Goal: Transaction & Acquisition: Book appointment/travel/reservation

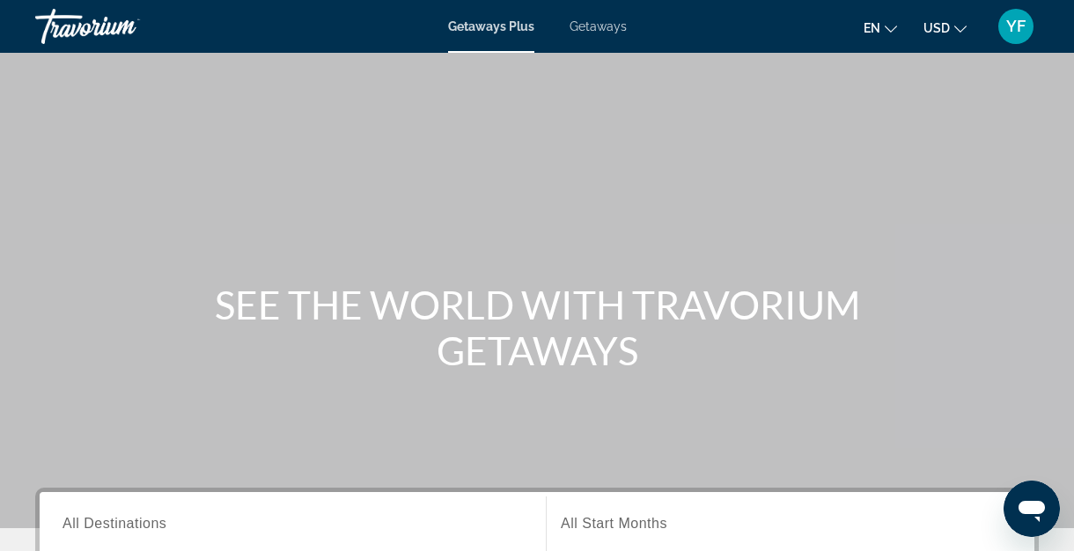
click at [602, 33] on div "Getaways Plus Getaways en English Español Français Italiano Português русский U…" at bounding box center [537, 27] width 1074 height 46
click at [602, 30] on span "Getaways" at bounding box center [598, 26] width 57 height 14
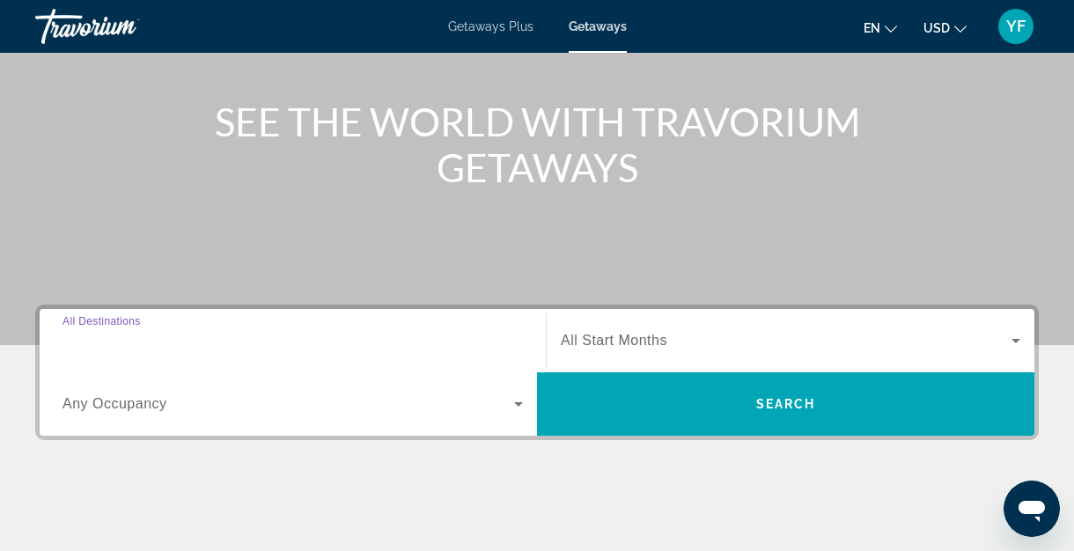
click at [202, 343] on input "Destination All Destinations" at bounding box center [293, 341] width 461 height 21
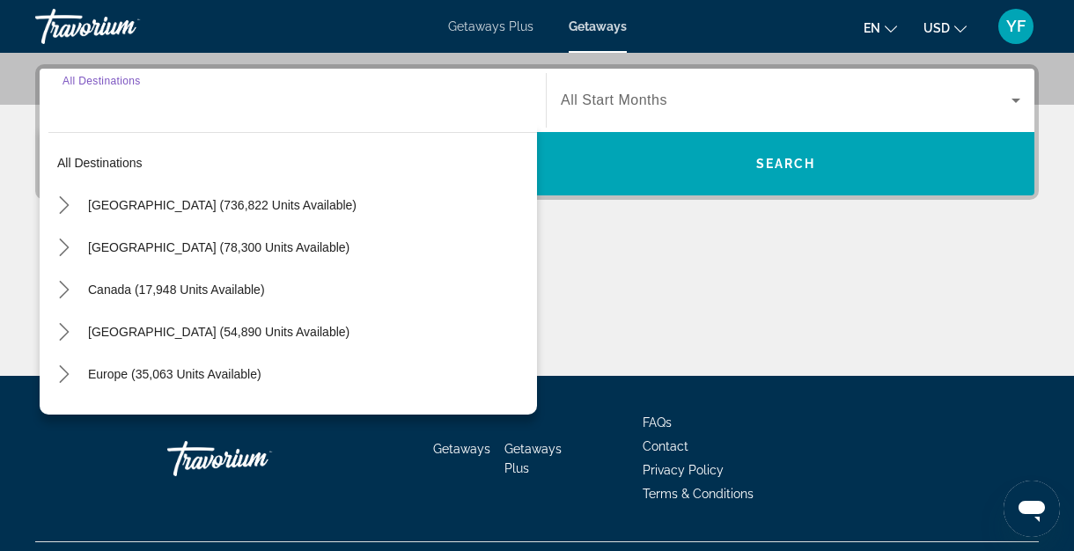
scroll to position [431, 0]
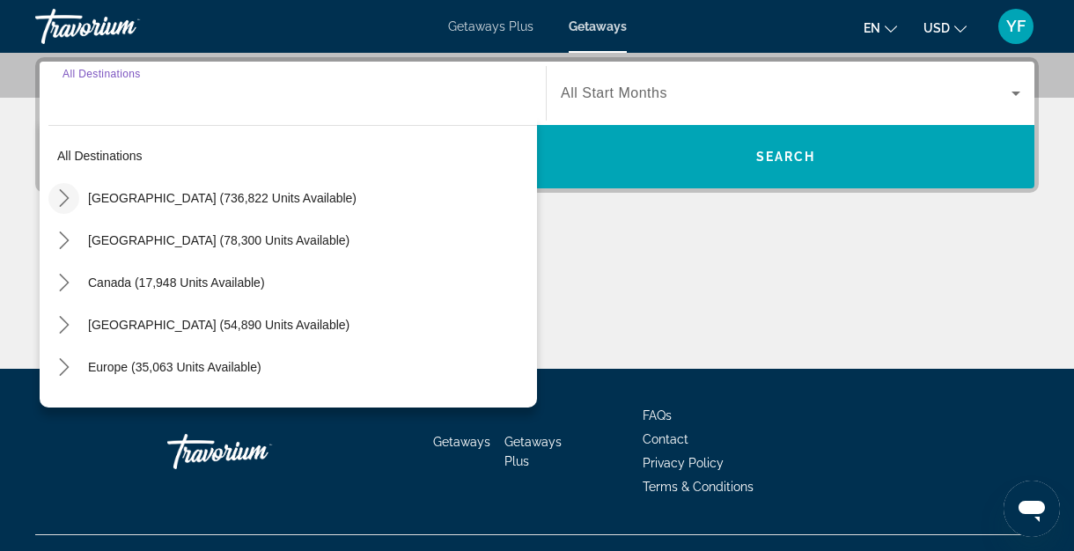
click at [66, 201] on icon "Toggle United States (736,822 units available) submenu" at bounding box center [64, 198] width 18 height 18
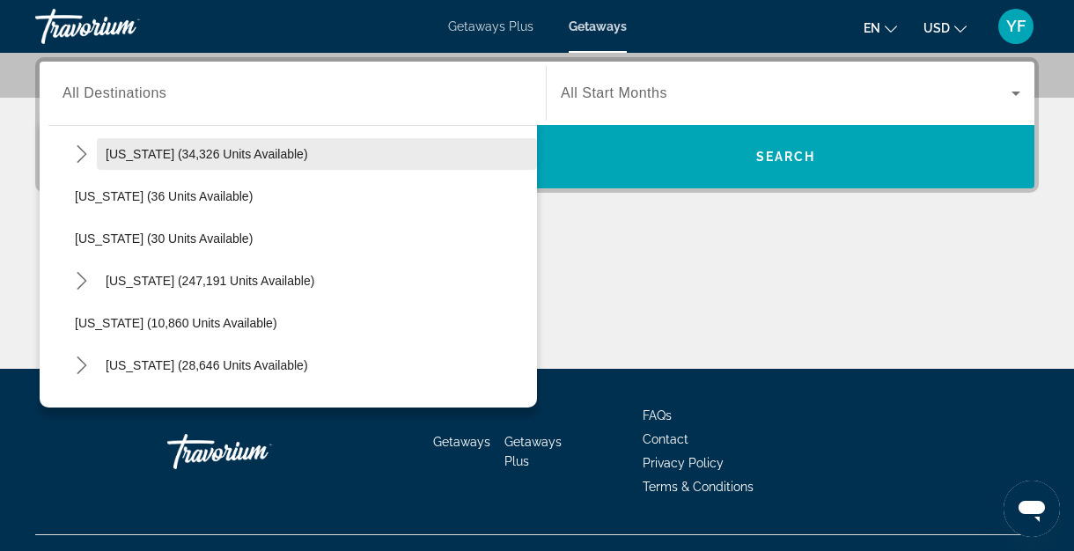
scroll to position [223, 0]
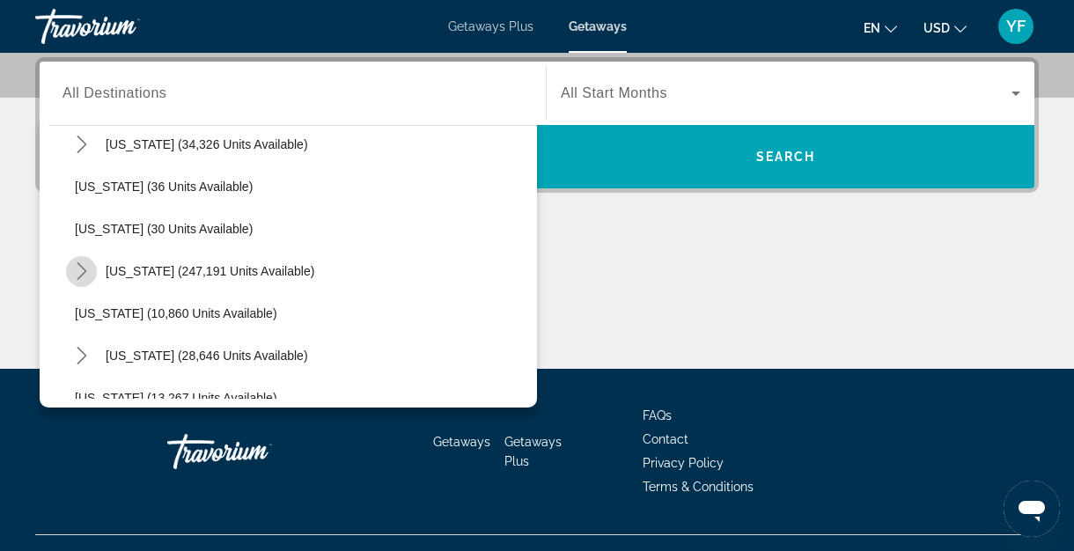
click at [85, 262] on icon "Toggle Florida (247,191 units available) submenu" at bounding box center [82, 271] width 18 height 18
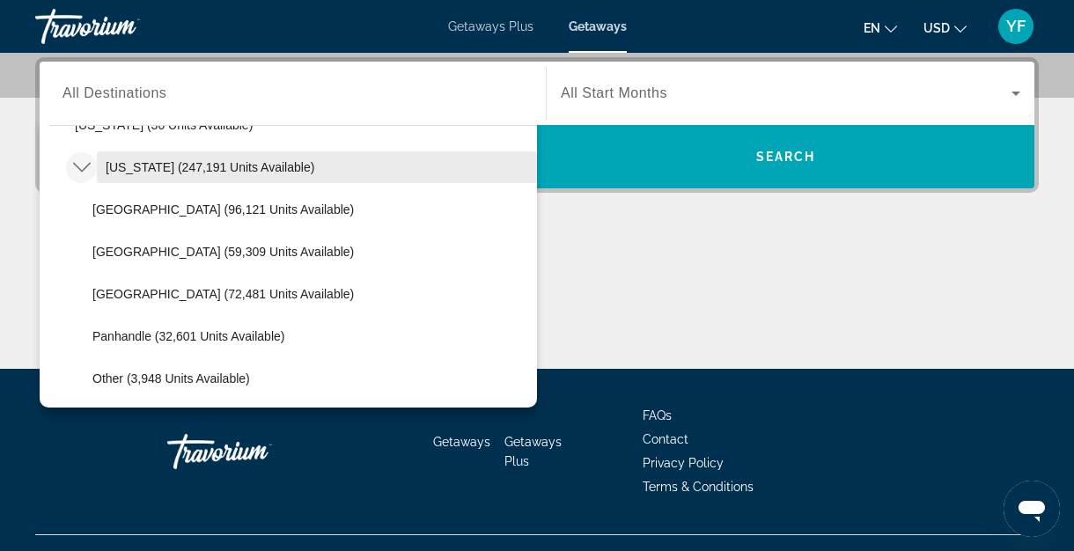
scroll to position [347, 0]
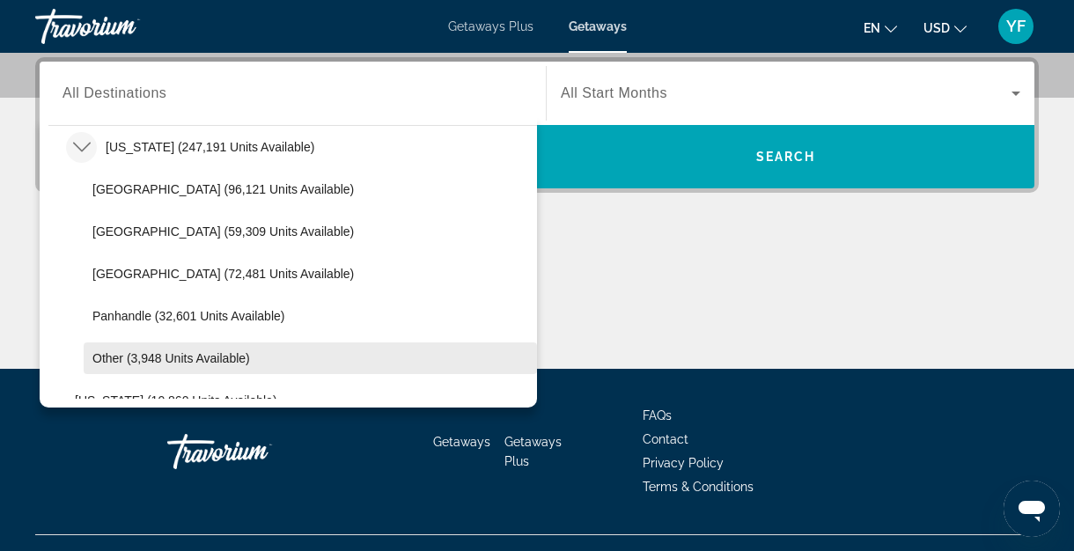
click at [140, 362] on span "Other (3,948 units available)" at bounding box center [171, 358] width 158 height 14
type input "**********"
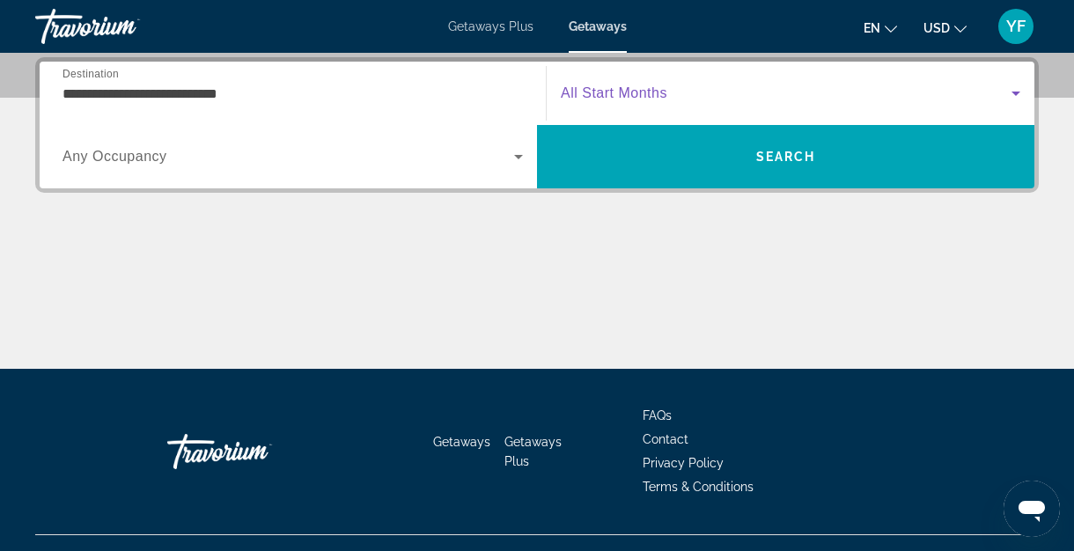
click at [1012, 90] on icon "Search widget" at bounding box center [1016, 93] width 21 height 21
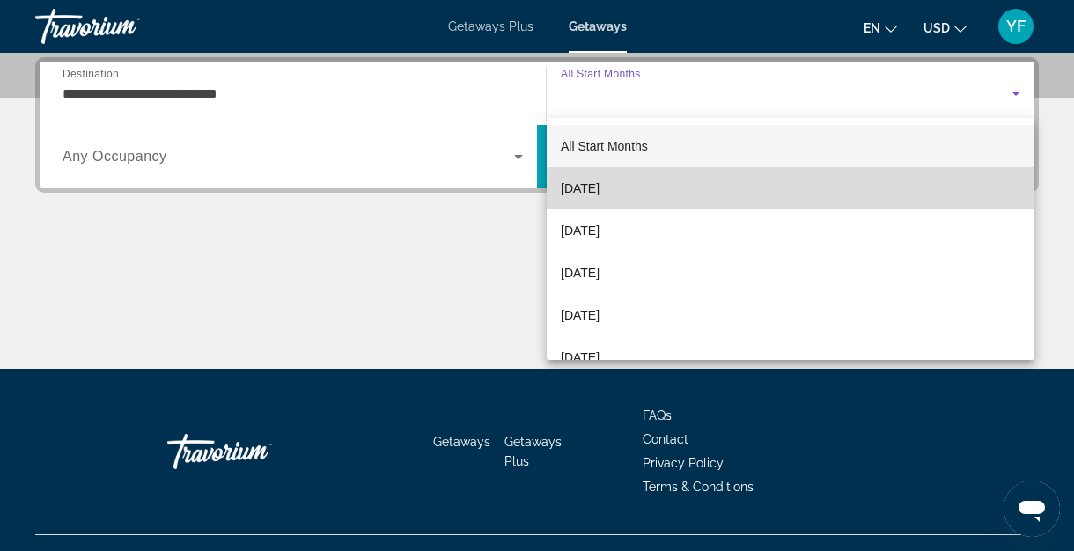
click at [771, 182] on mat-option "[DATE]" at bounding box center [791, 188] width 488 height 42
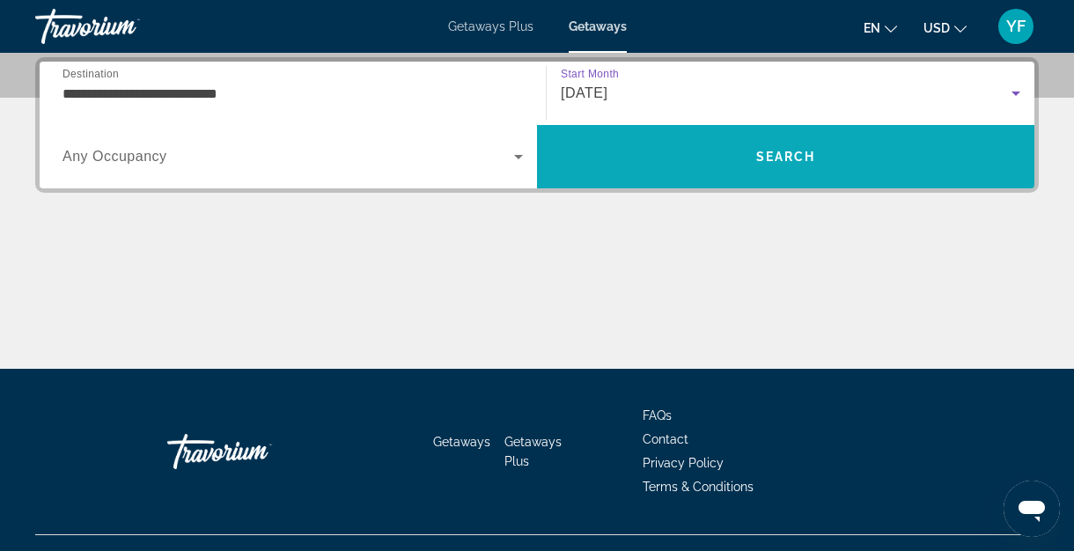
click at [778, 166] on span "Search" at bounding box center [786, 157] width 498 height 42
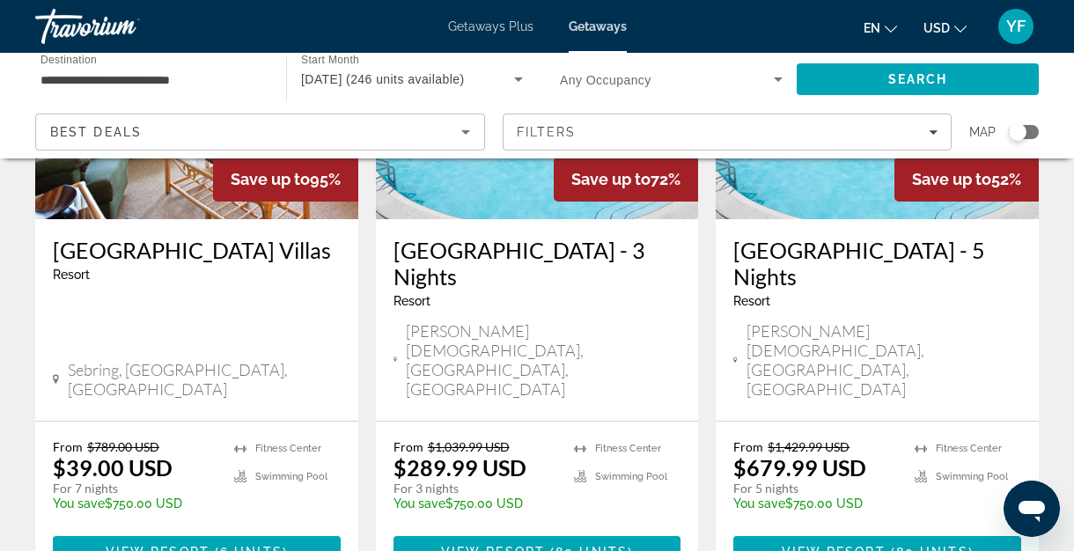
scroll to position [284, 0]
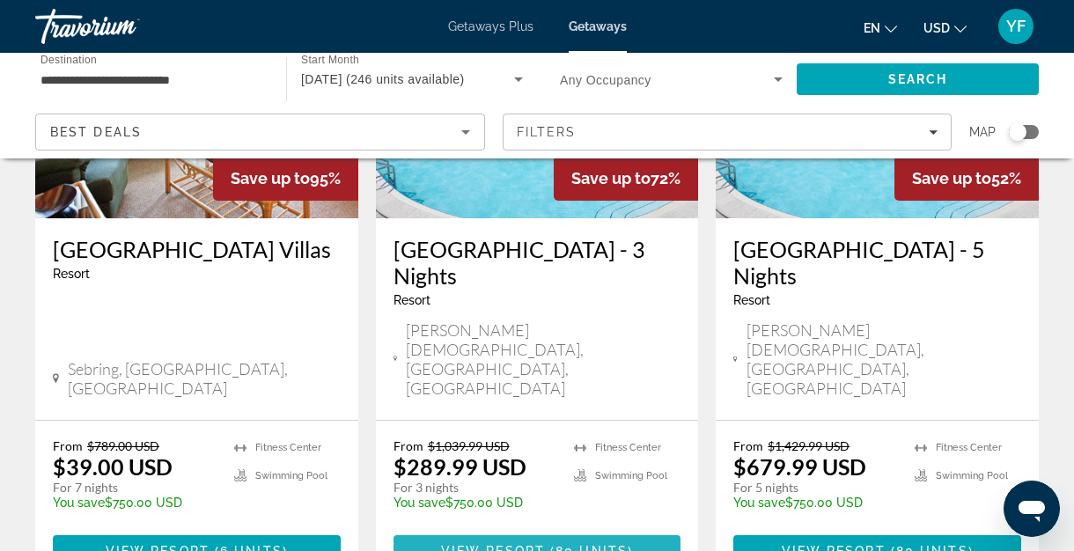
click at [529, 530] on span "Main content" at bounding box center [538, 551] width 288 height 42
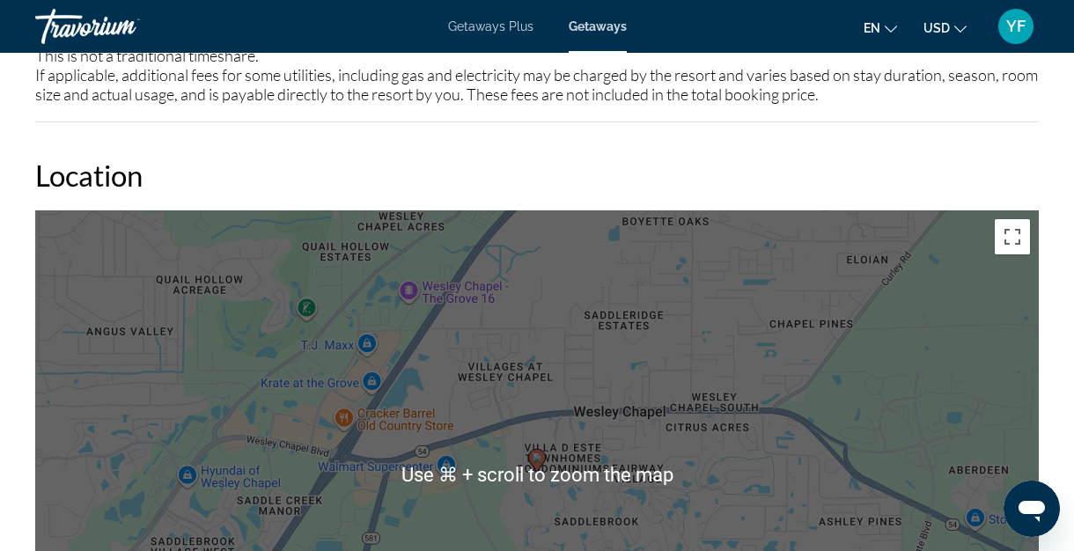
scroll to position [2261, 0]
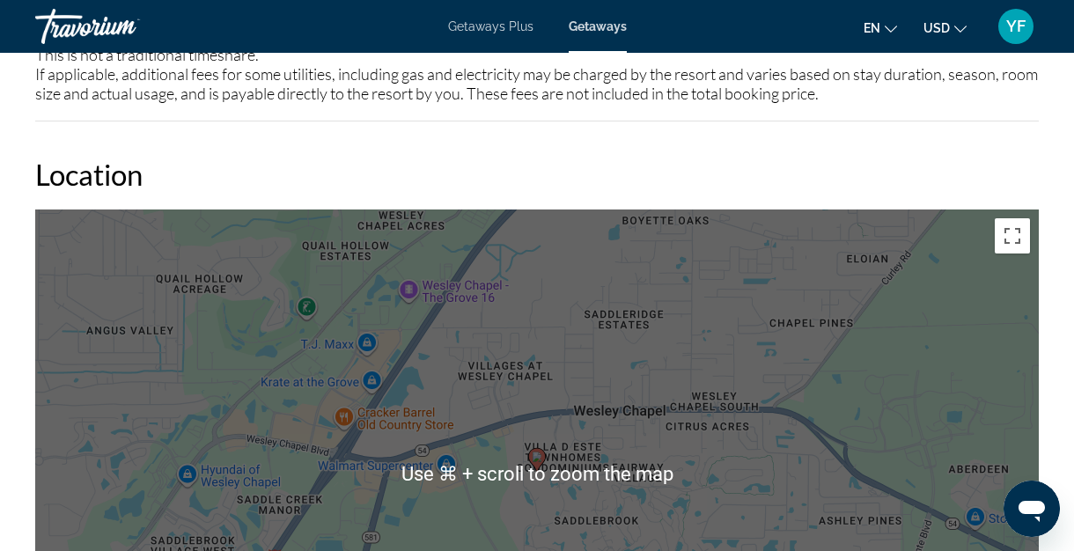
click at [557, 497] on div "To activate drag with keyboard, press Alt + Enter. Once in keyboard drag state,…" at bounding box center [537, 474] width 1004 height 528
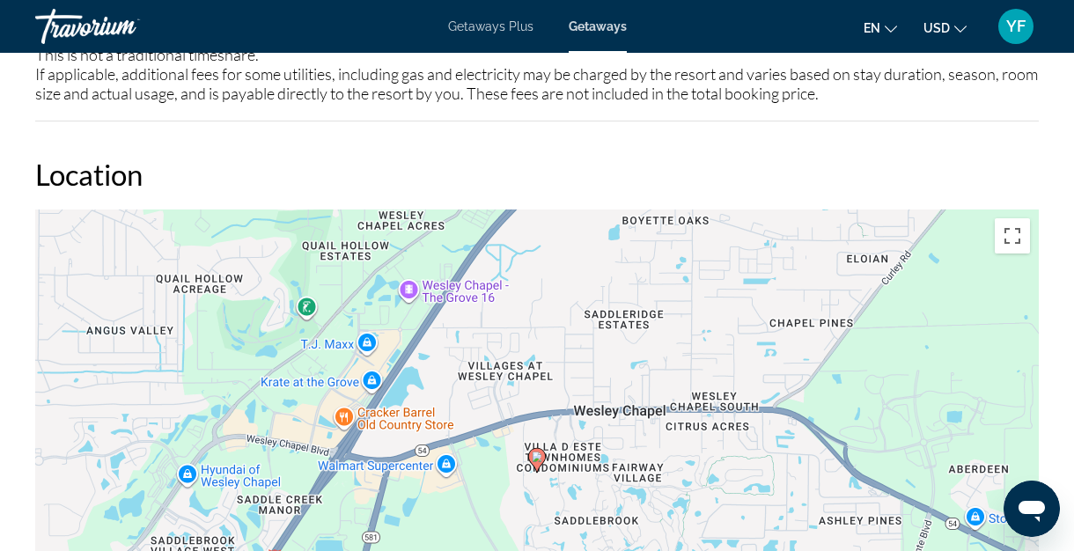
click at [704, 382] on div "To activate drag with keyboard, press Alt + Enter. Once in keyboard drag state,…" at bounding box center [537, 474] width 1004 height 528
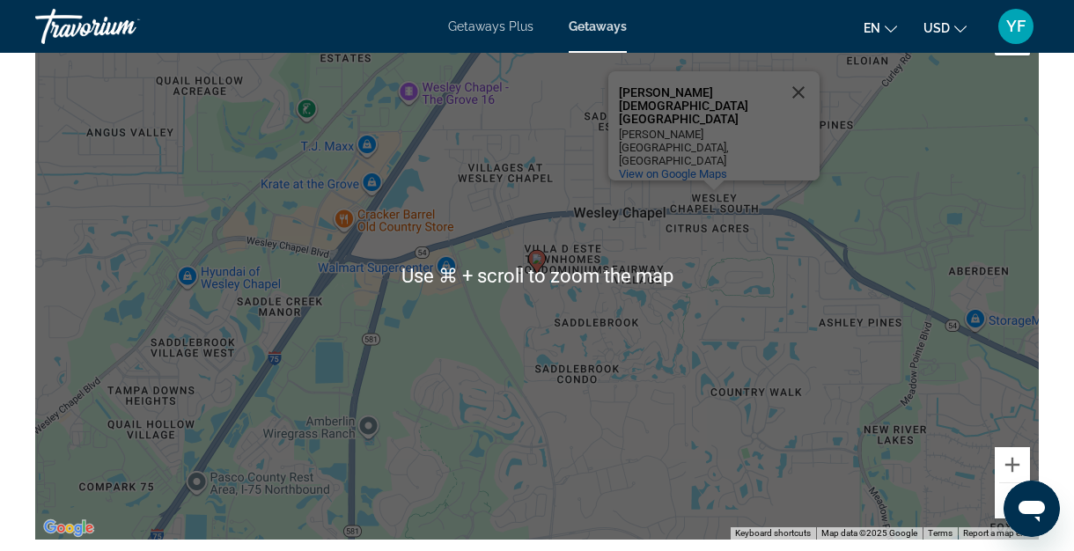
scroll to position [2469, 0]
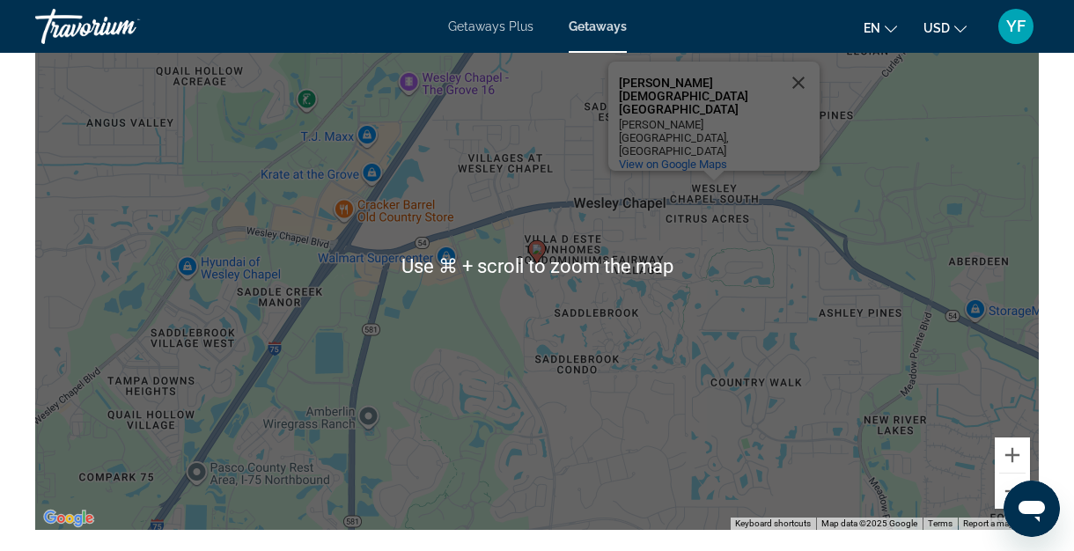
click at [703, 317] on div "To activate drag with keyboard, press Alt + Enter. Once in keyboard drag state,…" at bounding box center [537, 266] width 1004 height 528
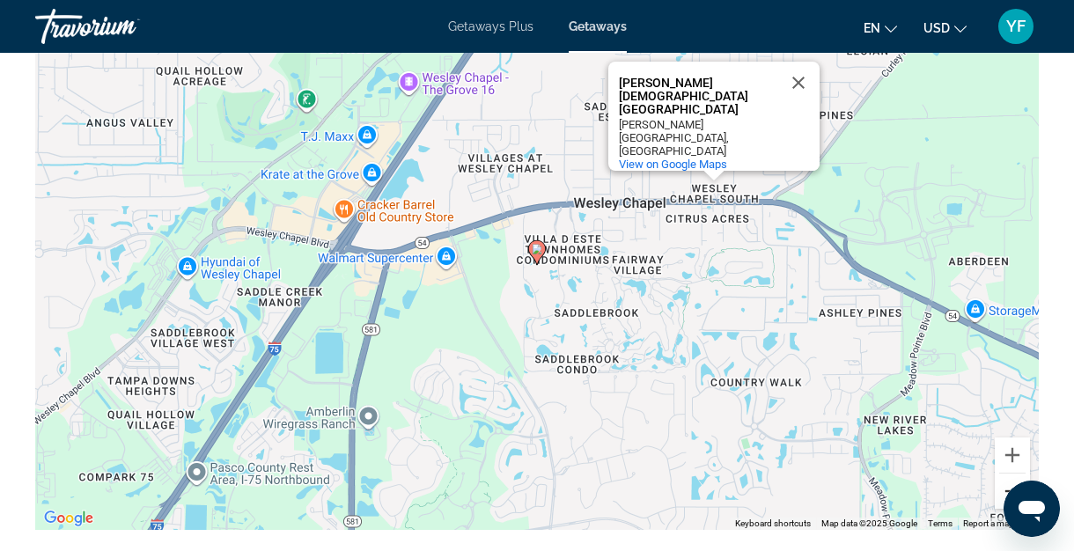
click at [1007, 478] on button "Zoom out" at bounding box center [1012, 491] width 35 height 35
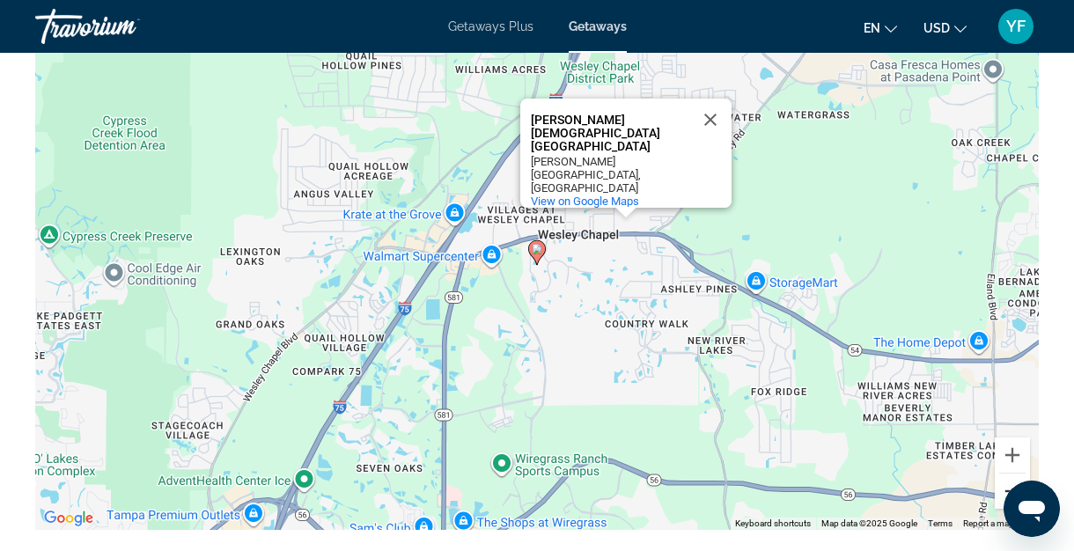
click at [1007, 478] on button "Zoom out" at bounding box center [1012, 491] width 35 height 35
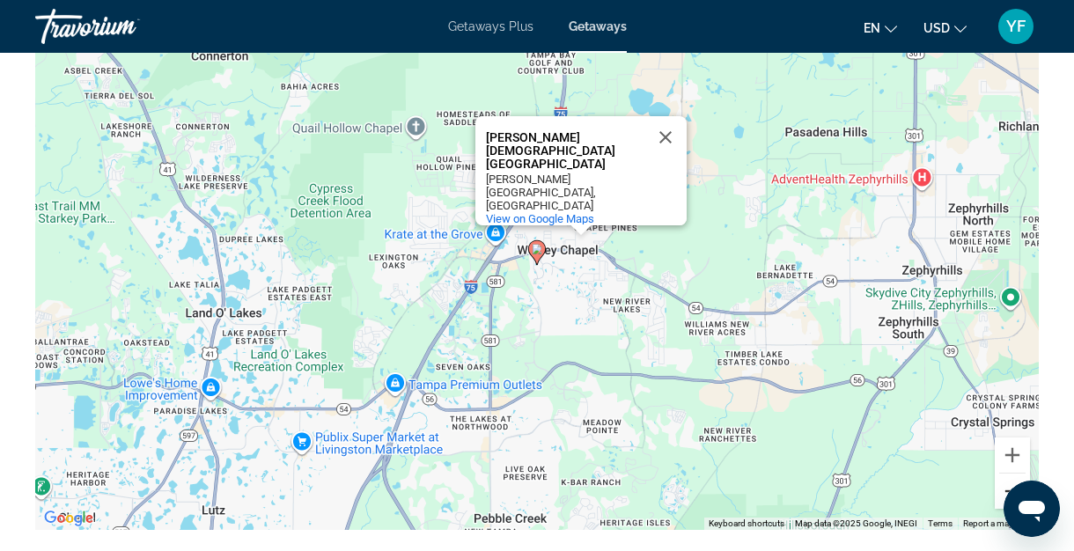
click at [1007, 478] on button "Zoom out" at bounding box center [1012, 491] width 35 height 35
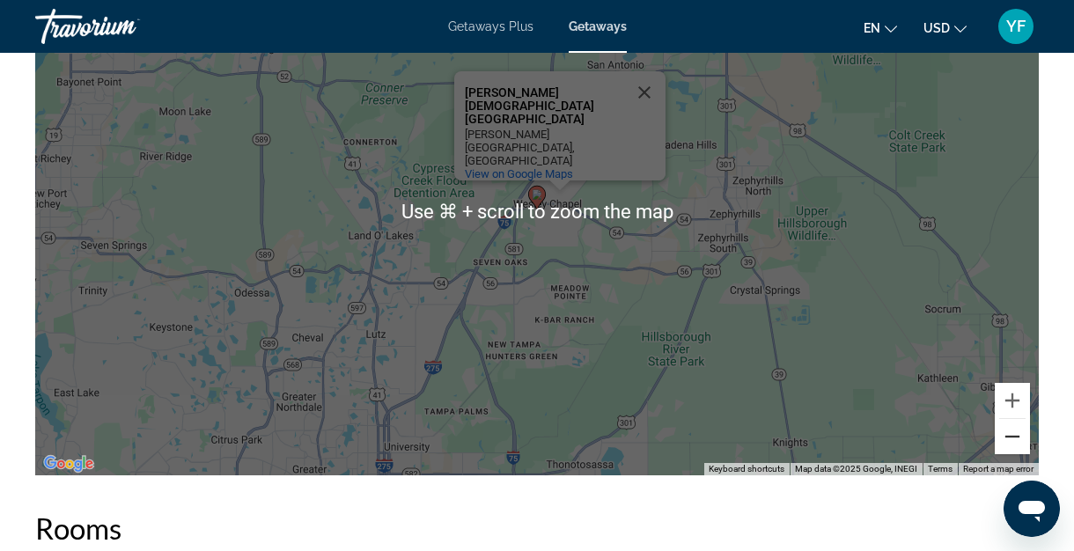
scroll to position [2531, 0]
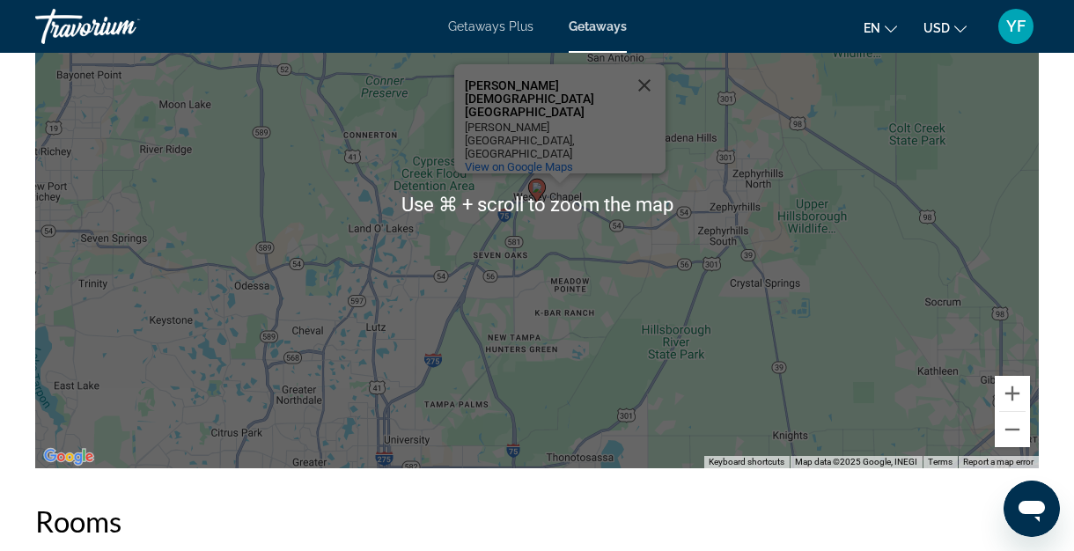
click at [856, 400] on div "To activate drag with keyboard, press Alt + Enter. Once in keyboard drag state,…" at bounding box center [537, 204] width 1004 height 528
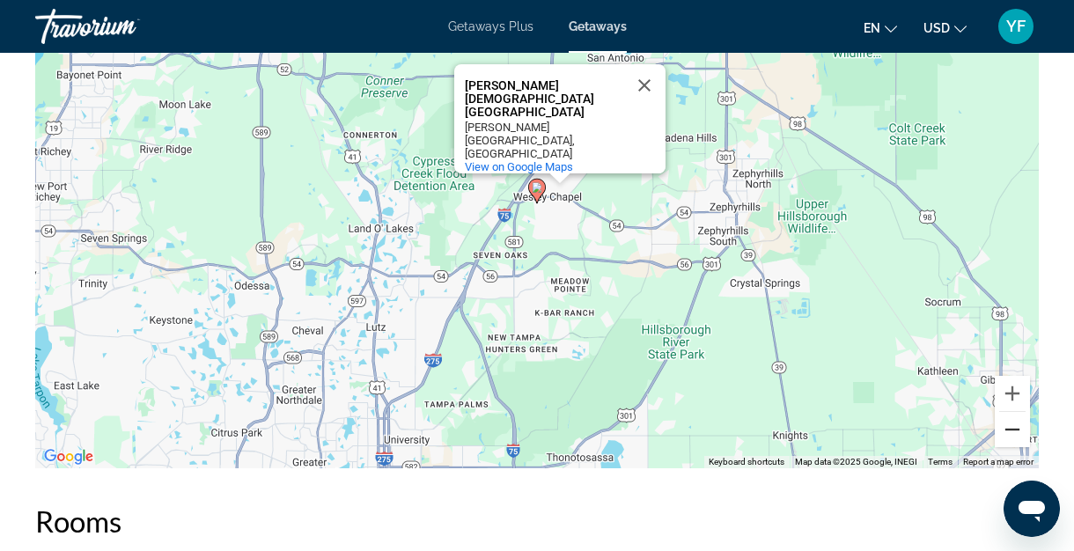
click at [1015, 412] on button "Zoom out" at bounding box center [1012, 429] width 35 height 35
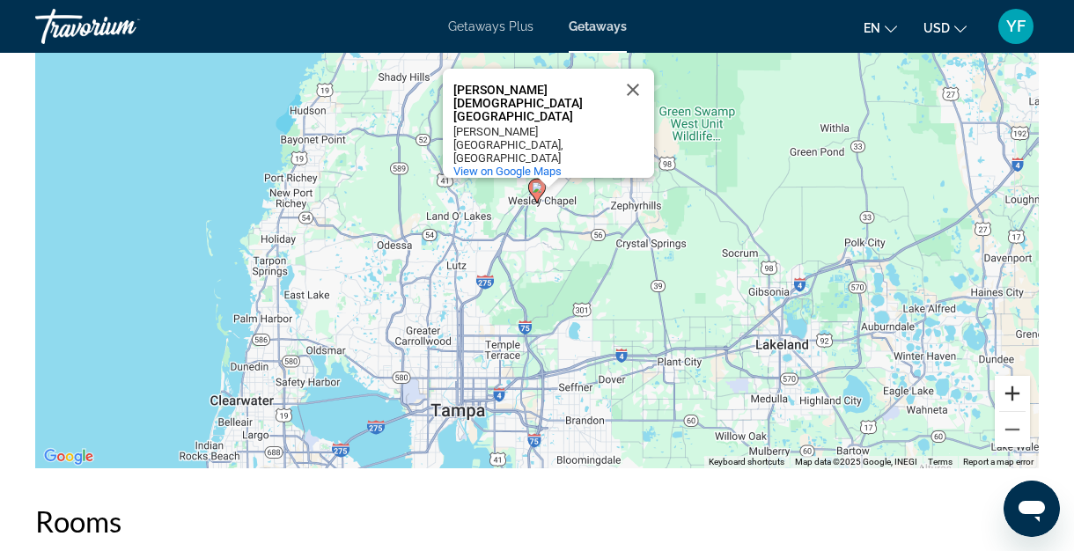
click at [1014, 379] on button "Zoom in" at bounding box center [1012, 393] width 35 height 35
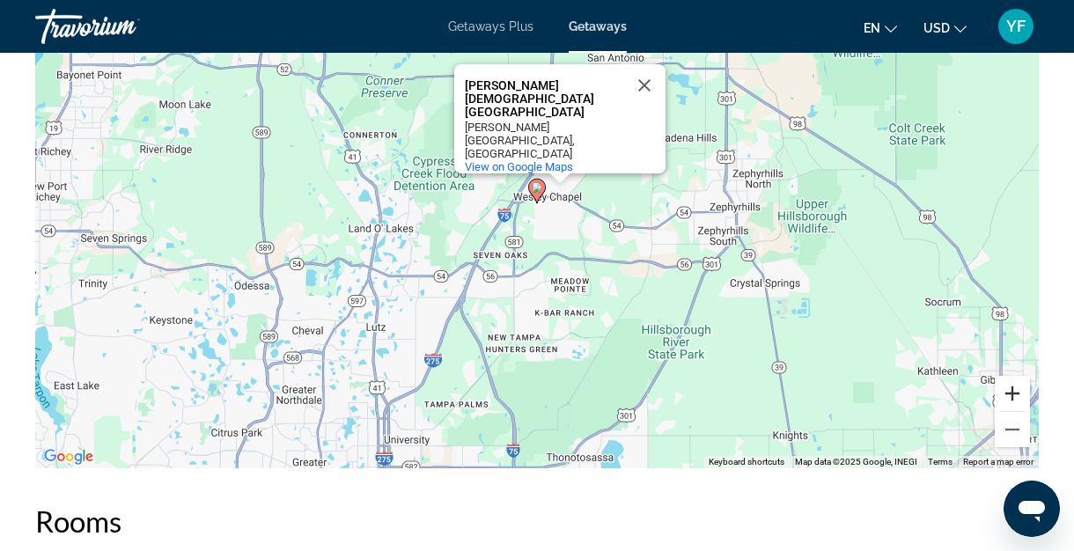
click at [1014, 383] on button "Zoom in" at bounding box center [1012, 393] width 35 height 35
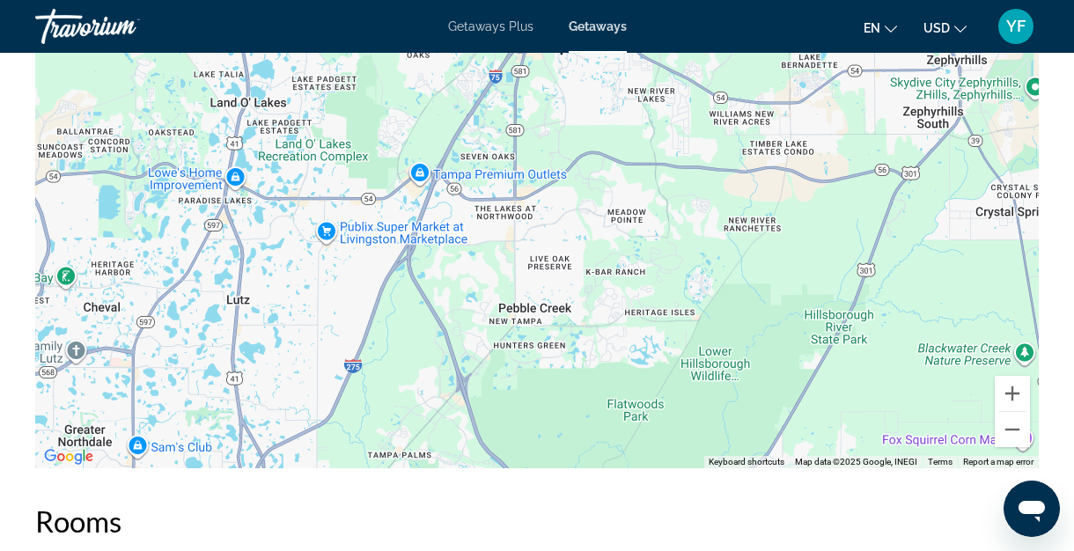
drag, startPoint x: 609, startPoint y: 348, endPoint x: 634, endPoint y: 196, distance: 153.5
click at [634, 196] on div "To activate drag with keyboard, press Alt + Enter. Once in keyboard drag state,…" at bounding box center [537, 204] width 1004 height 528
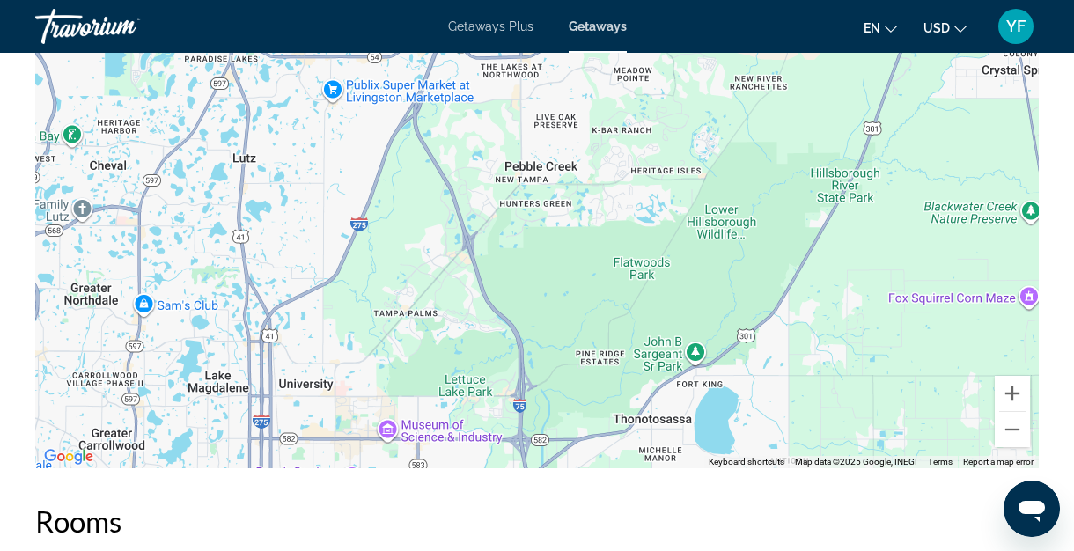
drag, startPoint x: 556, startPoint y: 355, endPoint x: 565, endPoint y: 203, distance: 151.8
click at [565, 203] on div "To activate drag with keyboard, press Alt + Enter. Once in keyboard drag state,…" at bounding box center [537, 204] width 1004 height 528
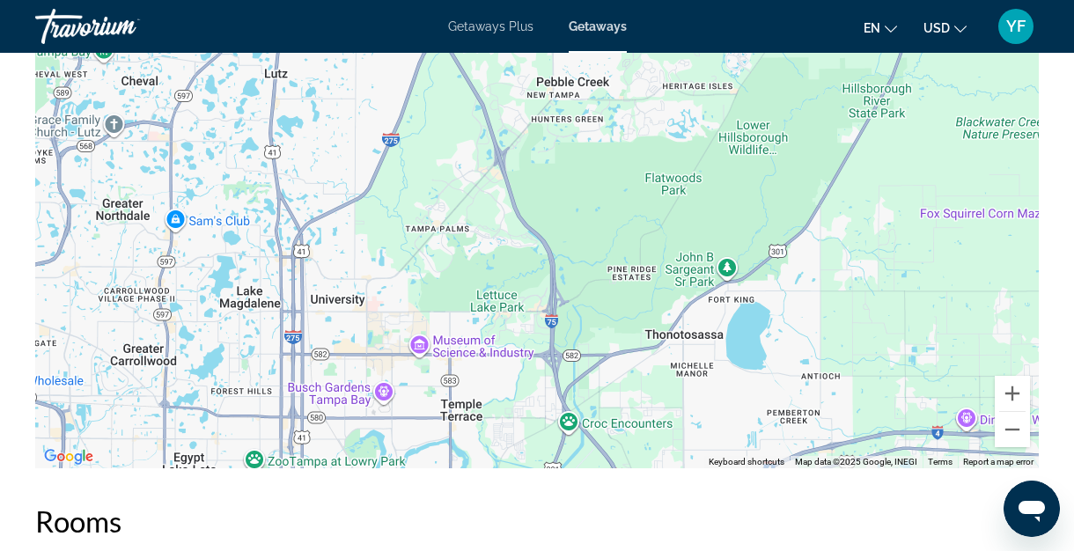
drag, startPoint x: 565, startPoint y: 203, endPoint x: 594, endPoint y: 124, distance: 84.1
click at [594, 124] on div "To activate drag with keyboard, press Alt + Enter. Once in keyboard drag state,…" at bounding box center [537, 204] width 1004 height 528
click at [404, 195] on div "To activate drag with keyboard, press Alt + Enter. Once in keyboard drag state,…" at bounding box center [537, 204] width 1004 height 528
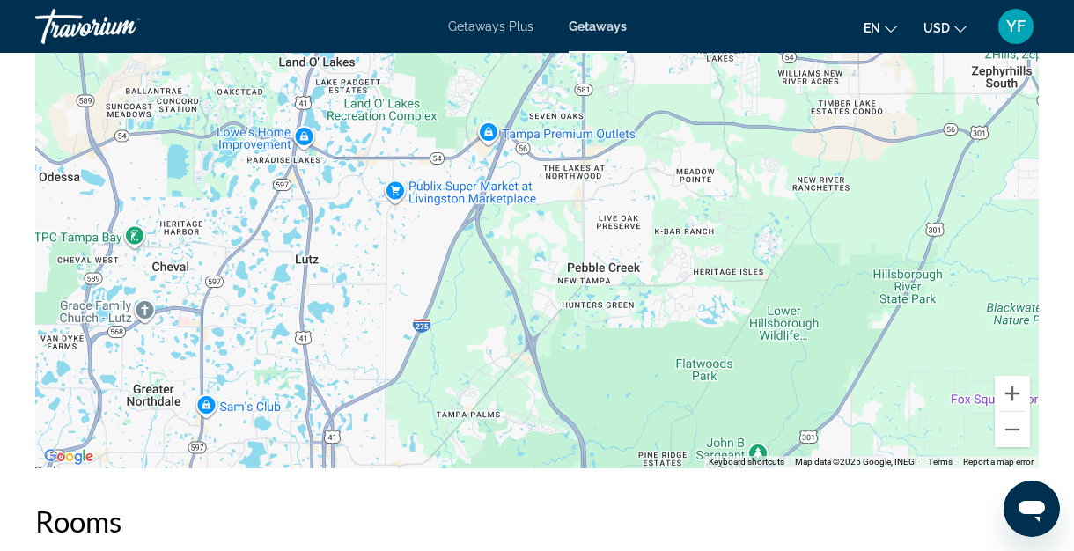
drag, startPoint x: 404, startPoint y: 213, endPoint x: 435, endPoint y: 385, distance: 174.5
click at [435, 385] on div "To activate drag with keyboard, press Alt + Enter. Once in keyboard drag state,…" at bounding box center [537, 204] width 1004 height 528
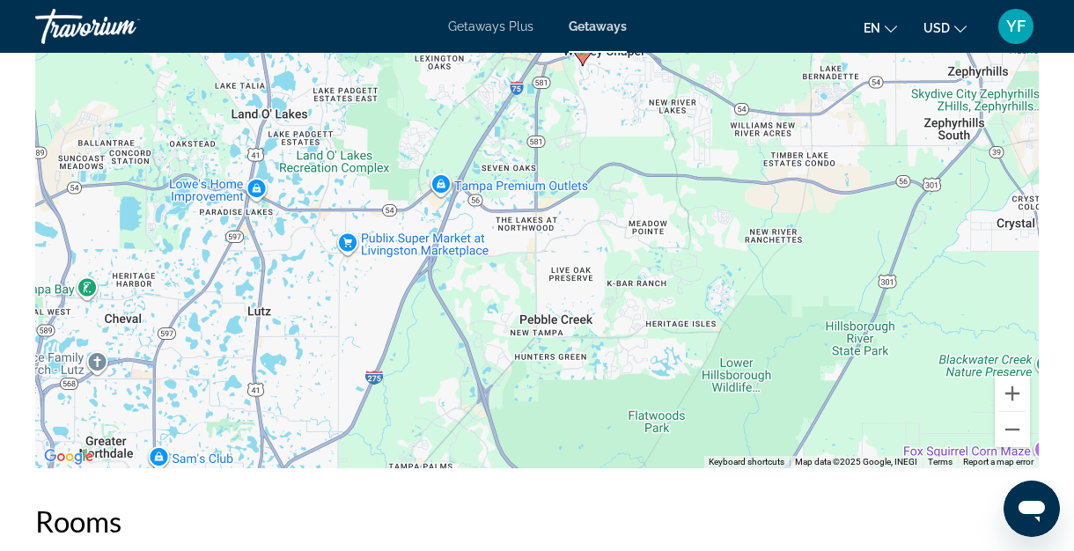
drag, startPoint x: 500, startPoint y: 324, endPoint x: 458, endPoint y: 363, distance: 57.3
click at [458, 363] on div "To activate drag with keyboard, press Alt + Enter. Once in keyboard drag state,…" at bounding box center [537, 204] width 1004 height 528
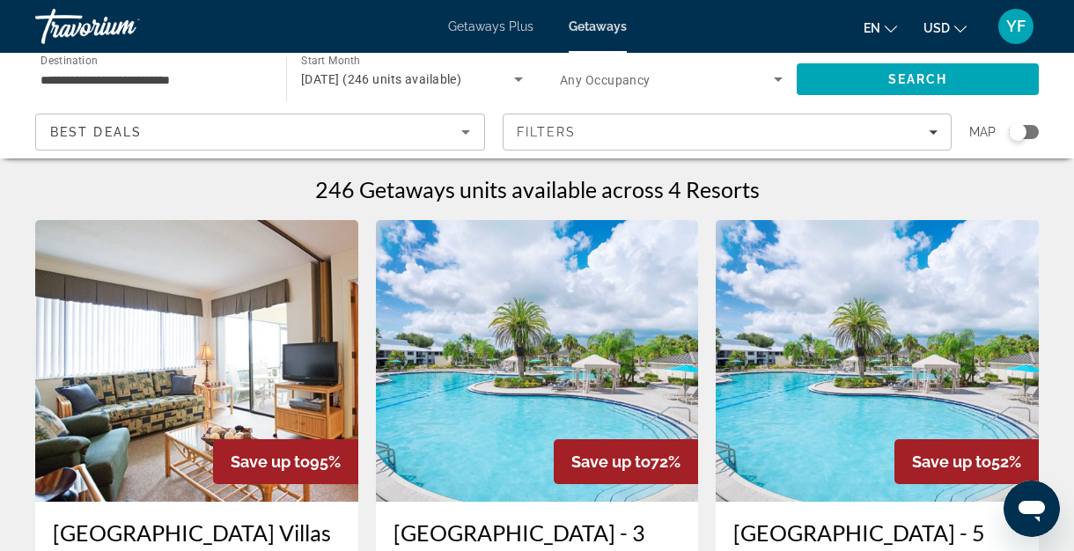
click at [141, 83] on input "**********" at bounding box center [152, 80] width 223 height 21
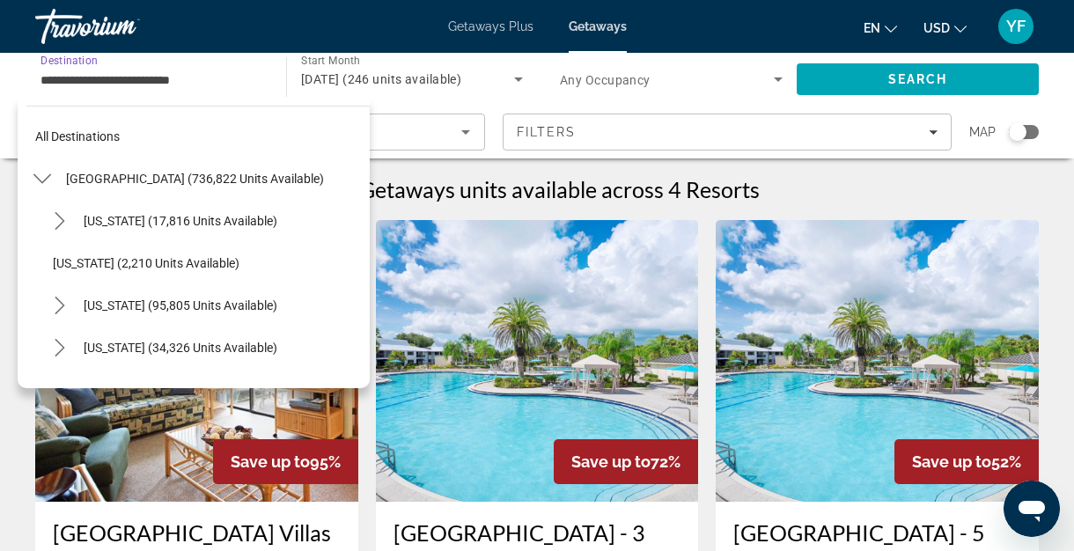
scroll to position [443, 0]
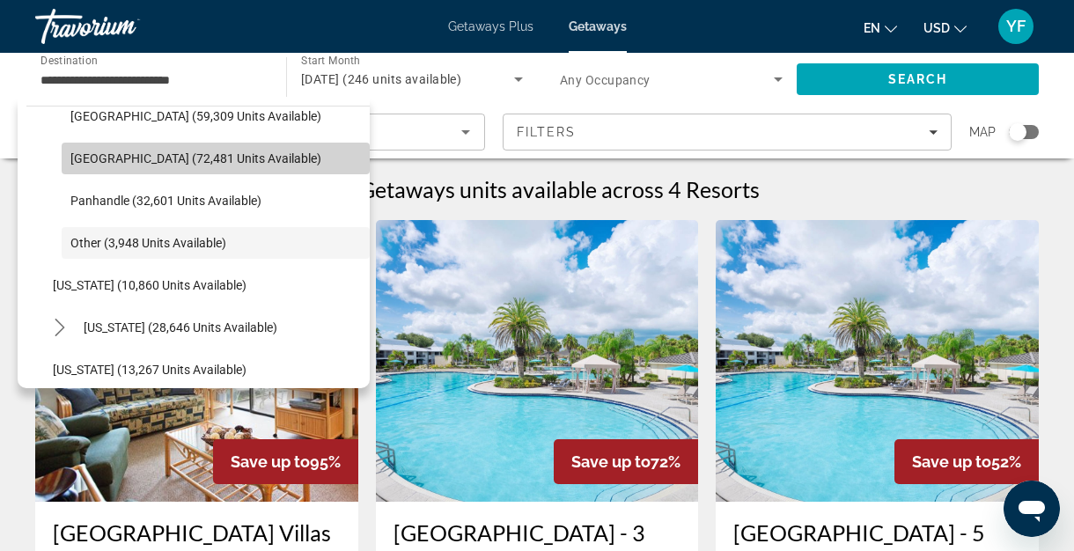
click at [119, 157] on span "[GEOGRAPHIC_DATA] (72,481 units available)" at bounding box center [195, 158] width 251 height 14
type input "**********"
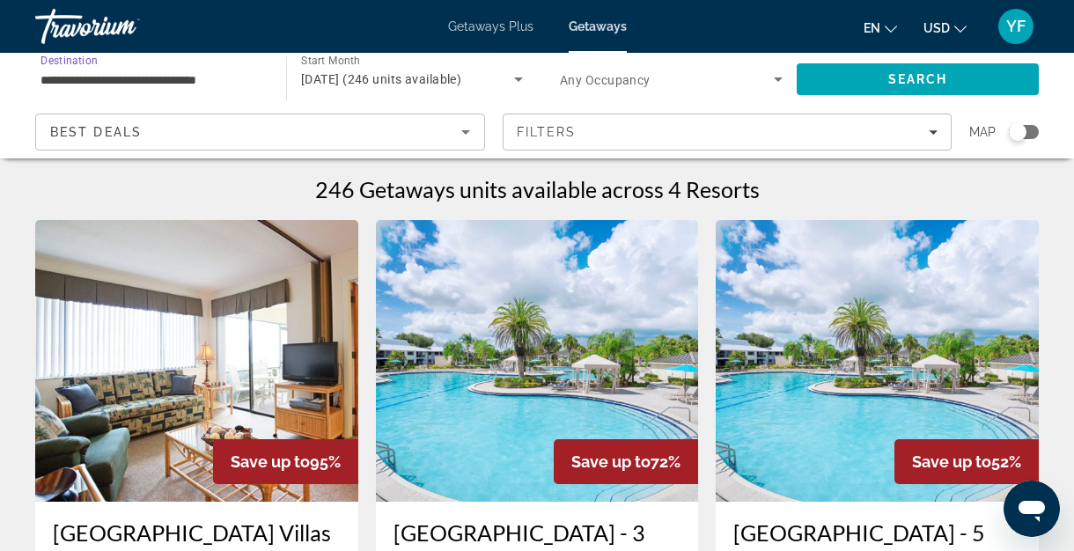
click at [780, 80] on icon "Search widget" at bounding box center [778, 79] width 21 height 21
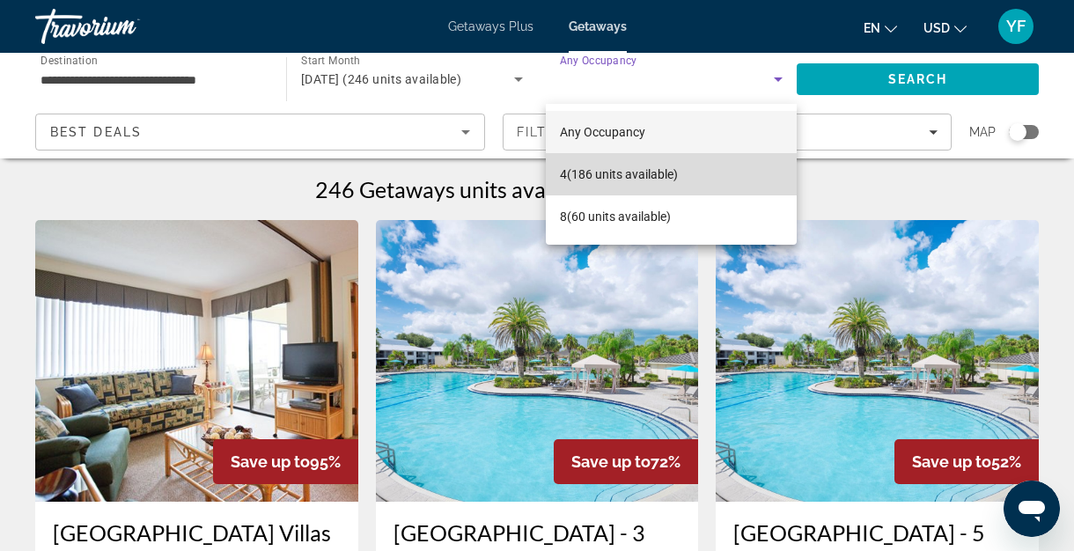
click at [641, 159] on mat-option "4 (186 units available)" at bounding box center [671, 174] width 251 height 42
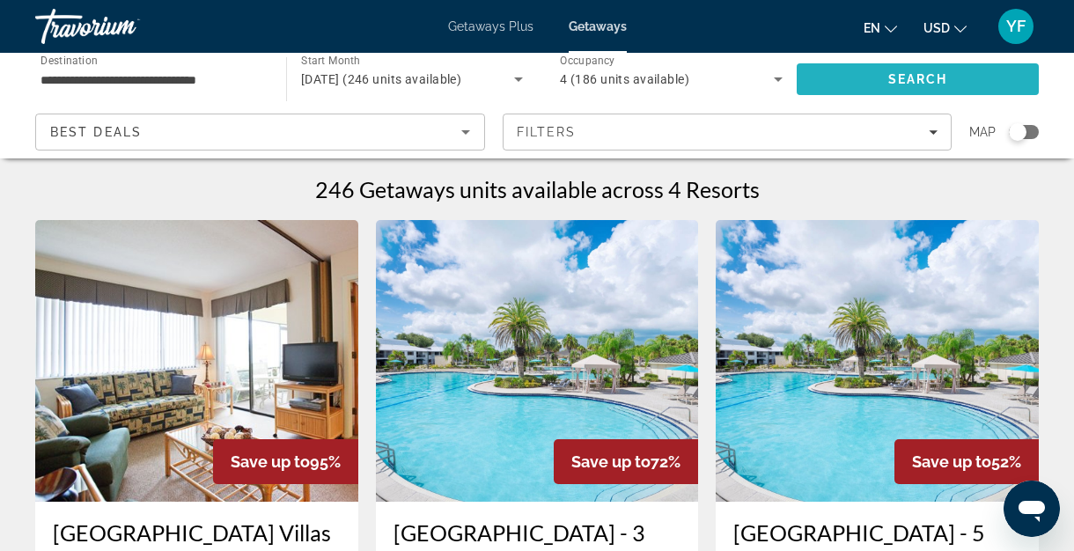
click at [855, 75] on span "Search" at bounding box center [918, 79] width 242 height 42
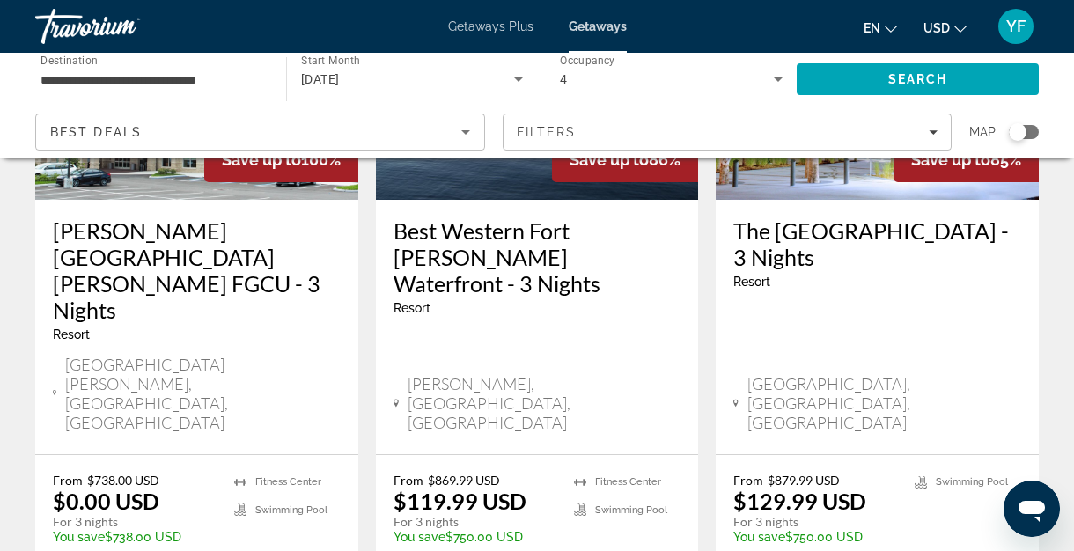
scroll to position [300, 0]
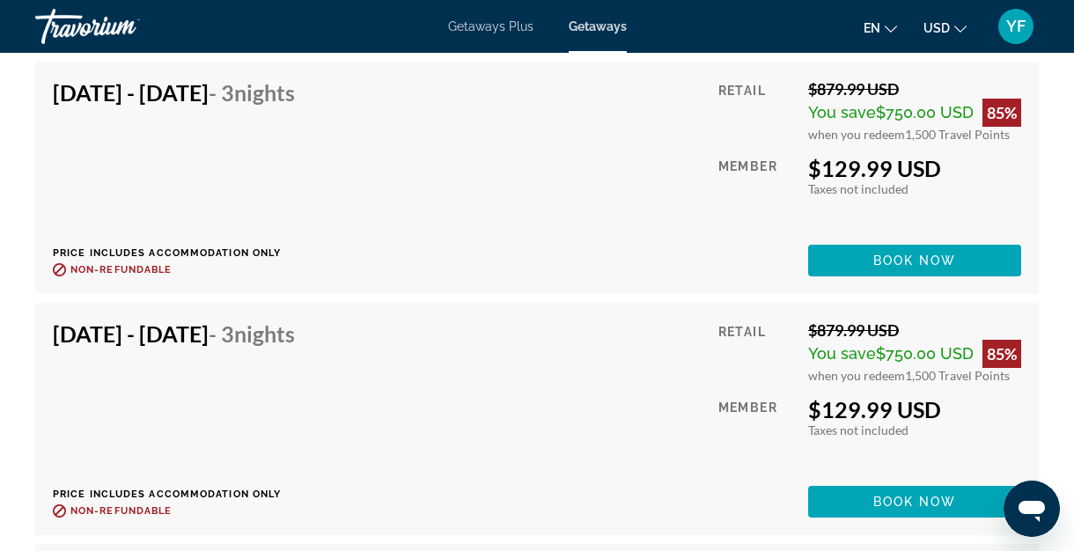
scroll to position [3358, 0]
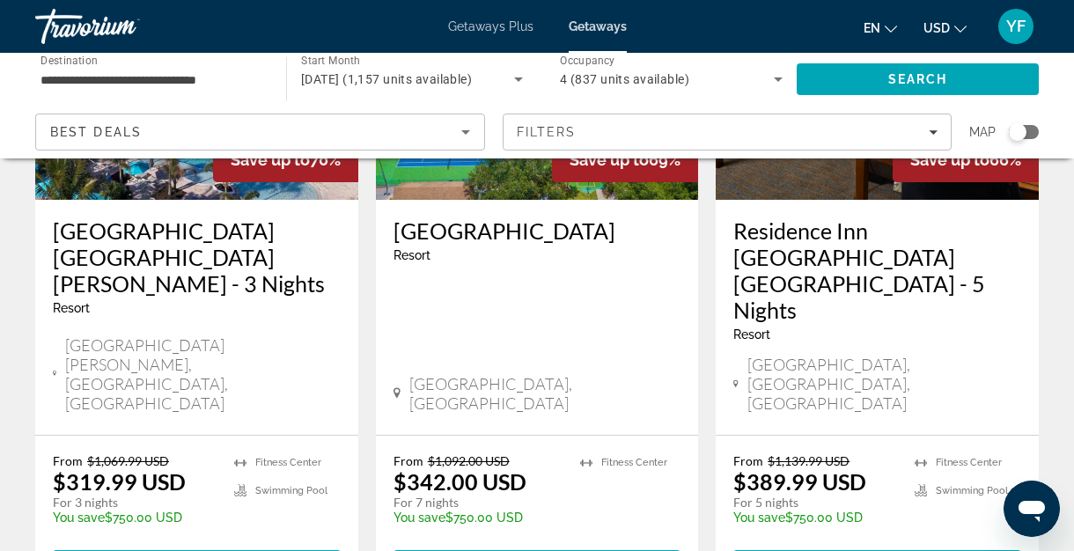
scroll to position [2446, 0]
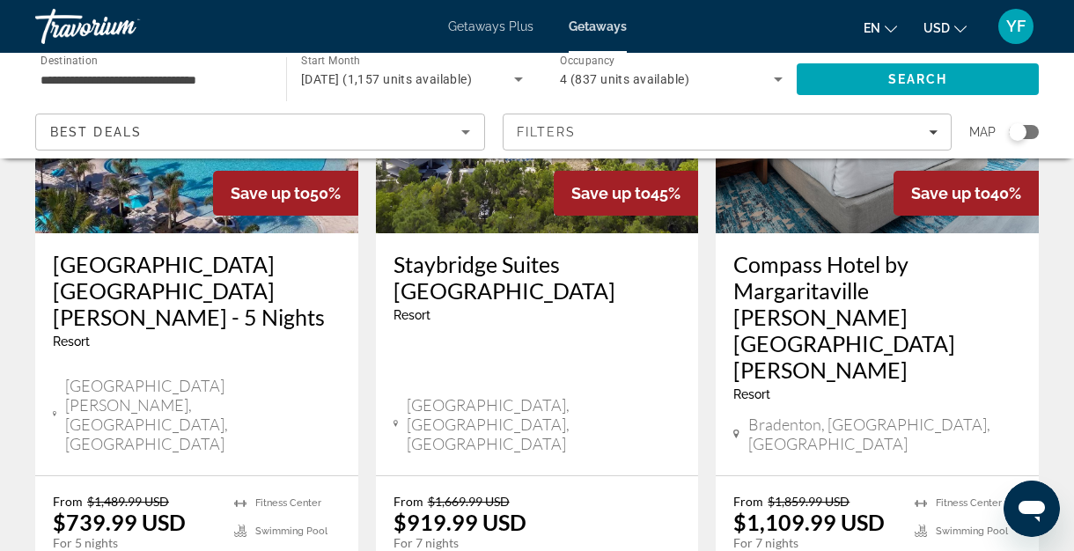
scroll to position [2341, 0]
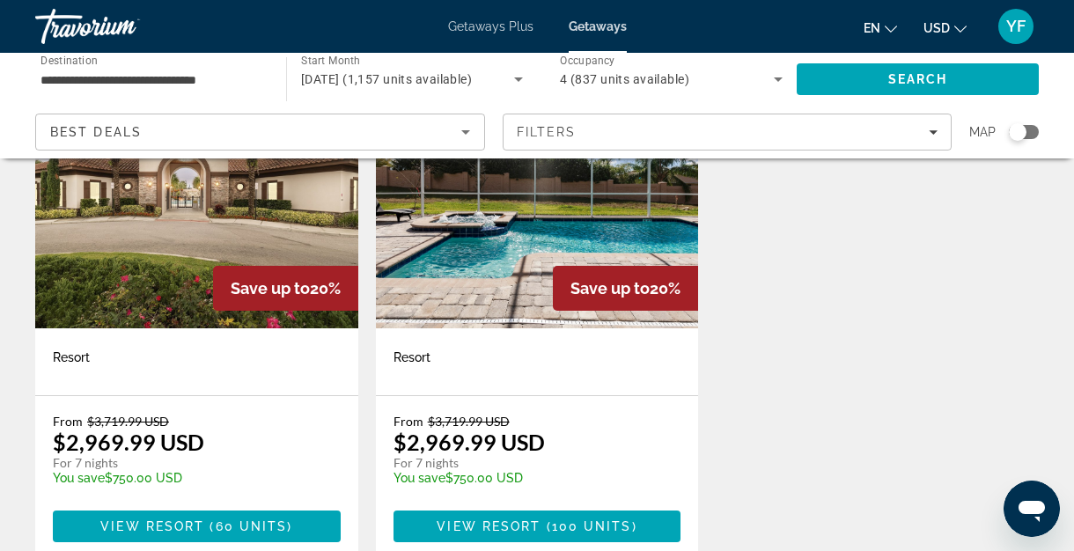
scroll to position [2191, 0]
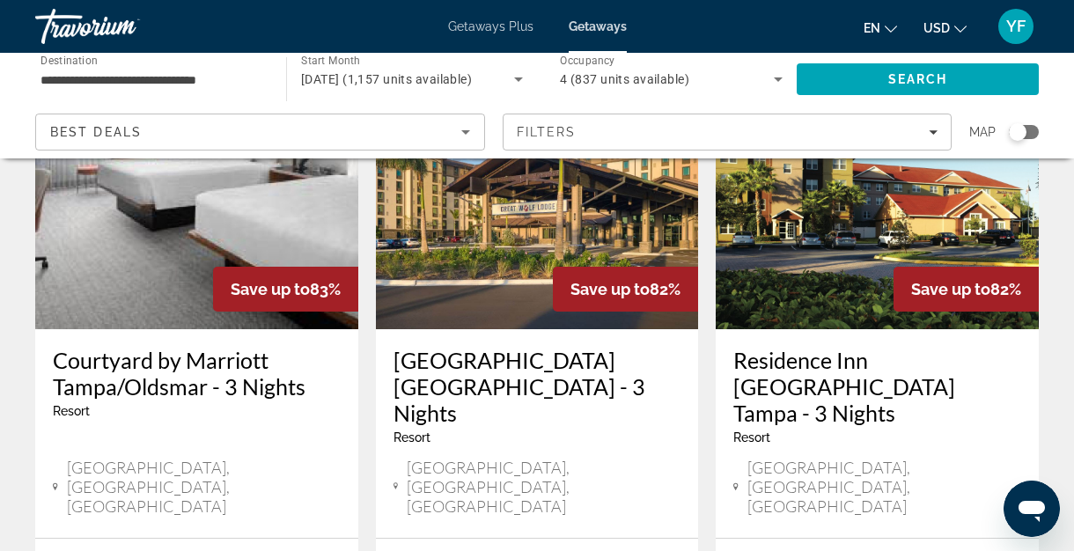
scroll to position [906, 0]
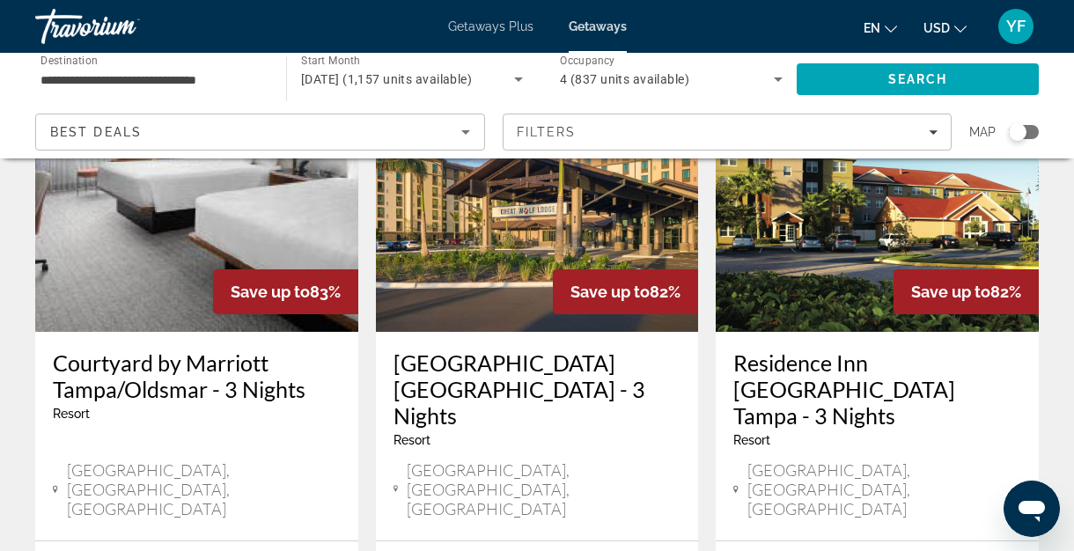
click at [189, 350] on h3 "Courtyard by Marriott Tampa/Oldsmar - 3 Nights" at bounding box center [197, 376] width 288 height 53
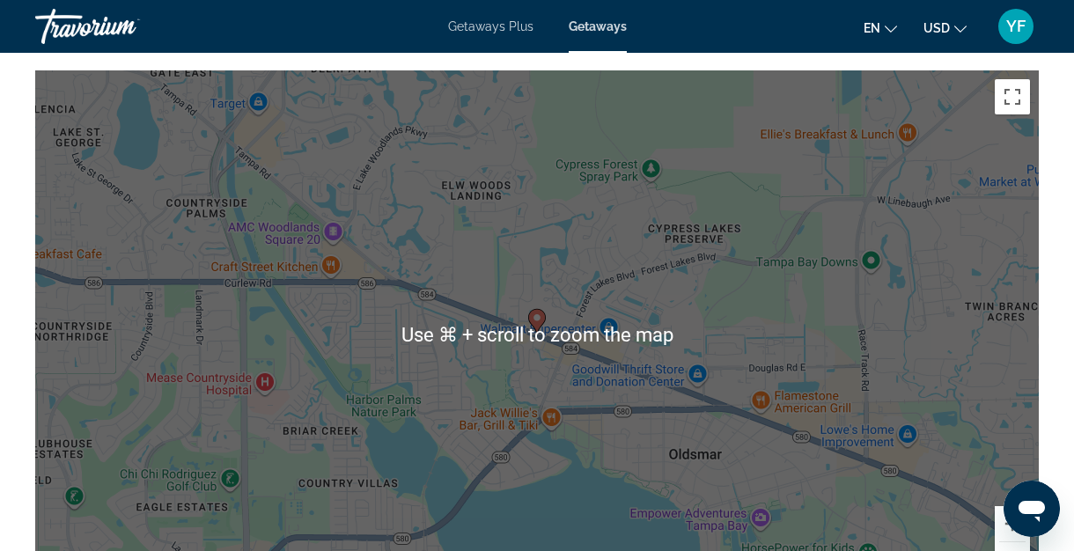
scroll to position [2191, 0]
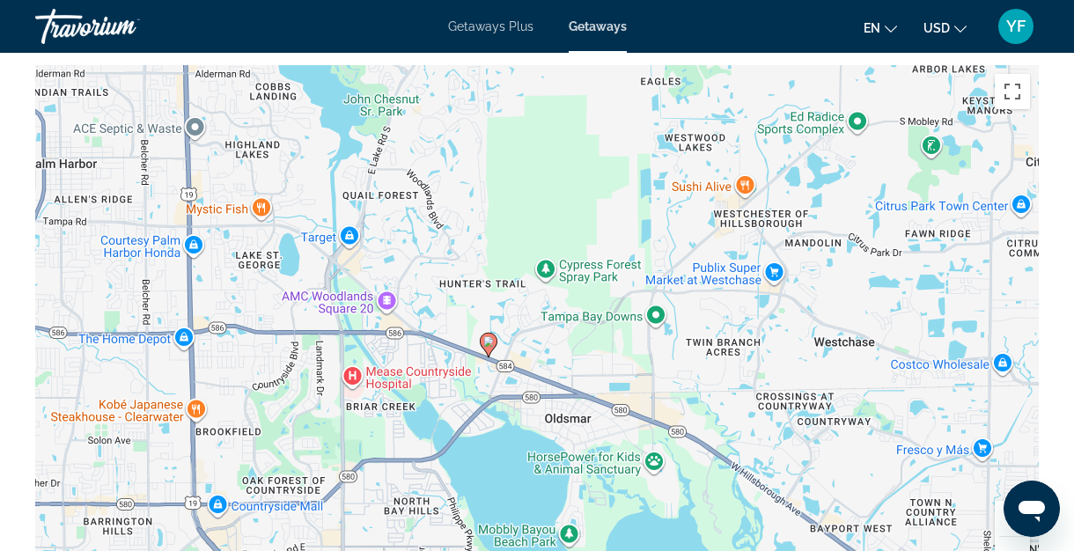
drag, startPoint x: 891, startPoint y: 333, endPoint x: 718, endPoint y: 353, distance: 174.7
click at [718, 353] on div "To activate drag with keyboard, press Alt + Enter. Once in keyboard drag state,…" at bounding box center [537, 329] width 1004 height 528
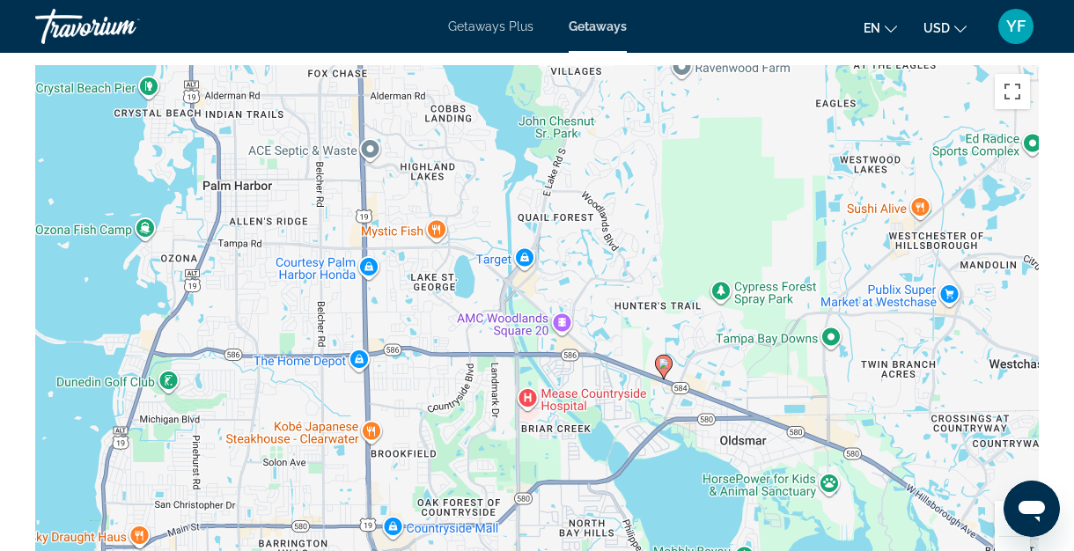
drag, startPoint x: 823, startPoint y: 342, endPoint x: 1007, endPoint y: 364, distance: 185.4
click at [1007, 364] on div "To activate drag with keyboard, press Alt + Enter. Once in keyboard drag state,…" at bounding box center [537, 329] width 1004 height 528
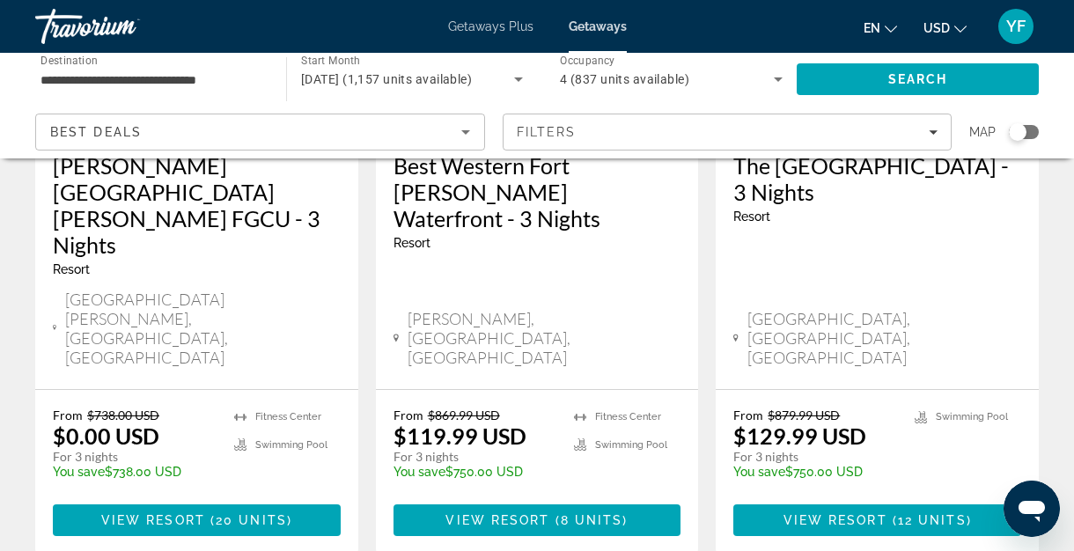
scroll to position [364, 0]
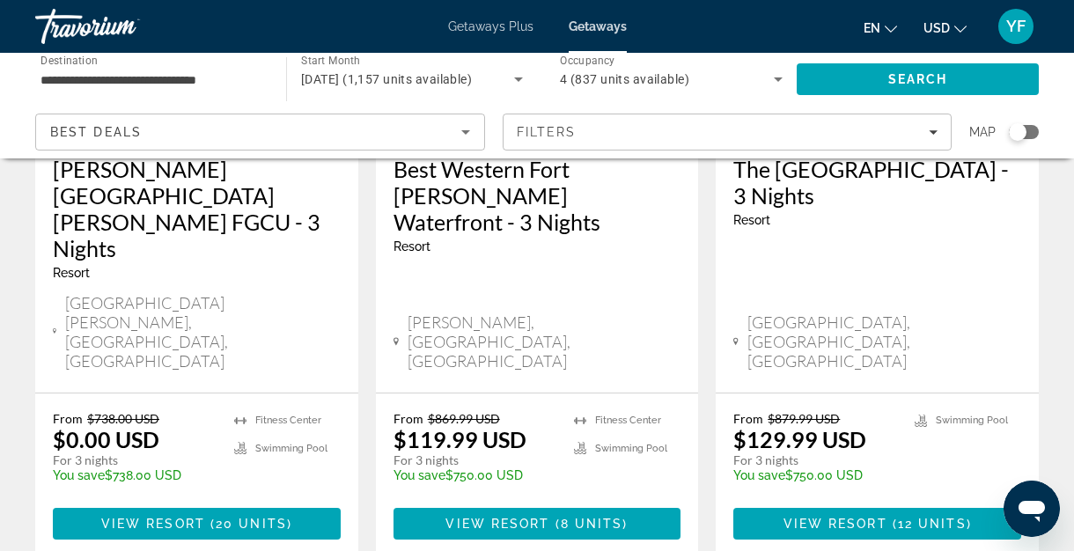
click at [842, 166] on h3 "The [GEOGRAPHIC_DATA] - 3 Nights" at bounding box center [878, 182] width 288 height 53
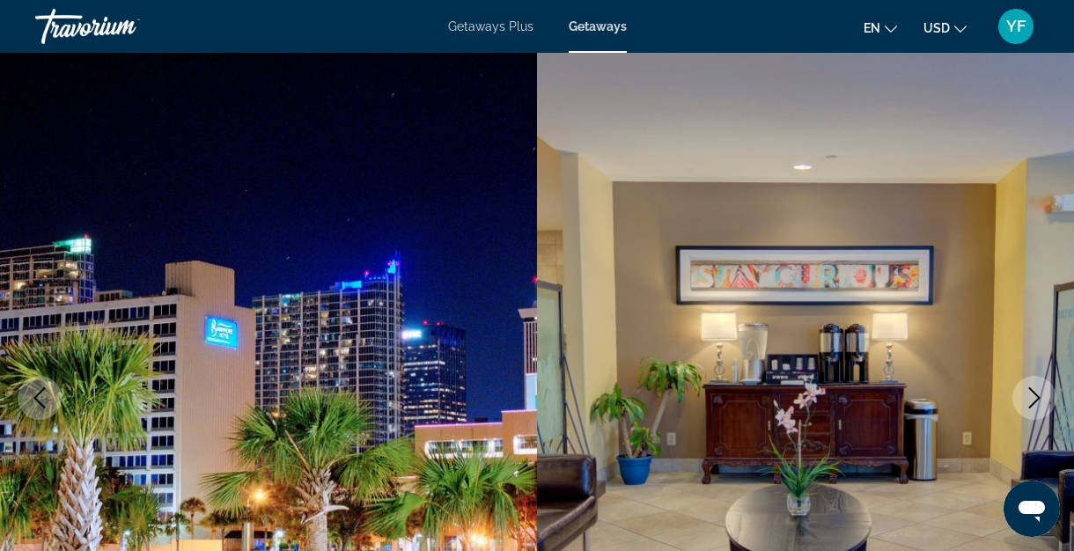
scroll to position [28, 0]
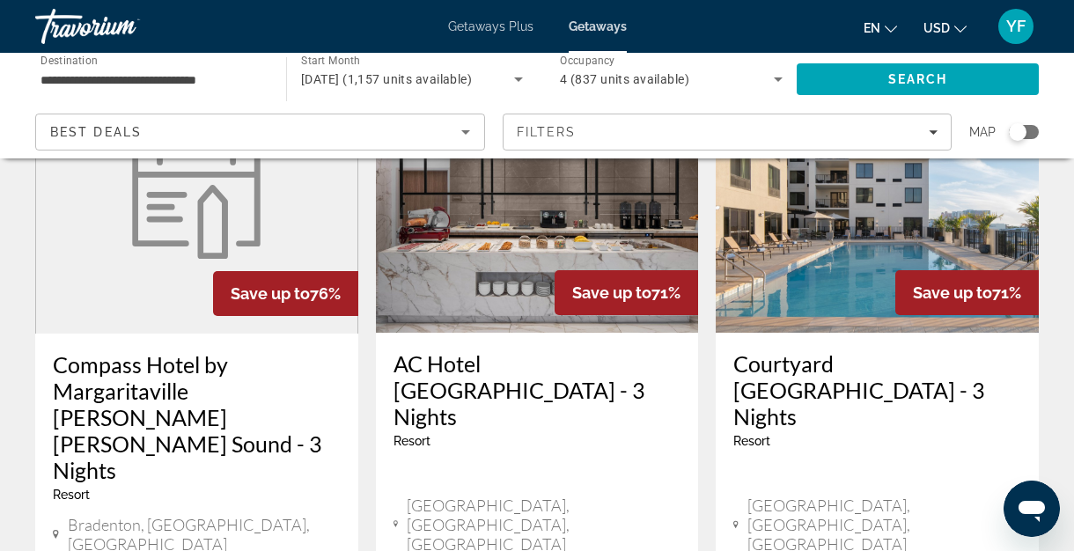
scroll to position [1595, 0]
click at [776, 351] on h3 "Courtyard [GEOGRAPHIC_DATA] - 3 Nights" at bounding box center [878, 390] width 288 height 79
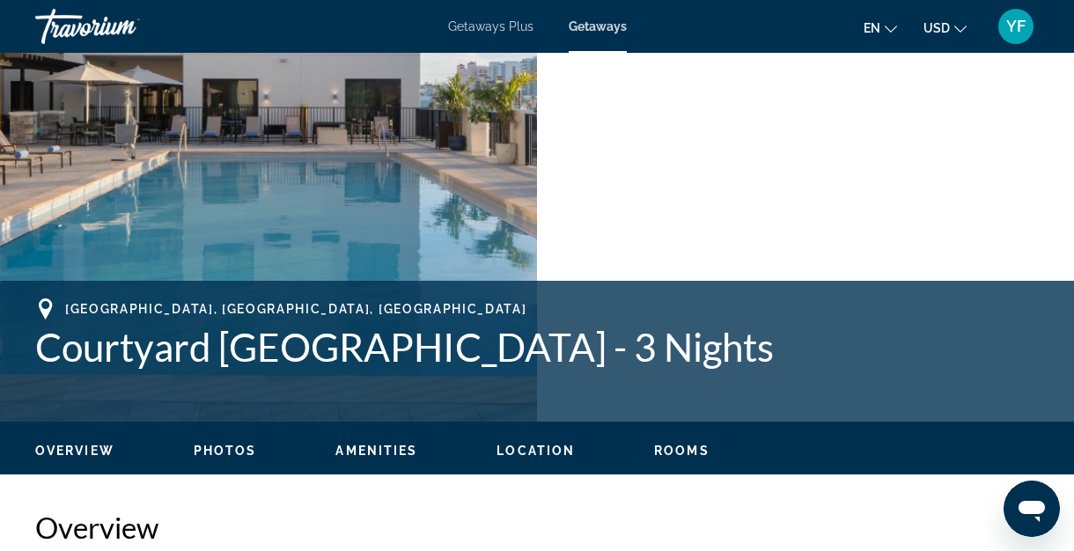
scroll to position [467, 0]
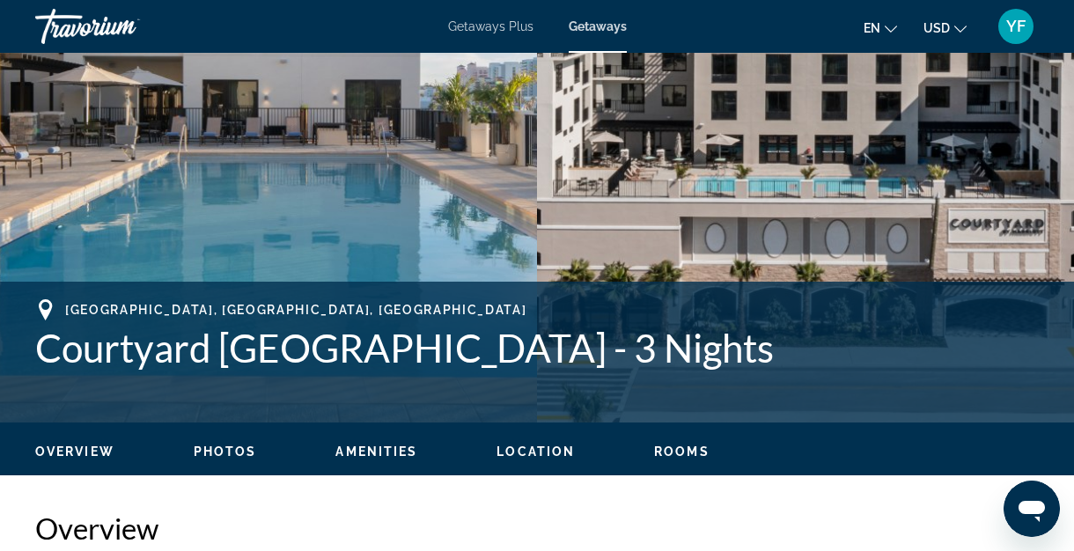
click at [225, 455] on span "Photos" at bounding box center [225, 452] width 63 height 14
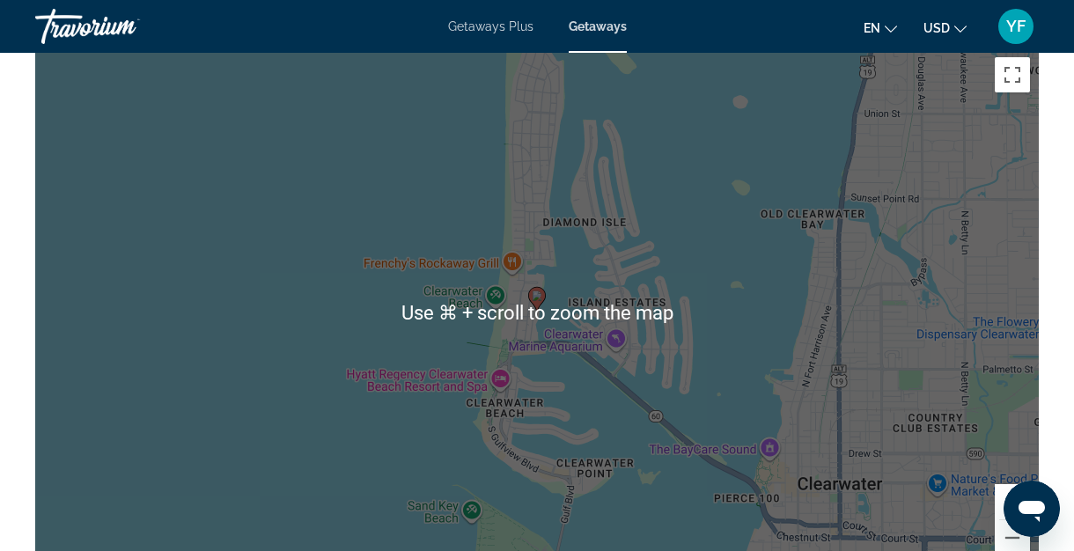
scroll to position [2175, 0]
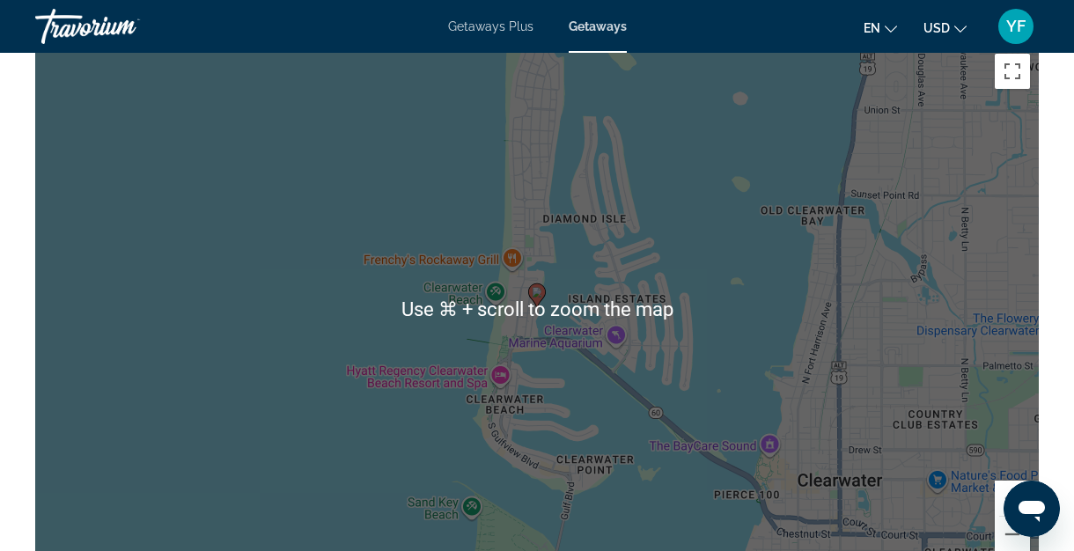
click at [505, 380] on div "To activate drag with keyboard, press Alt + Enter. Once in keyboard drag state,…" at bounding box center [537, 309] width 1004 height 528
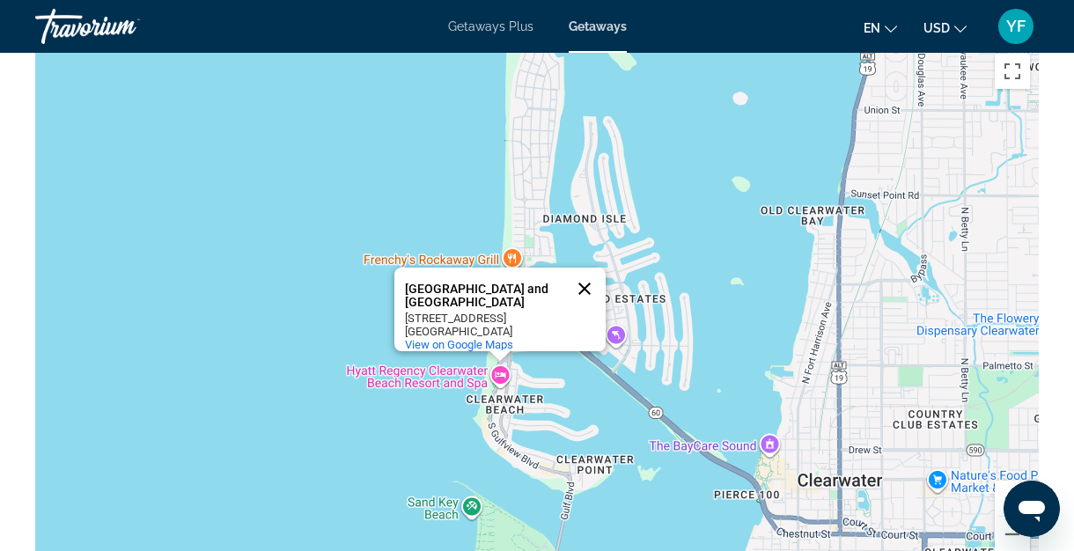
click at [587, 278] on button "Close" at bounding box center [585, 289] width 42 height 42
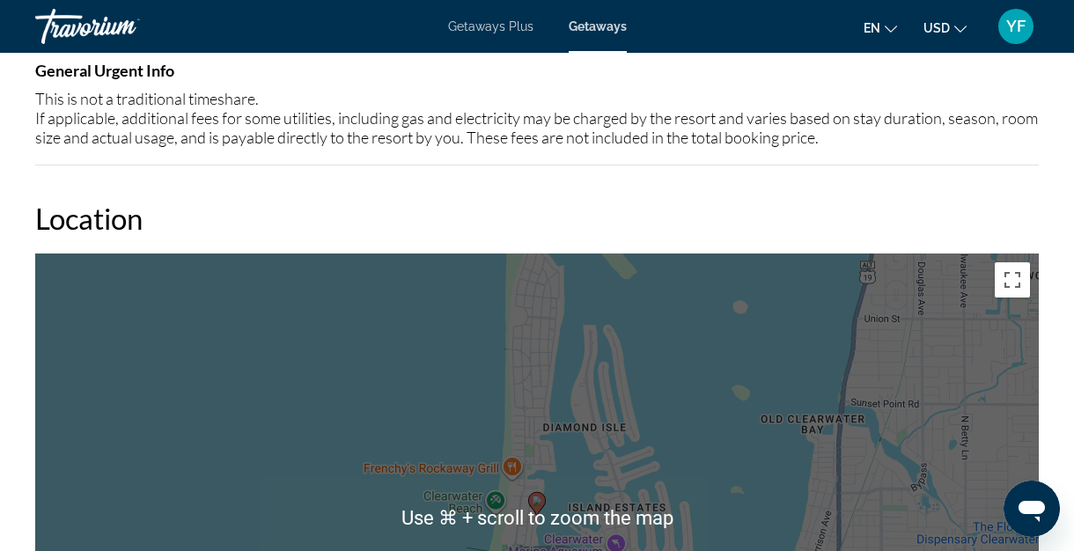
scroll to position [1965, 0]
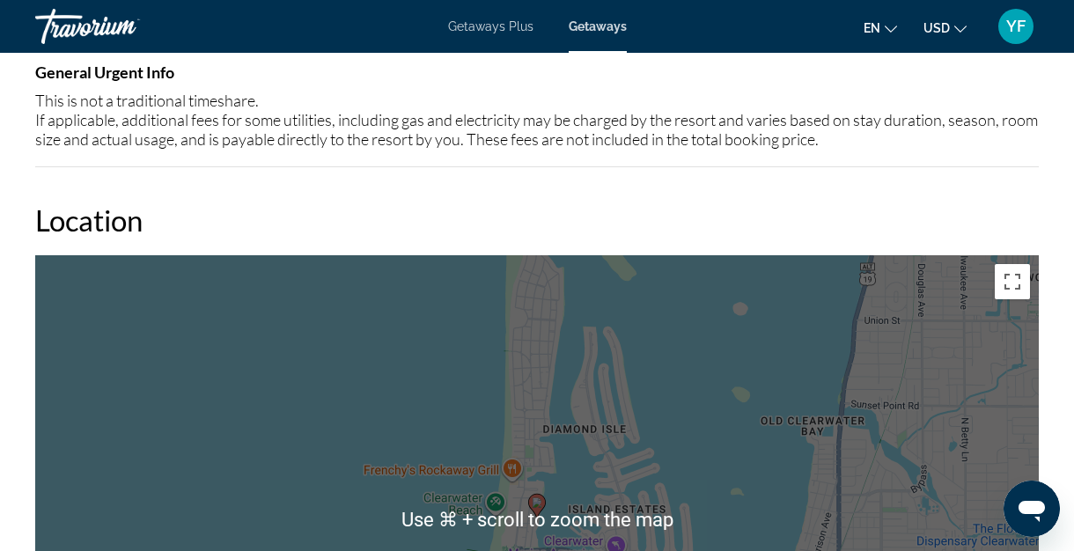
click at [874, 197] on div "Overview Type Resort All-Inclusive No All-Inclusive Address [STREET_ADDRESS] De…" at bounding box center [537, 365] width 1022 height 2704
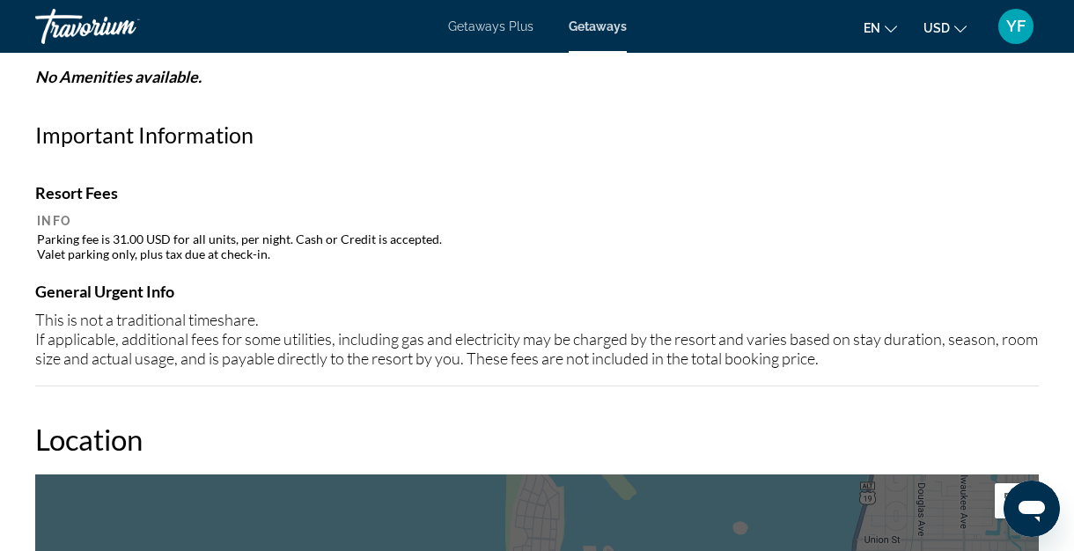
scroll to position [1730, 0]
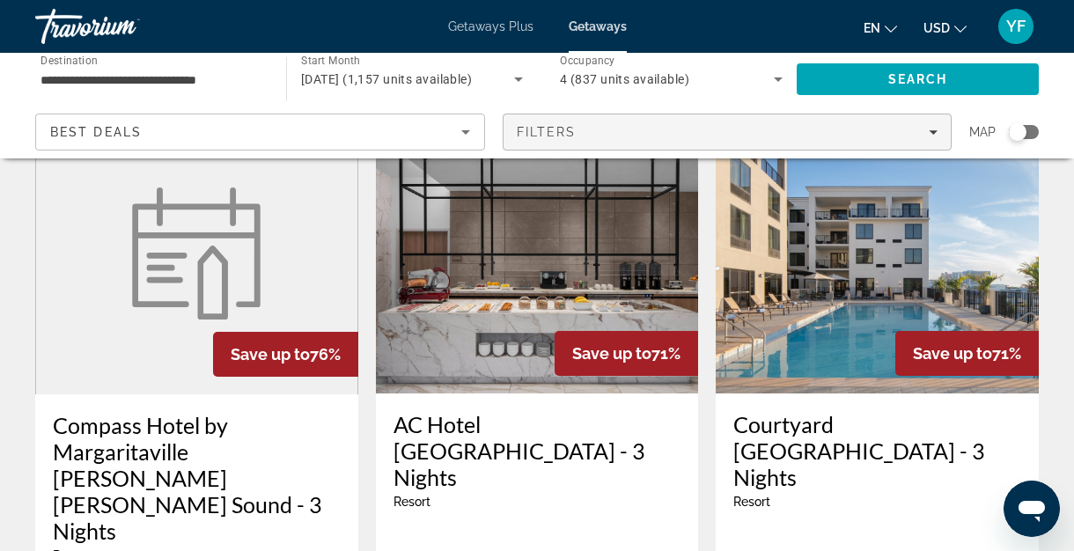
scroll to position [1536, 0]
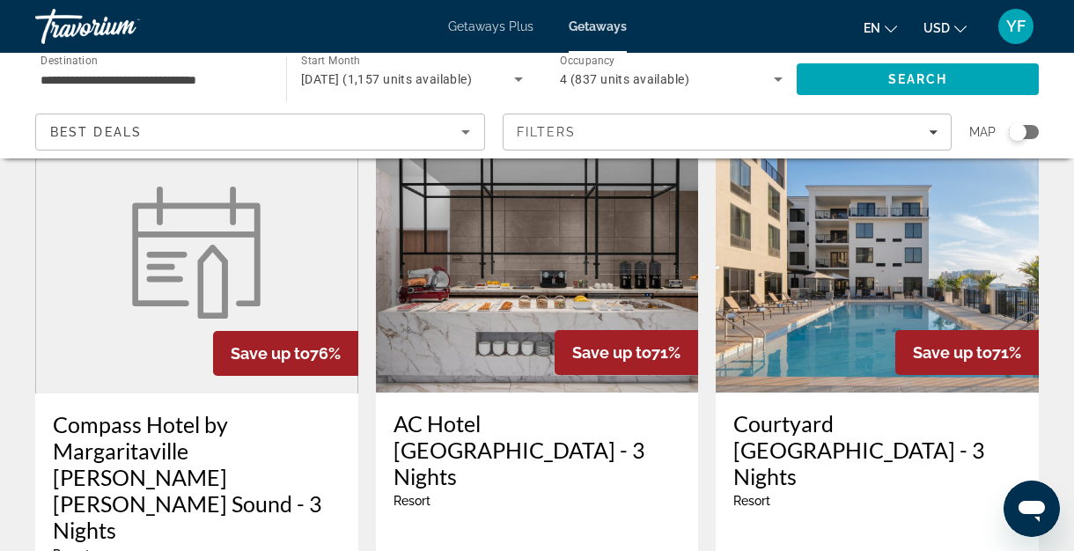
click at [454, 410] on h3 "AC Hotel [GEOGRAPHIC_DATA] - 3 Nights" at bounding box center [538, 449] width 288 height 79
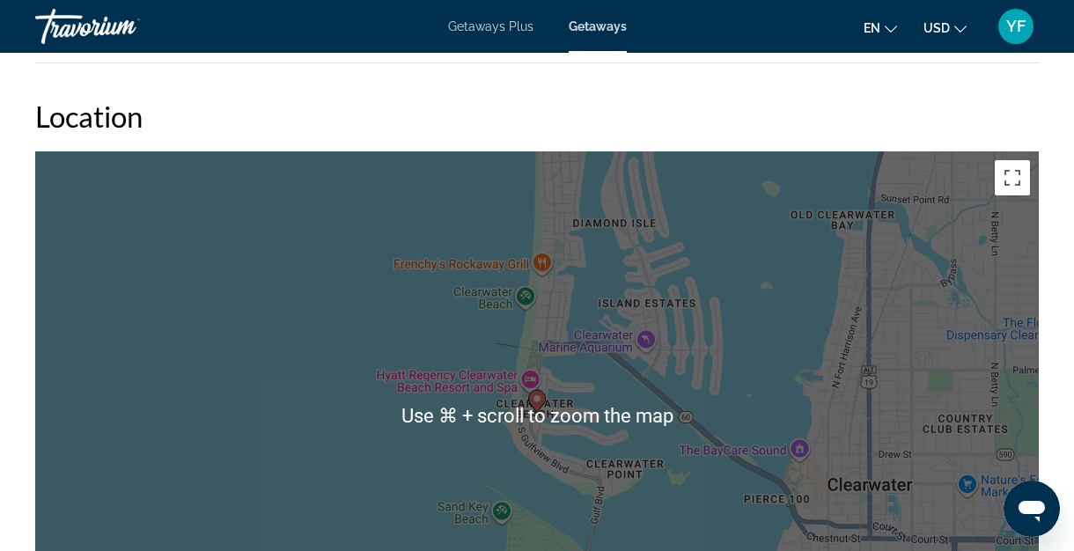
scroll to position [2197, 0]
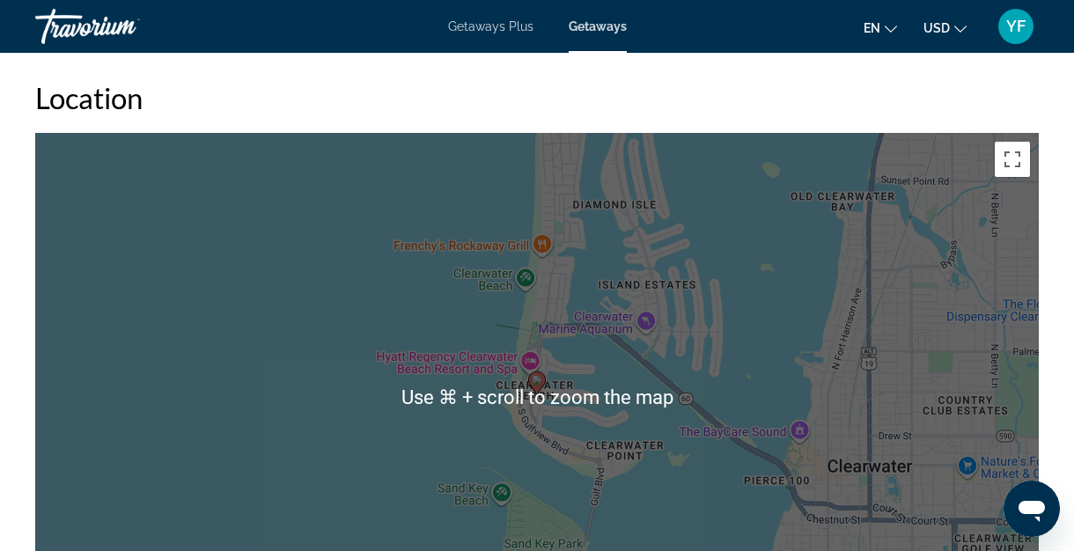
click at [297, 454] on div "To activate drag with keyboard, press Alt + Enter. Once in keyboard drag state,…" at bounding box center [537, 397] width 1004 height 528
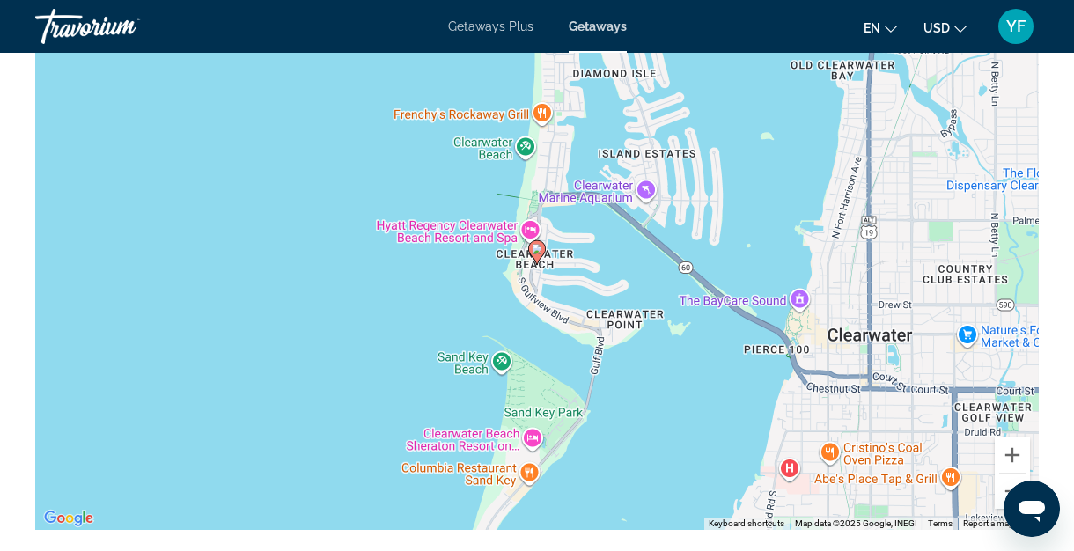
scroll to position [2181, 0]
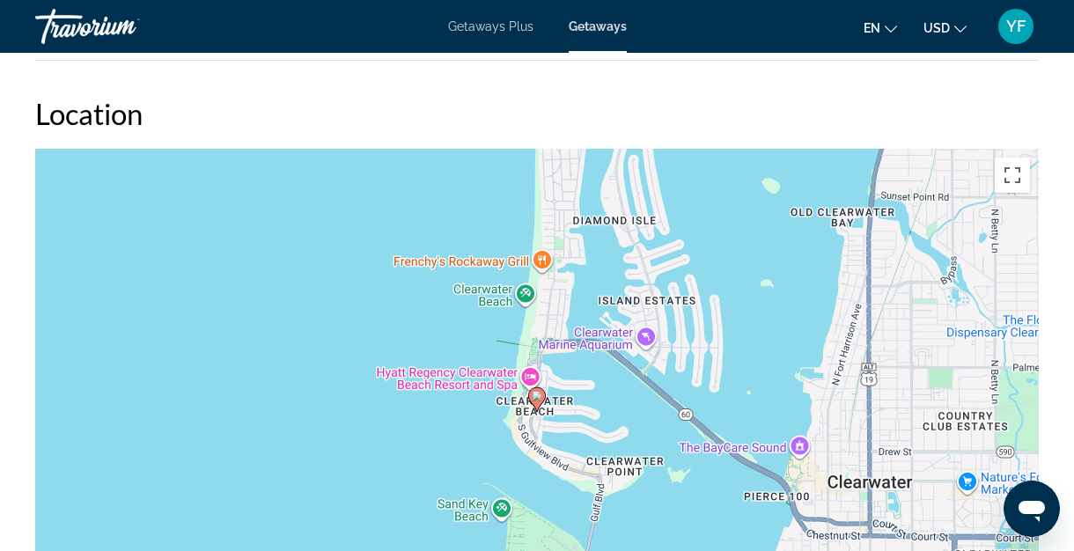
click at [673, 418] on div "To activate drag with keyboard, press Alt + Enter. Once in keyboard drag state,…" at bounding box center [537, 413] width 1004 height 528
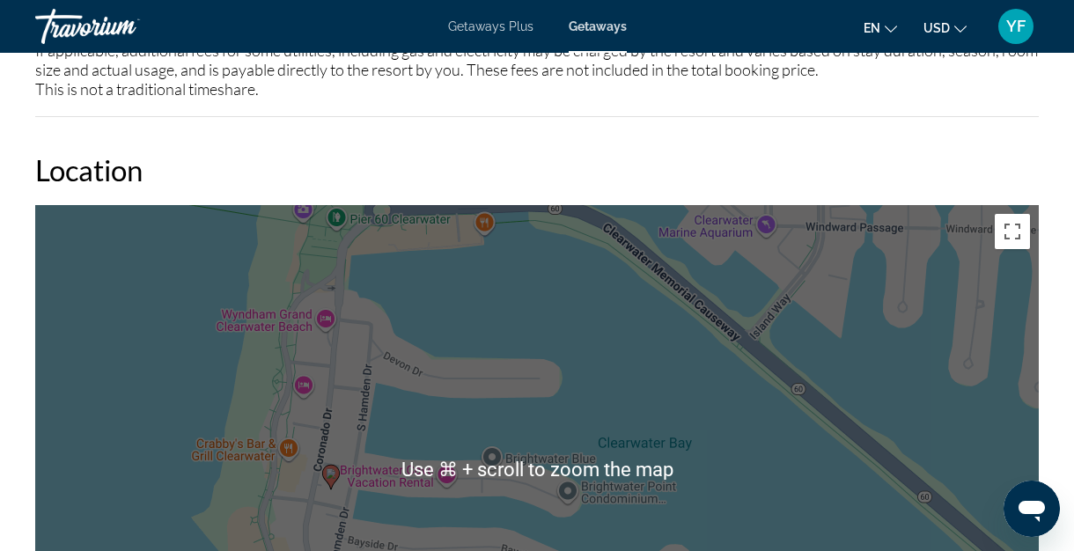
scroll to position [2136, 0]
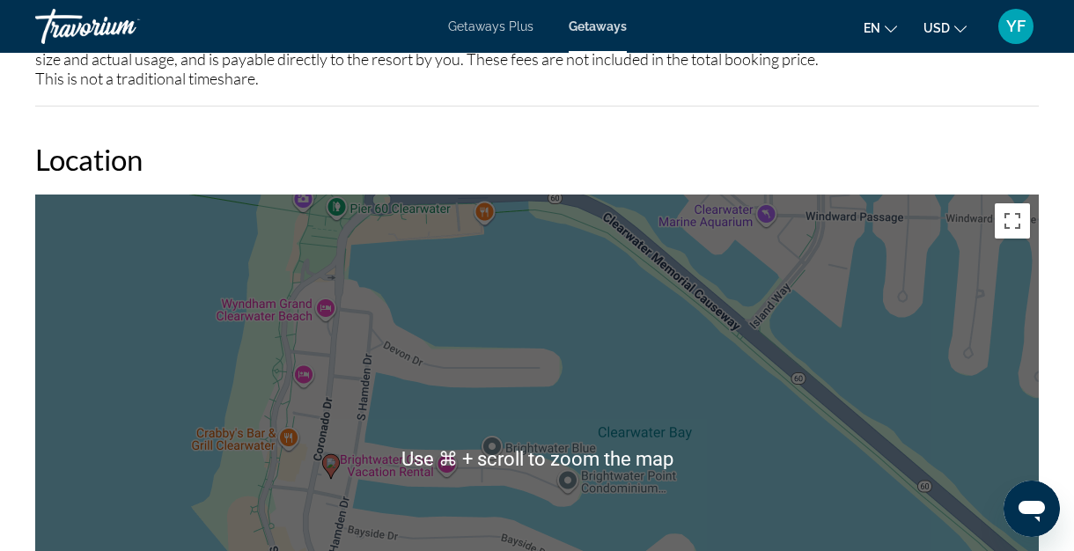
click at [659, 318] on div "To activate drag with keyboard, press Alt + Enter. Once in keyboard drag state,…" at bounding box center [537, 459] width 1004 height 528
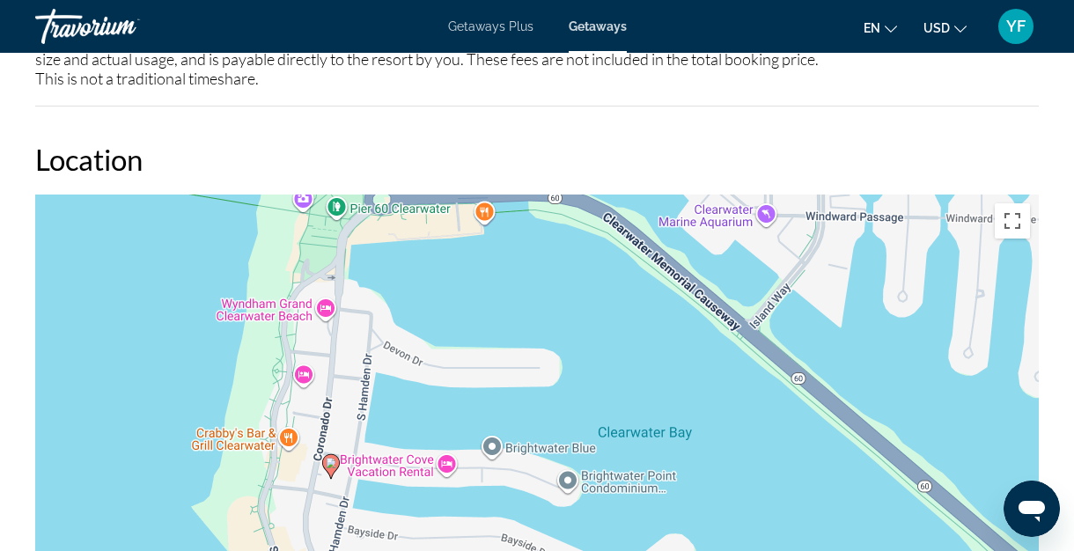
click at [848, 468] on div "To activate drag with keyboard, press Alt + Enter. Once in keyboard drag state,…" at bounding box center [537, 459] width 1004 height 528
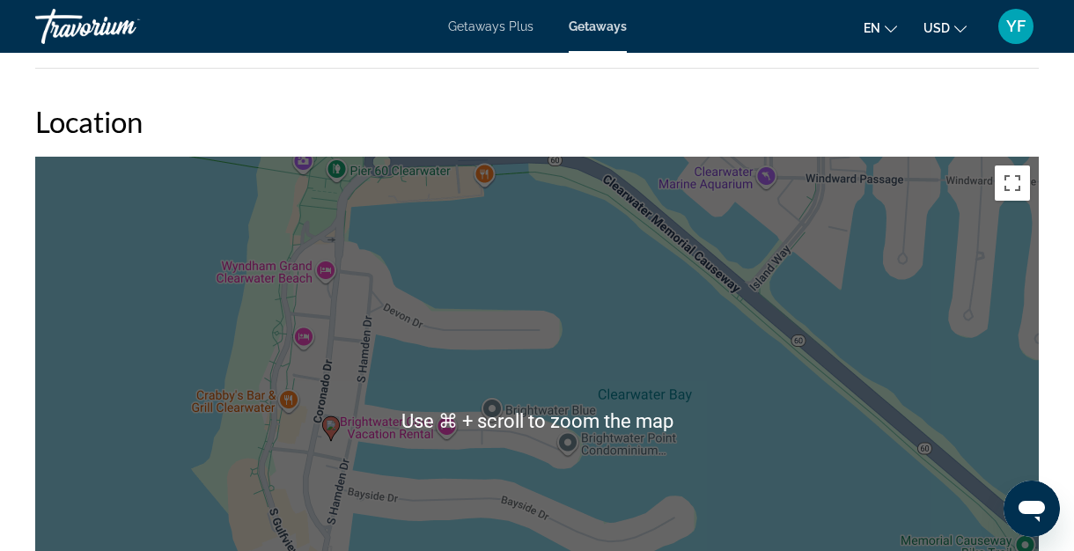
drag, startPoint x: 759, startPoint y: 433, endPoint x: 759, endPoint y: 416, distance: 17.6
click at [759, 416] on div "To activate drag with keyboard, press Alt + Enter. Once in keyboard drag state,…" at bounding box center [537, 421] width 1004 height 528
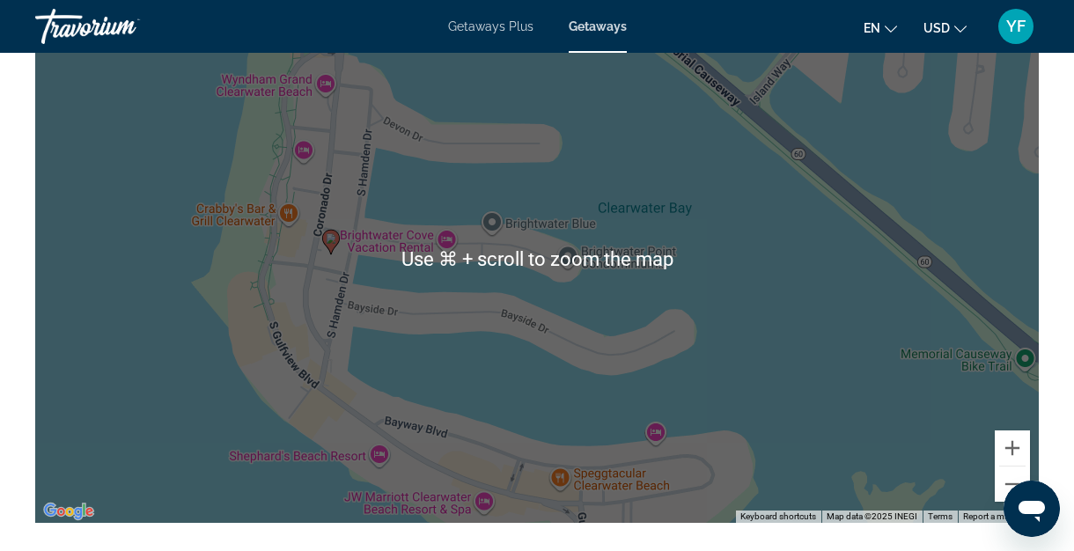
scroll to position [2343, 0]
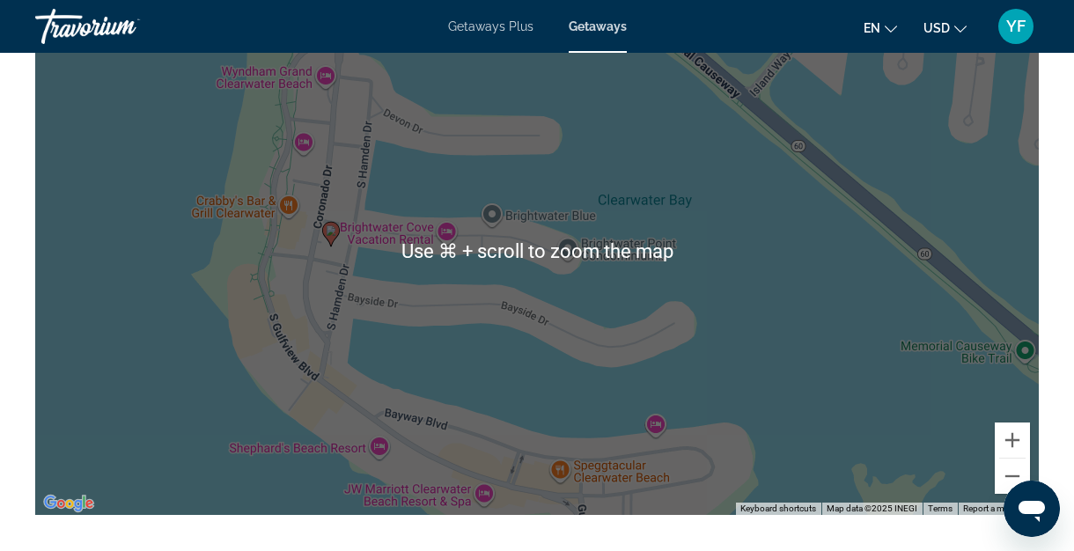
click at [758, 419] on div "To activate drag with keyboard, press Alt + Enter. Once in keyboard drag state,…" at bounding box center [537, 251] width 1004 height 528
click at [745, 389] on div "To activate drag with keyboard, press Alt + Enter. Once in keyboard drag state,…" at bounding box center [537, 251] width 1004 height 528
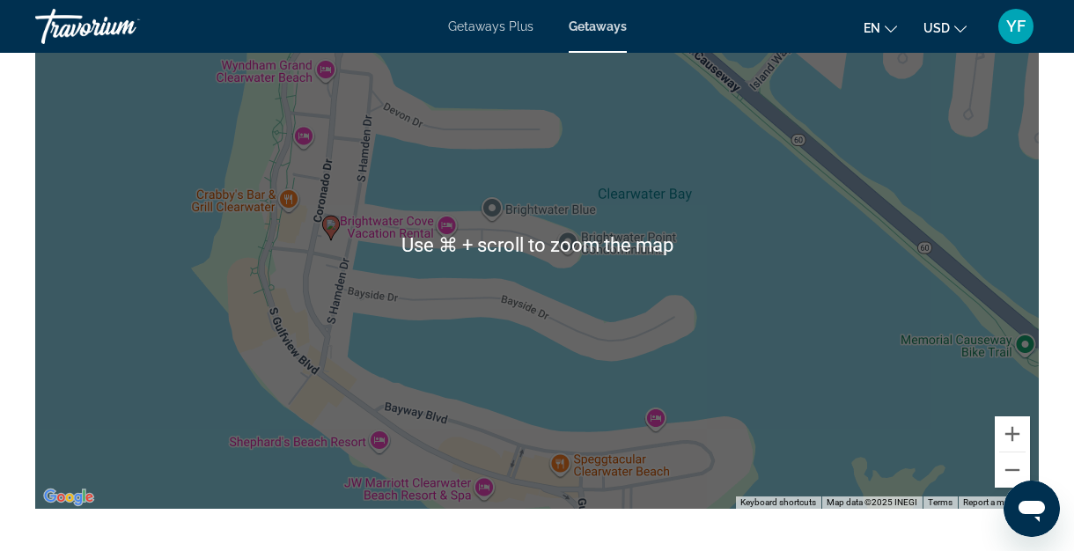
scroll to position [2345, 0]
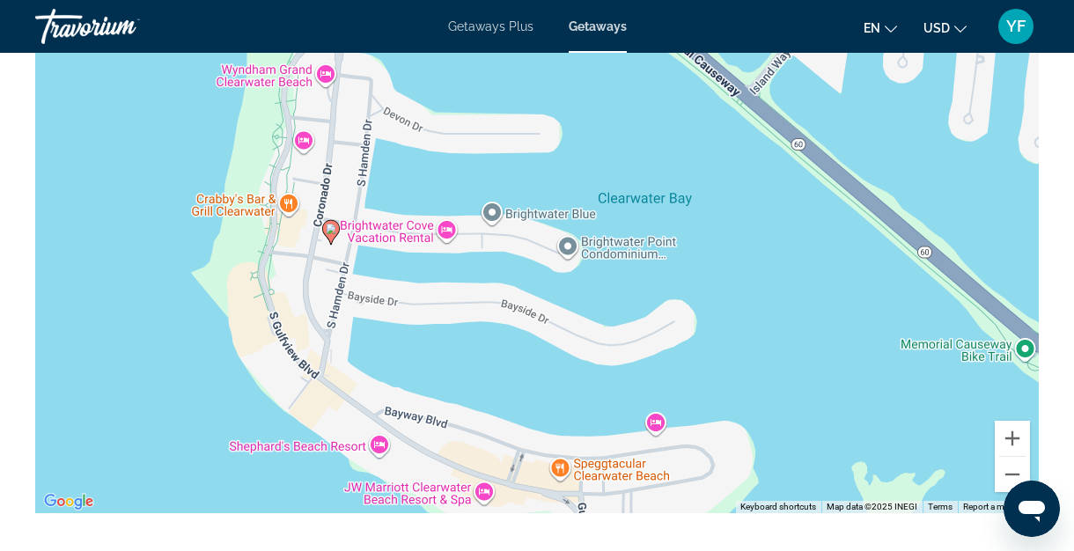
click at [328, 232] on image "Main content" at bounding box center [331, 229] width 11 height 11
click at [336, 234] on icon "Main content" at bounding box center [331, 232] width 16 height 23
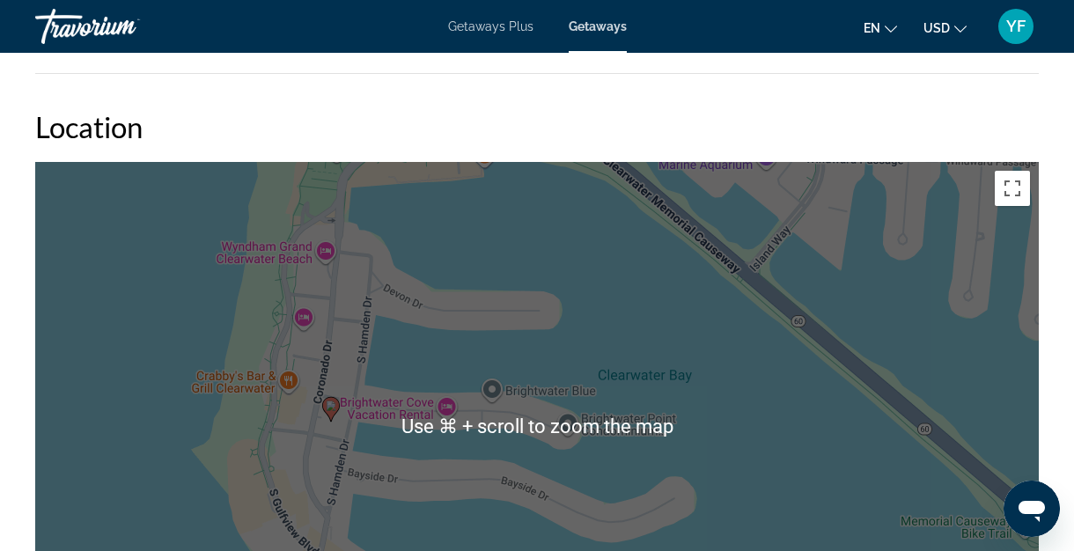
scroll to position [2171, 0]
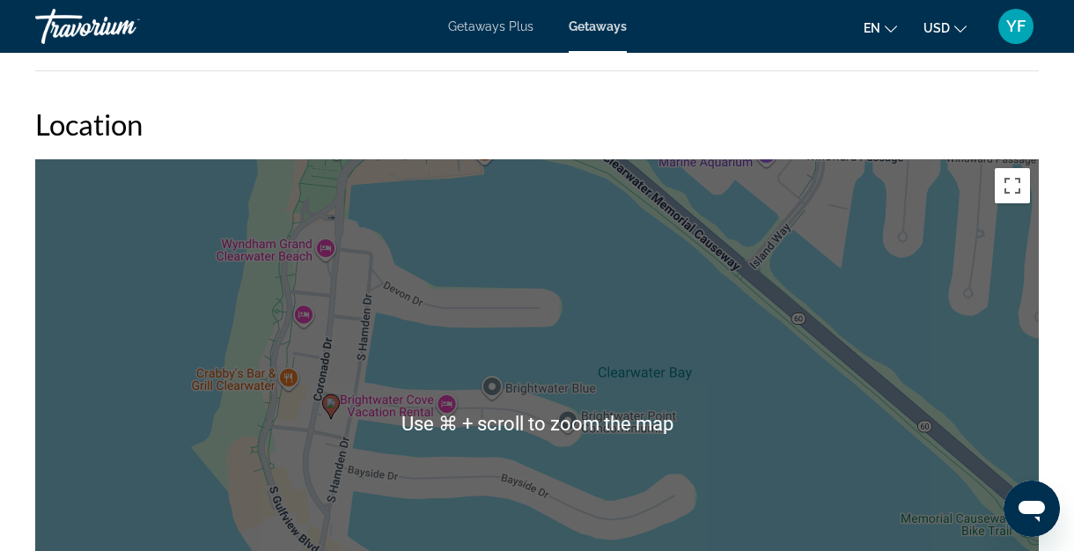
click at [1038, 338] on div "To navigate, press the arrow keys. To activate drag with keyboard, press Alt + …" at bounding box center [537, 423] width 1004 height 528
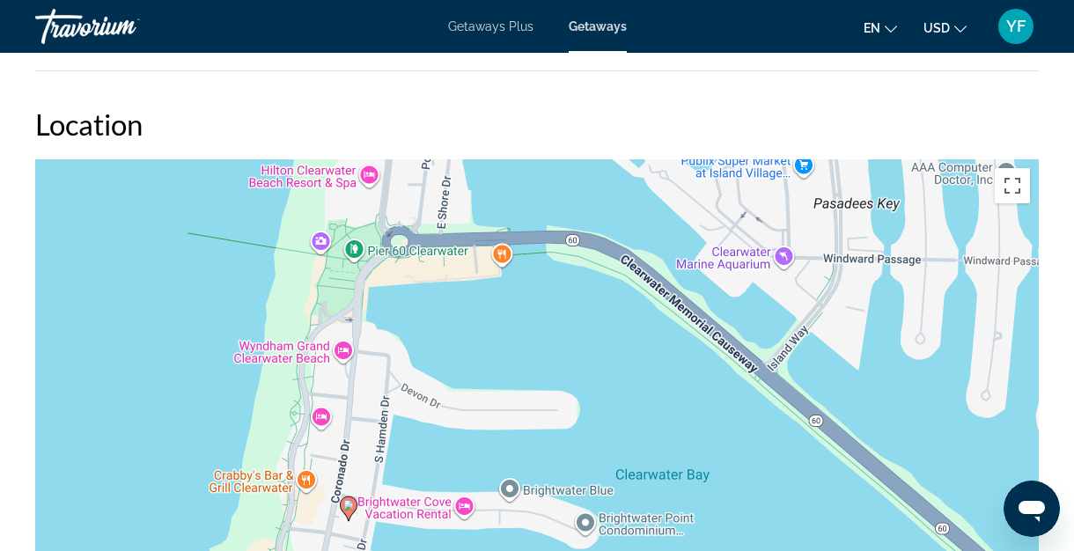
drag, startPoint x: 323, startPoint y: 385, endPoint x: 341, endPoint y: 492, distance: 108.9
click at [341, 492] on div "To activate drag with keyboard, press Alt + Enter. Once in keyboard drag state,…" at bounding box center [537, 423] width 1004 height 528
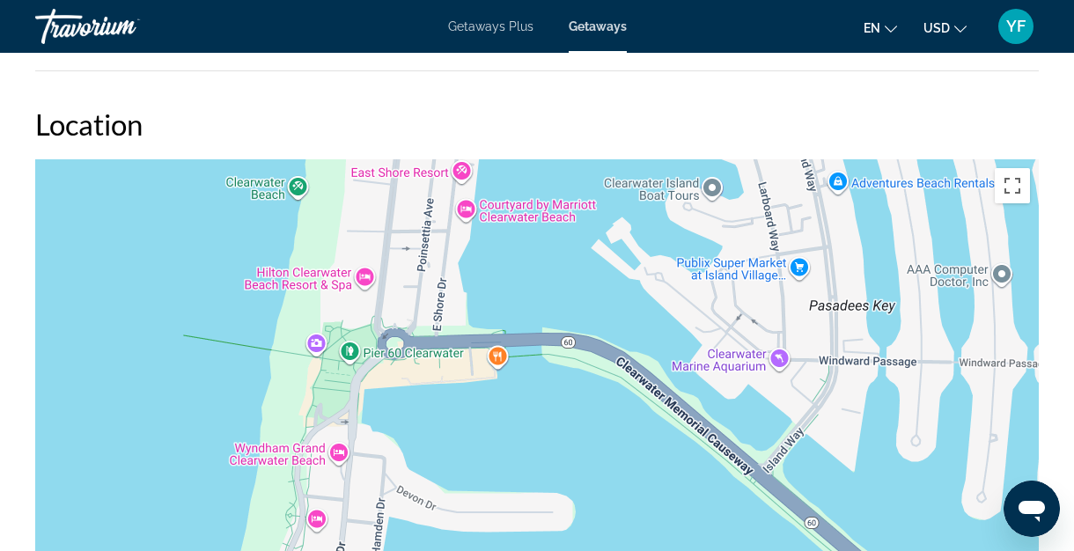
drag, startPoint x: 350, startPoint y: 392, endPoint x: 345, endPoint y: 498, distance: 105.8
click at [345, 498] on div "To activate drag with keyboard, press Alt + Enter. Once in keyboard drag state,…" at bounding box center [537, 423] width 1004 height 528
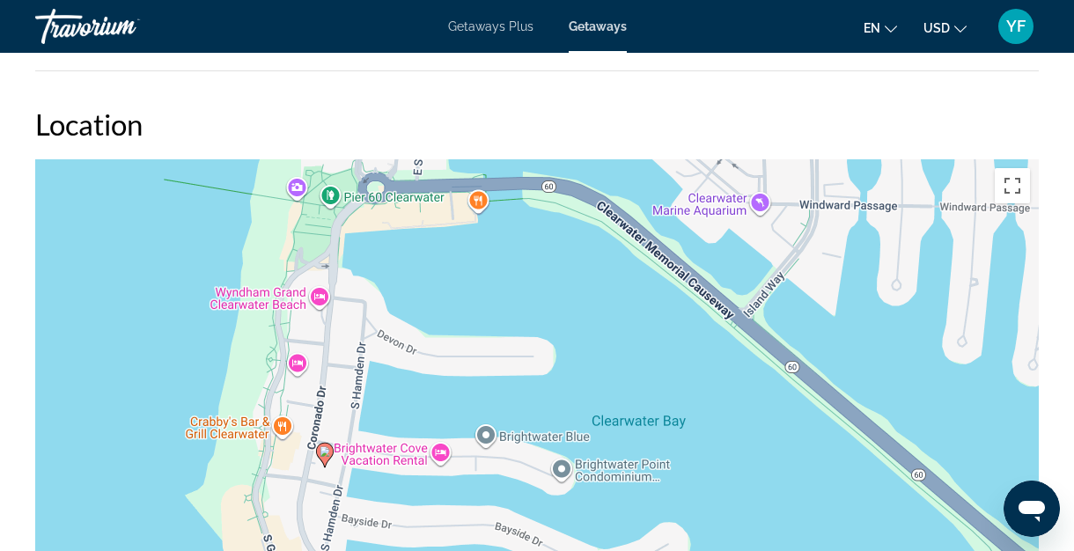
drag, startPoint x: 345, startPoint y: 498, endPoint x: 326, endPoint y: 344, distance: 154.4
click at [326, 344] on div "To activate drag with keyboard, press Alt + Enter. Once in keyboard drag state,…" at bounding box center [537, 423] width 1004 height 528
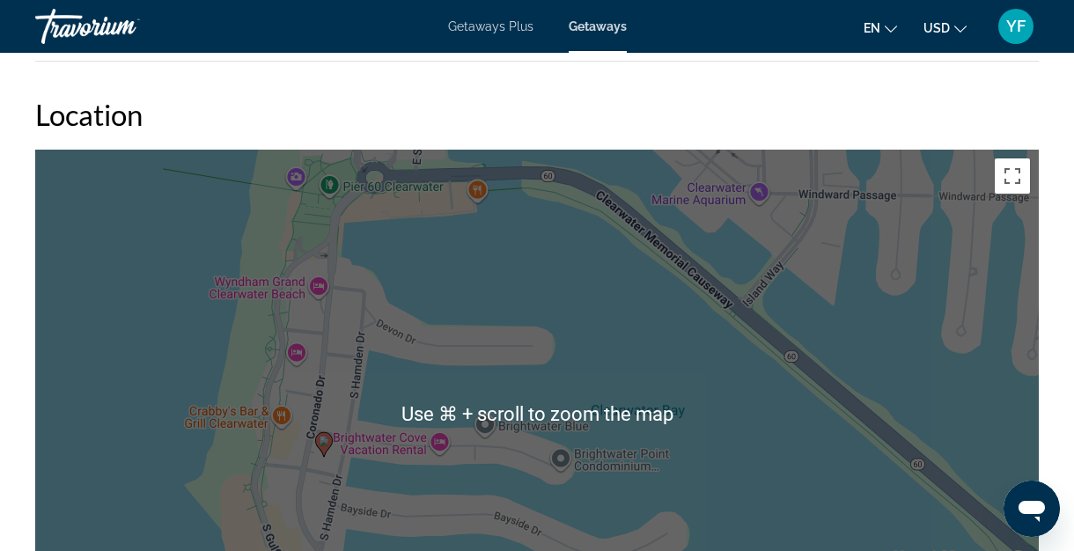
click at [493, 288] on div "To activate drag with keyboard, press Alt + Enter. Once in keyboard drag state,…" at bounding box center [537, 414] width 1004 height 528
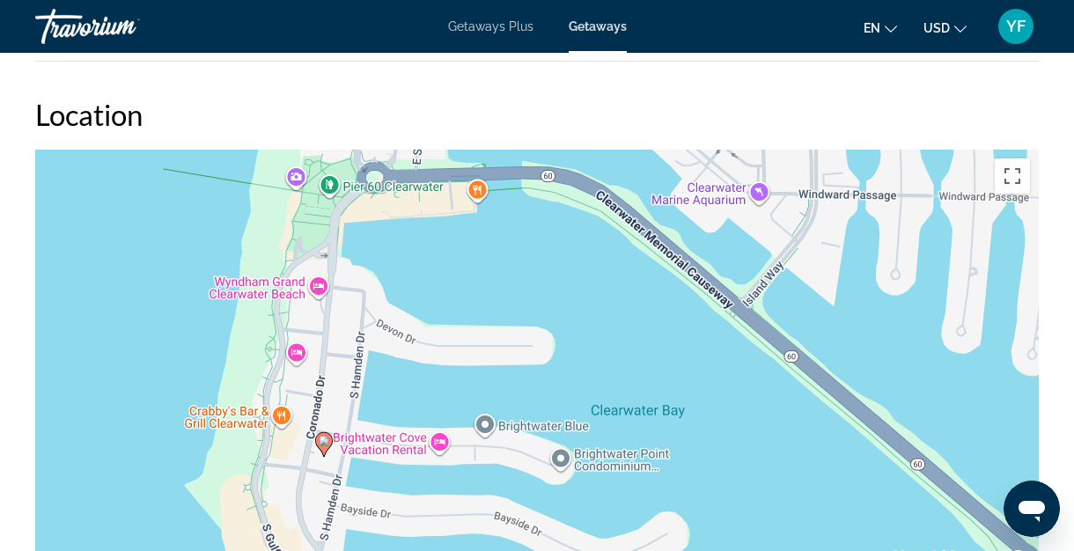
click at [523, 308] on div "To activate drag with keyboard, press Alt + Enter. Once in keyboard drag state,…" at bounding box center [537, 414] width 1004 height 528
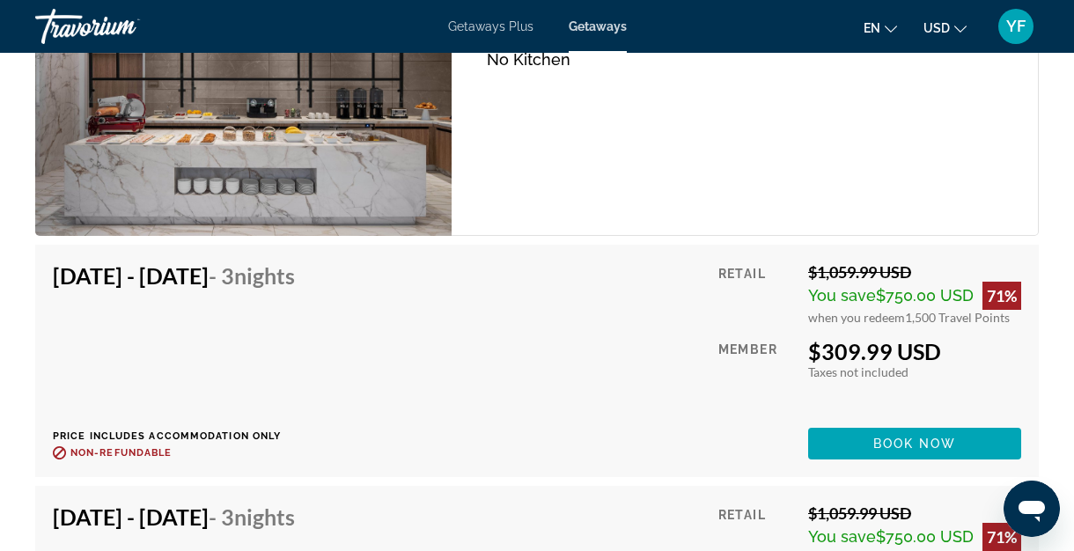
scroll to position [3031, 0]
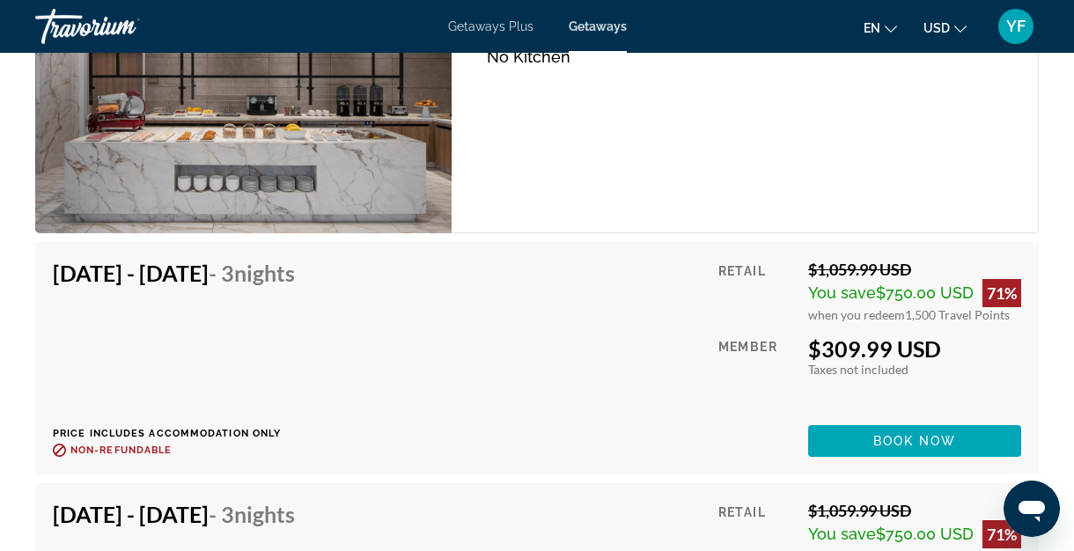
click at [855, 185] on div "Hotel Unit (No Kitchen) Bedrooms Hotel Max Occupancy 4 Kitchen No Kitchen" at bounding box center [745, 74] width 587 height 318
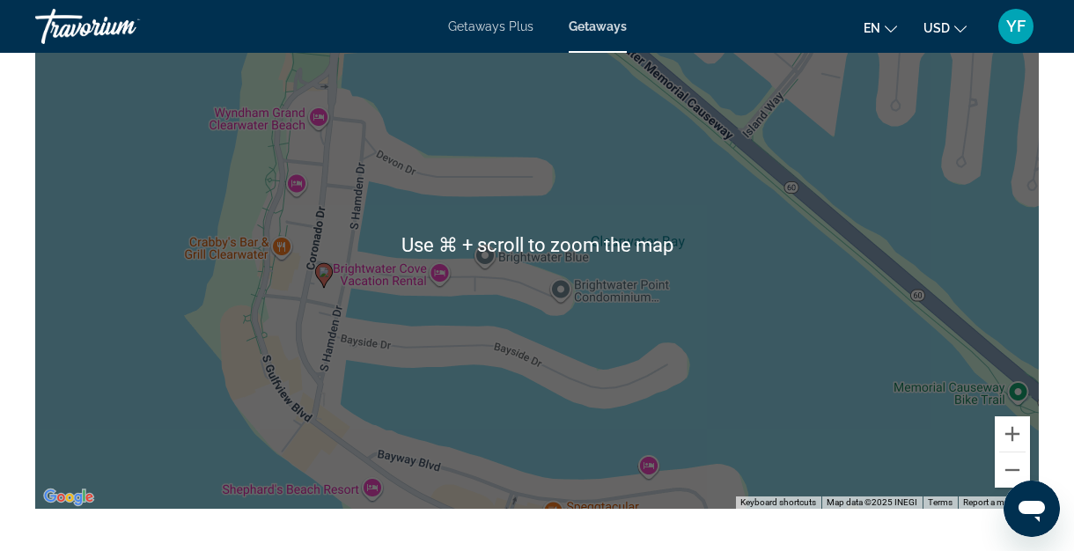
scroll to position [2362, 0]
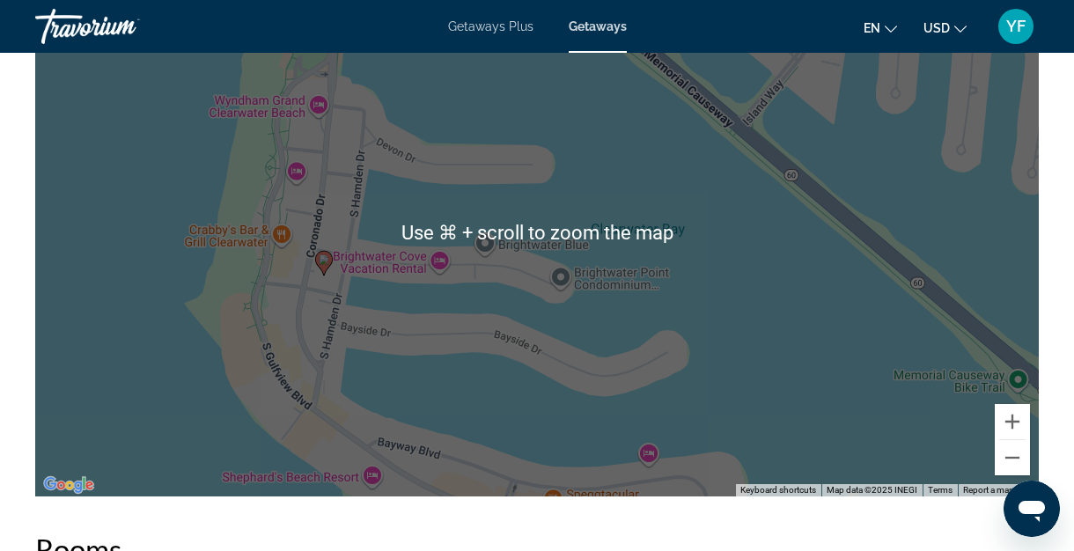
click at [653, 305] on div "To activate drag with keyboard, press Alt + Enter. Once in keyboard drag state,…" at bounding box center [537, 232] width 1004 height 528
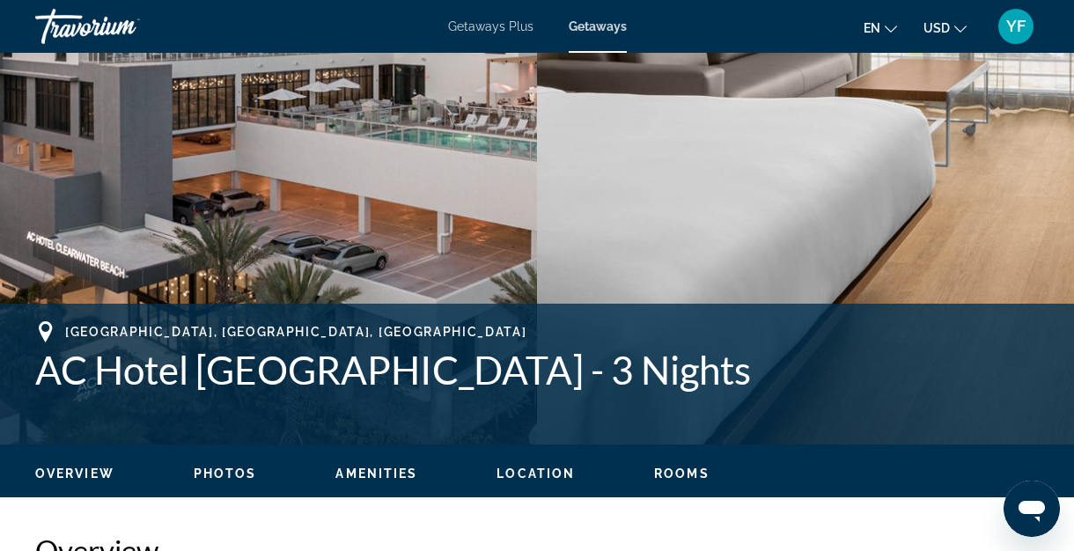
scroll to position [159, 0]
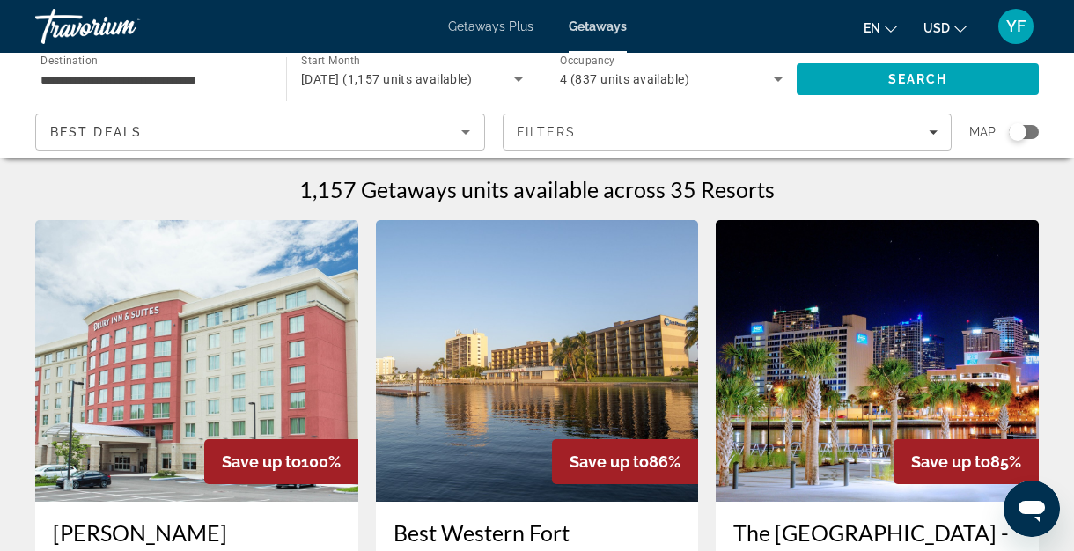
click at [804, 200] on div "1,157 Getaways units available across 35 Resorts" at bounding box center [537, 189] width 1004 height 26
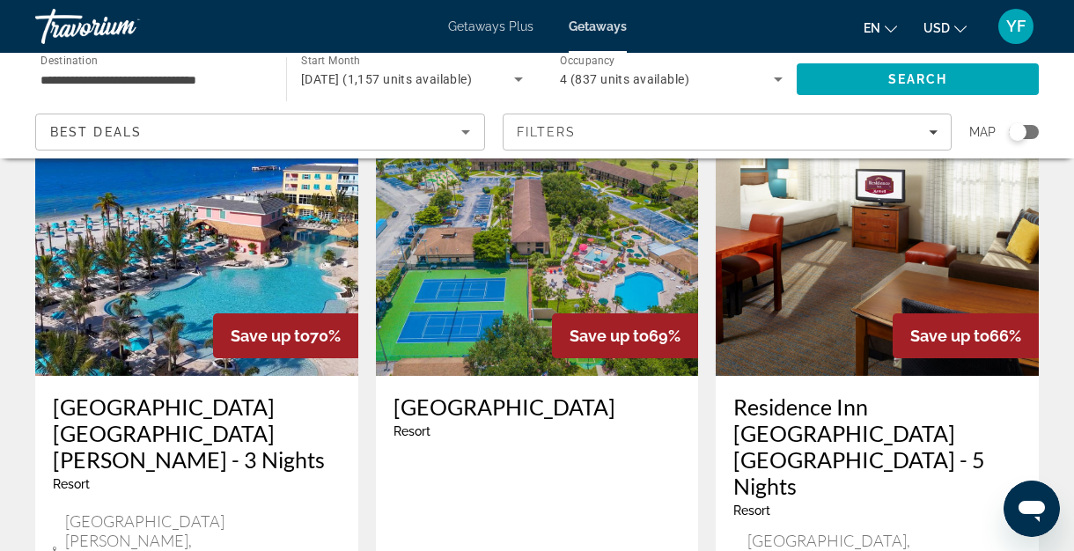
scroll to position [2291, 0]
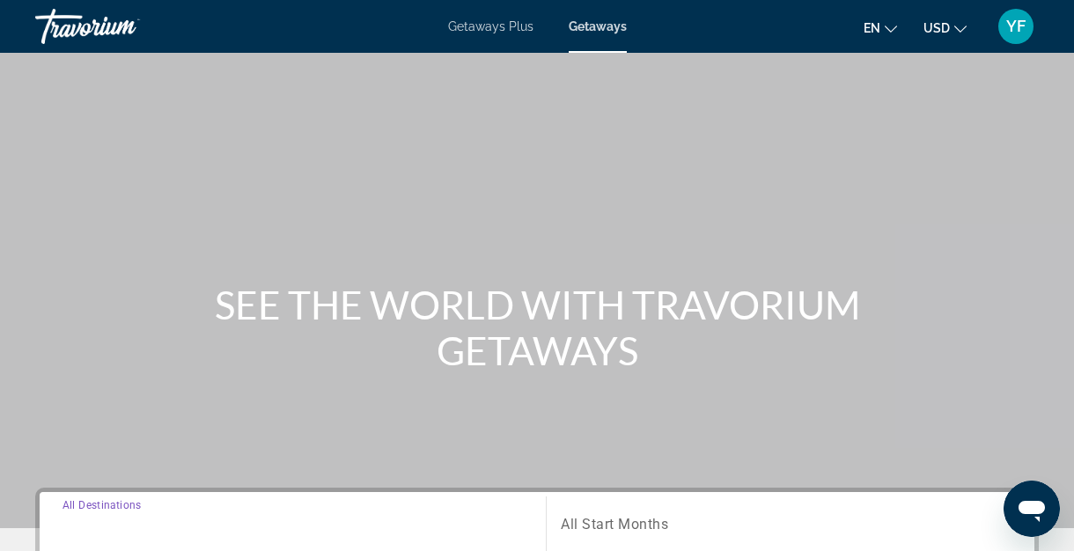
click at [211, 524] on input "Destination All Destinations" at bounding box center [293, 524] width 461 height 21
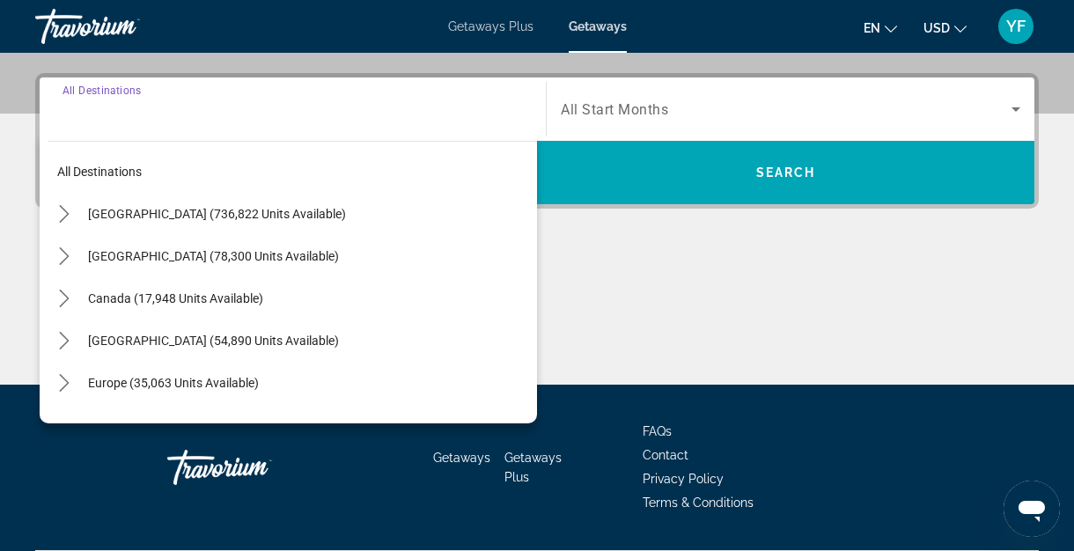
scroll to position [431, 0]
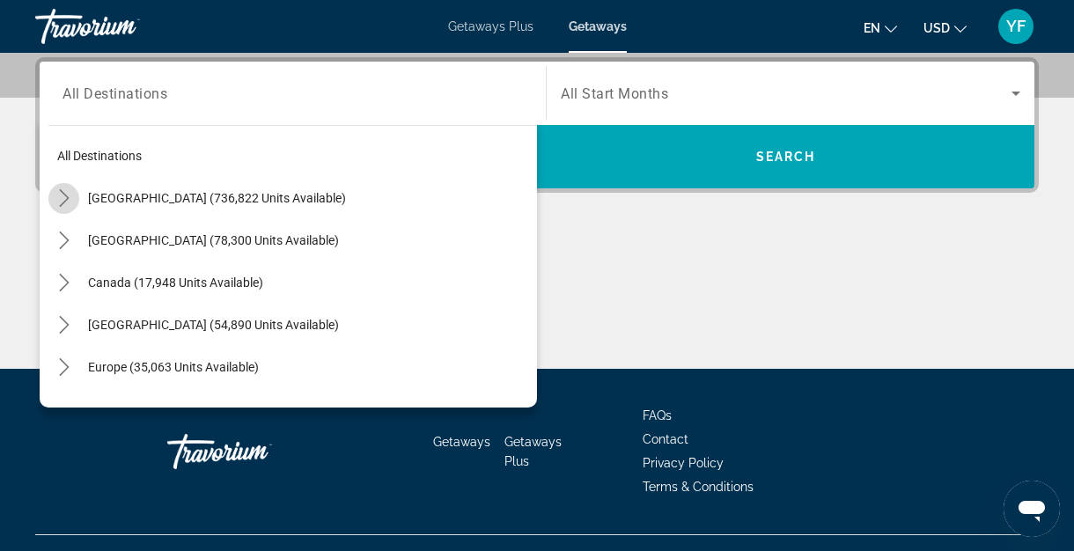
click at [61, 196] on icon "Toggle United States (736,822 units available) submenu" at bounding box center [64, 198] width 18 height 18
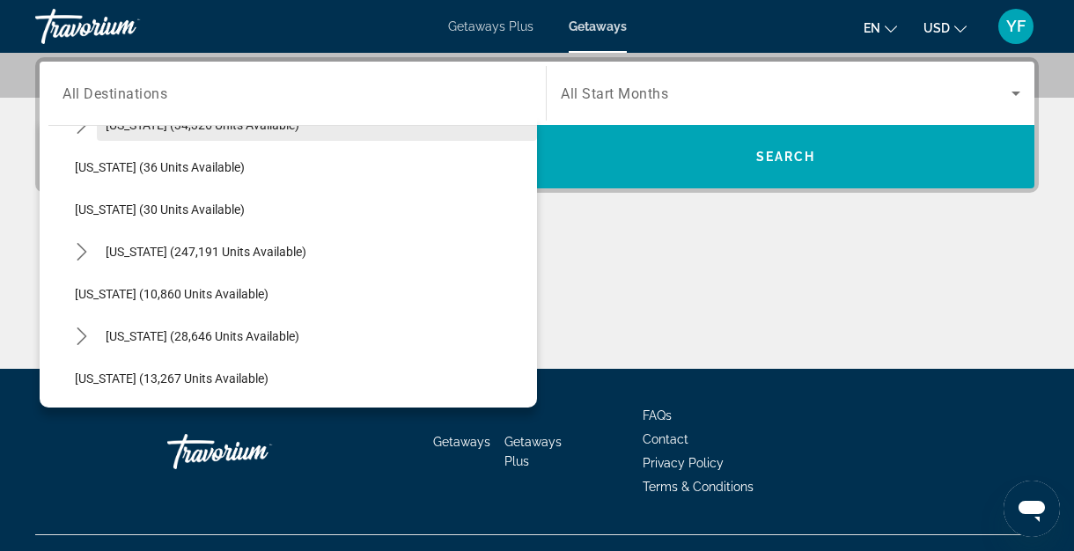
scroll to position [247, 0]
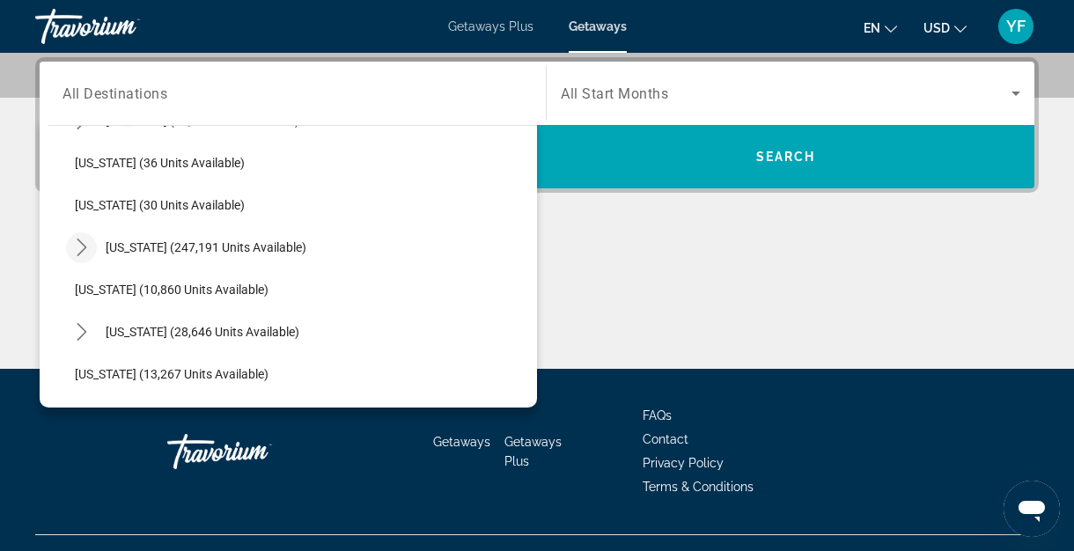
click at [83, 252] on icon "Toggle Florida (247,191 units available) submenu" at bounding box center [82, 248] width 18 height 18
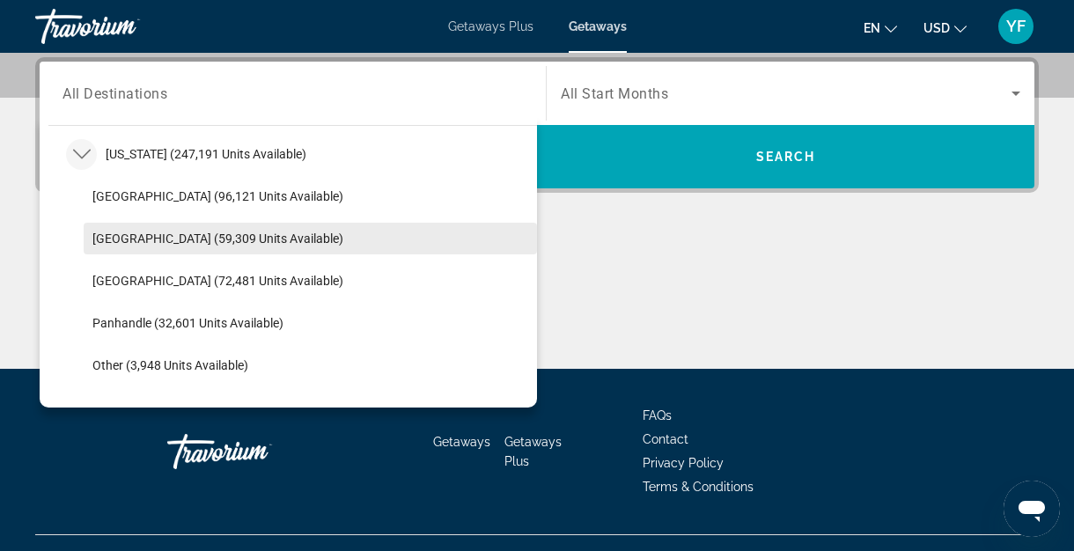
scroll to position [342, 0]
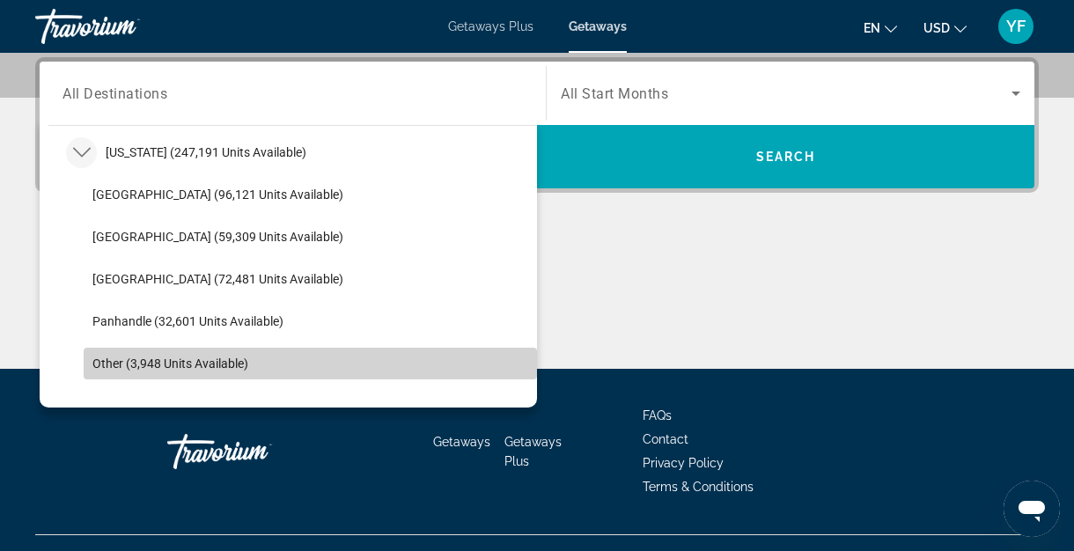
click at [196, 357] on span "Other (3,948 units available)" at bounding box center [170, 364] width 156 height 14
type input "**********"
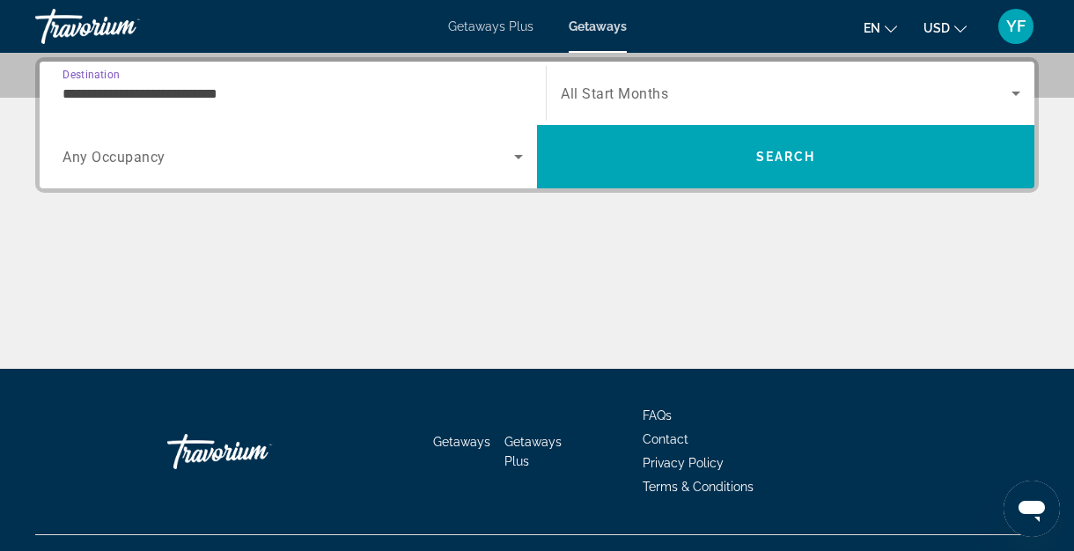
click at [646, 93] on span "All Start Months" at bounding box center [614, 93] width 107 height 17
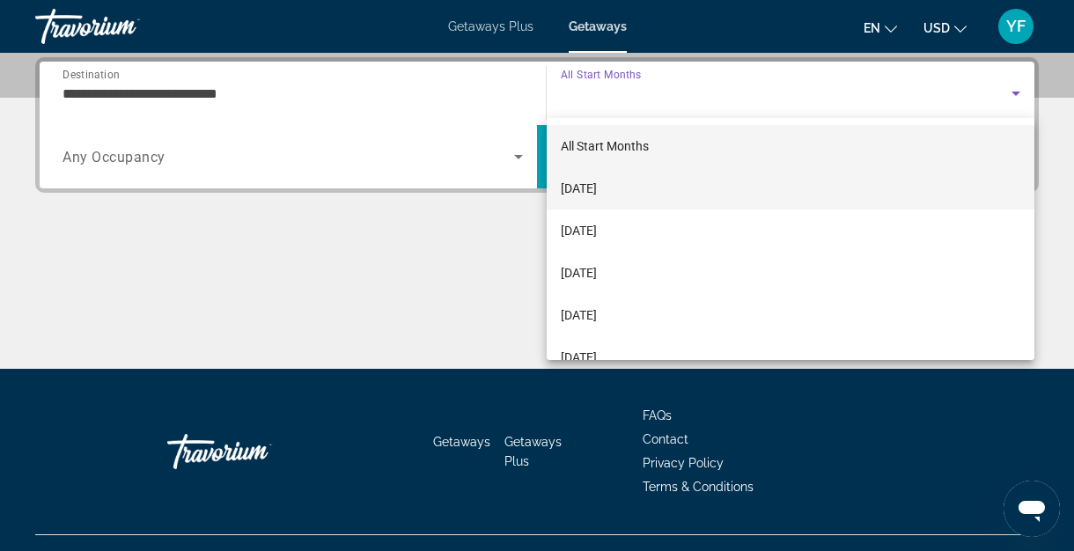
click at [597, 197] on span "[DATE]" at bounding box center [579, 188] width 36 height 21
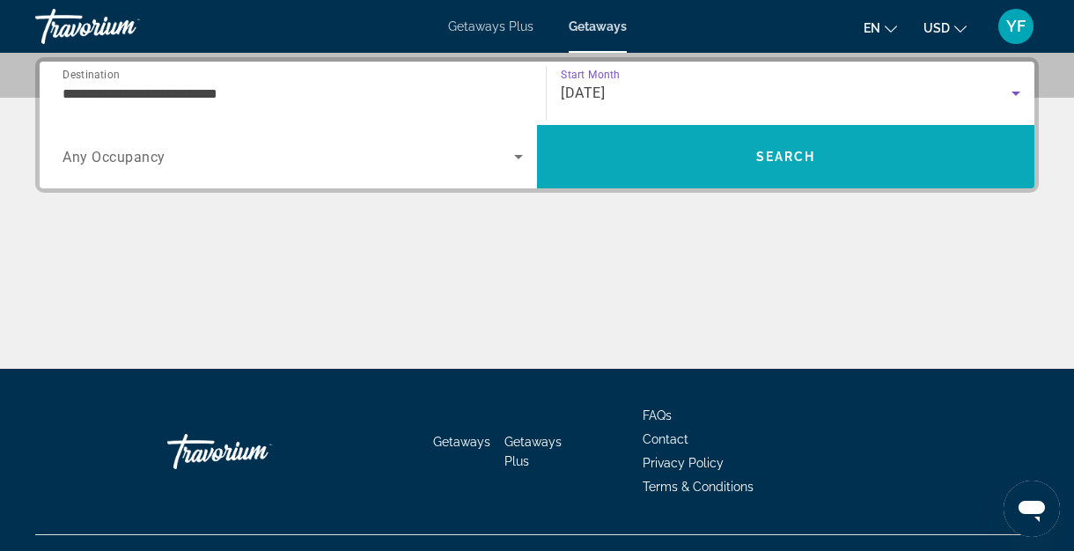
click at [753, 167] on span "Search" at bounding box center [786, 157] width 498 height 42
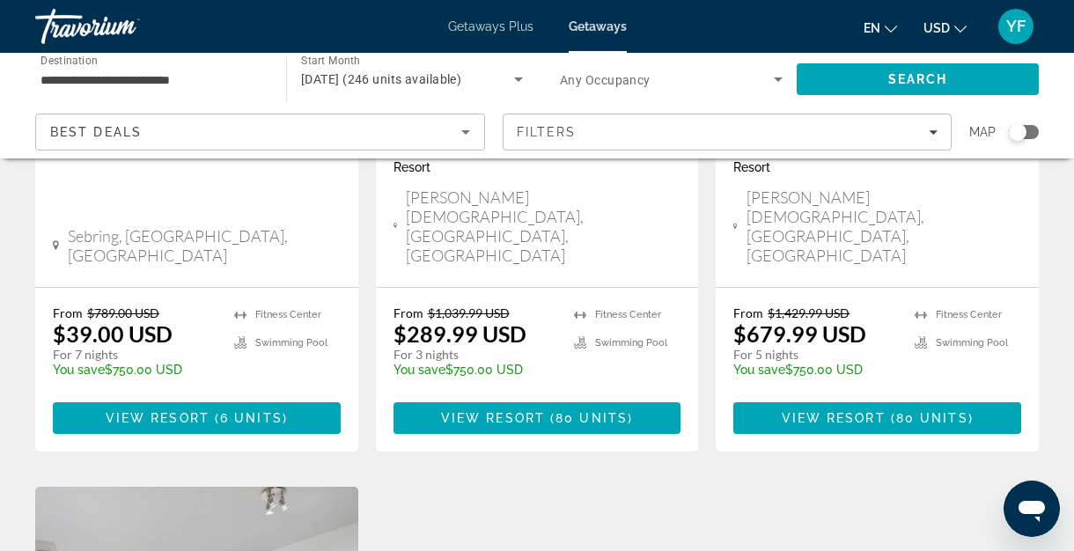
scroll to position [424, 0]
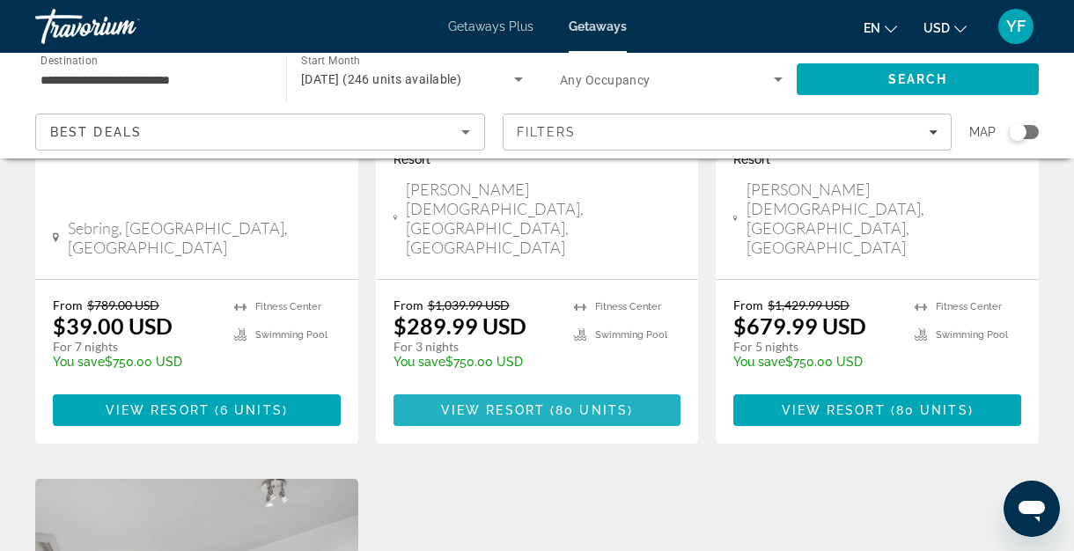
click at [601, 403] on span "80 units" at bounding box center [592, 410] width 72 height 14
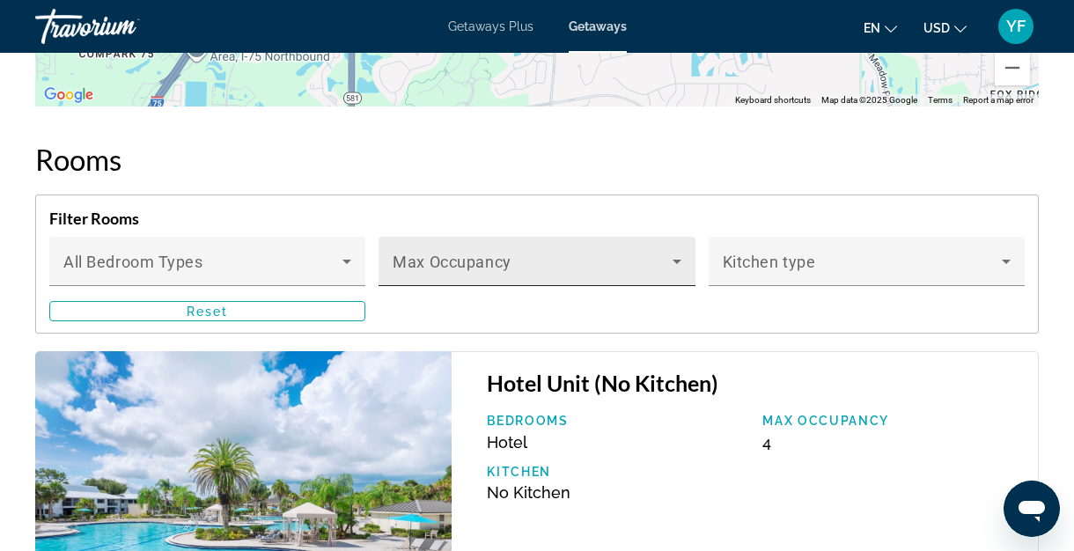
scroll to position [2810, 0]
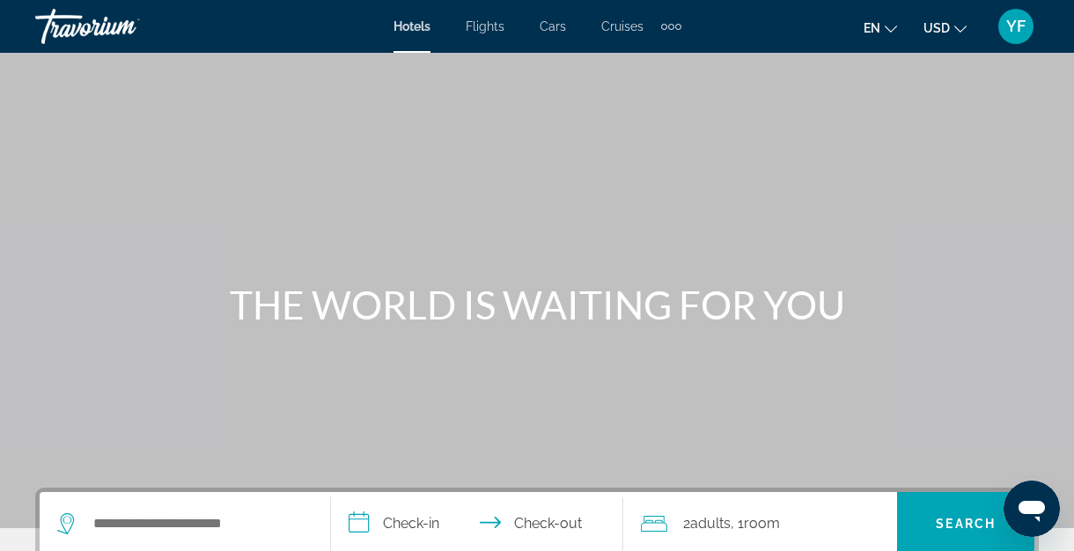
click at [618, 137] on div "Main content" at bounding box center [537, 264] width 1074 height 528
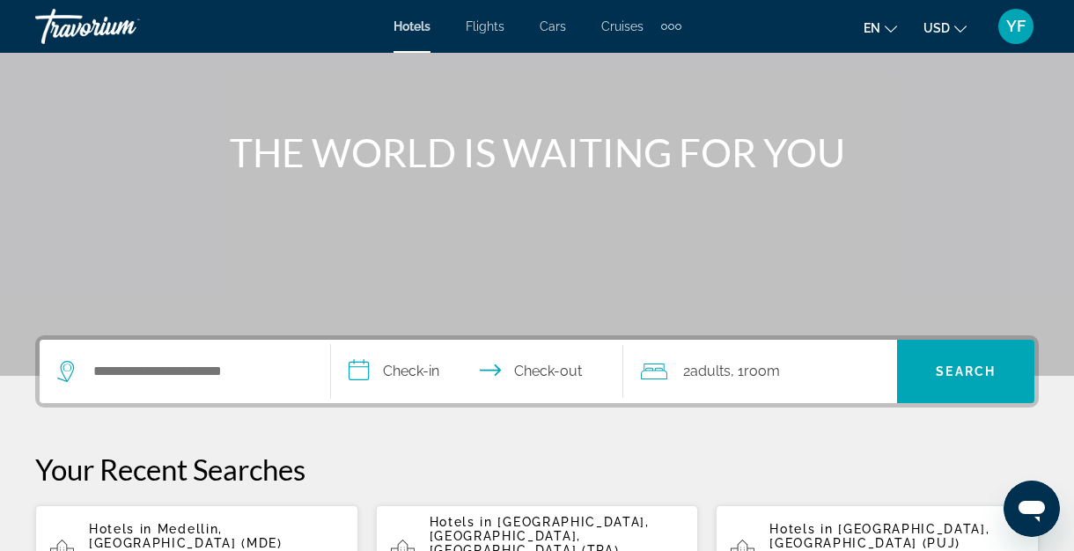
scroll to position [156, 0]
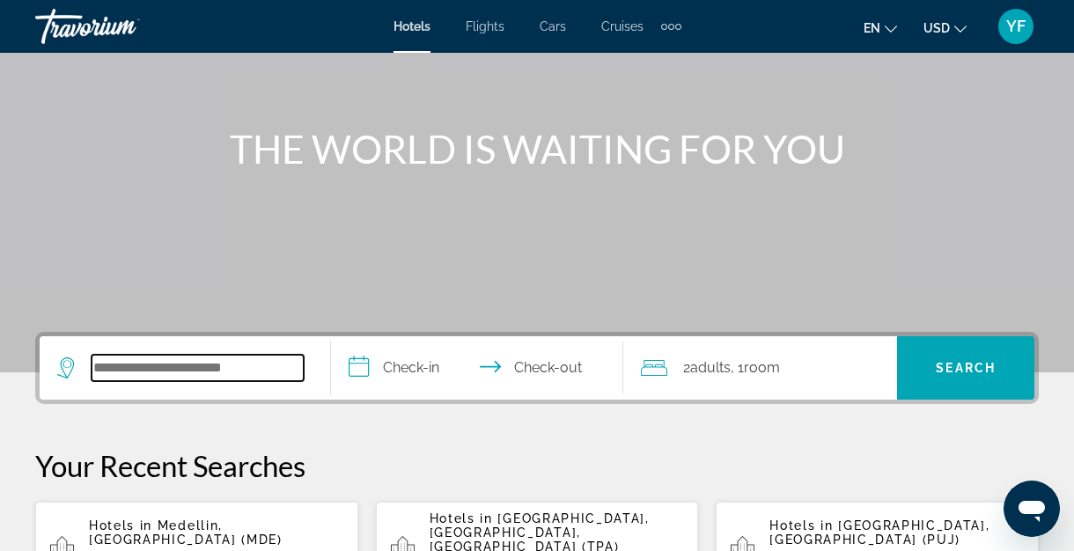
click at [242, 362] on input "Search hotel destination" at bounding box center [198, 368] width 212 height 26
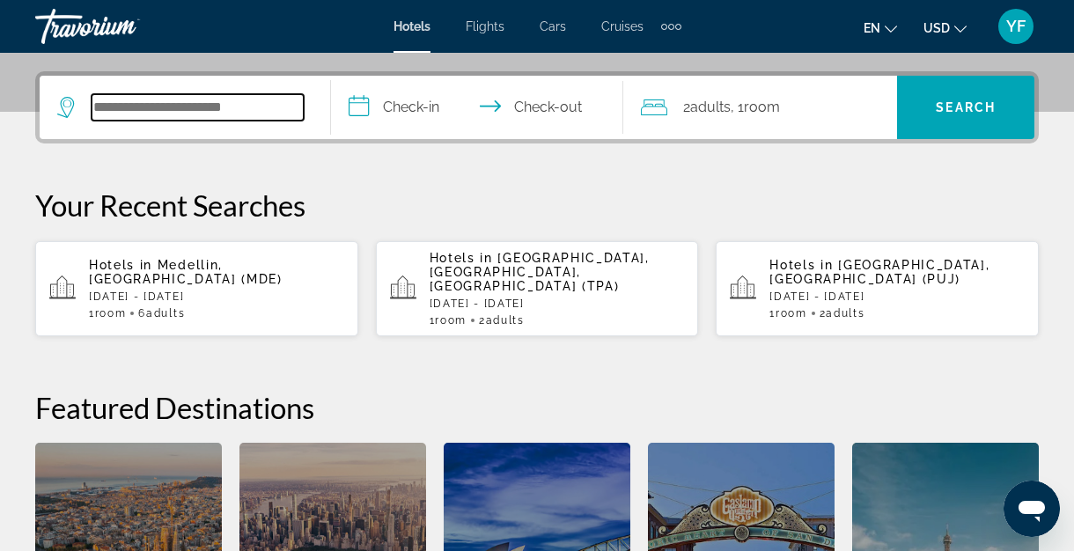
scroll to position [431, 0]
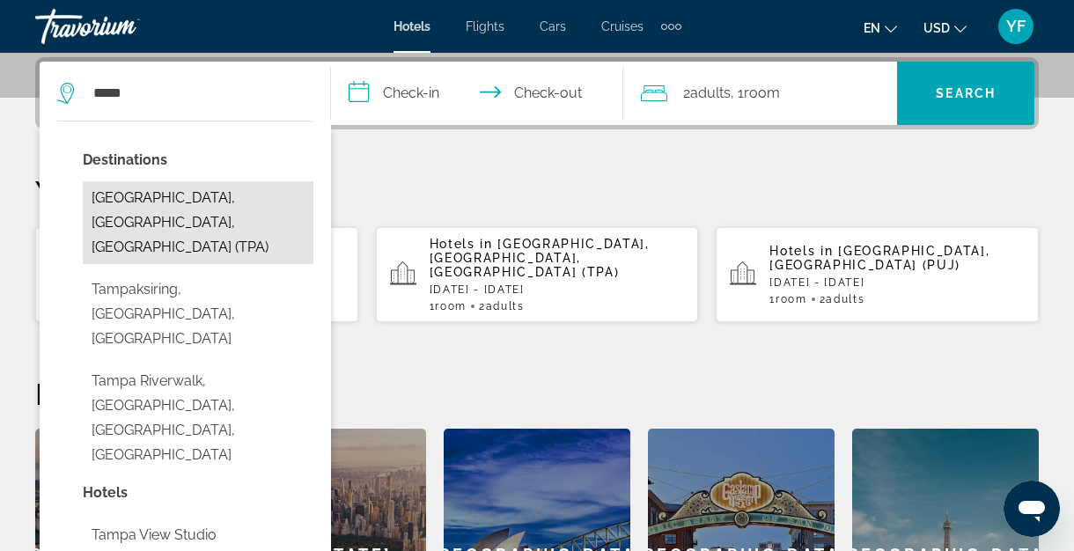
click at [165, 196] on button "Tampa, FL, United States (TPA)" at bounding box center [198, 222] width 231 height 83
type input "**********"
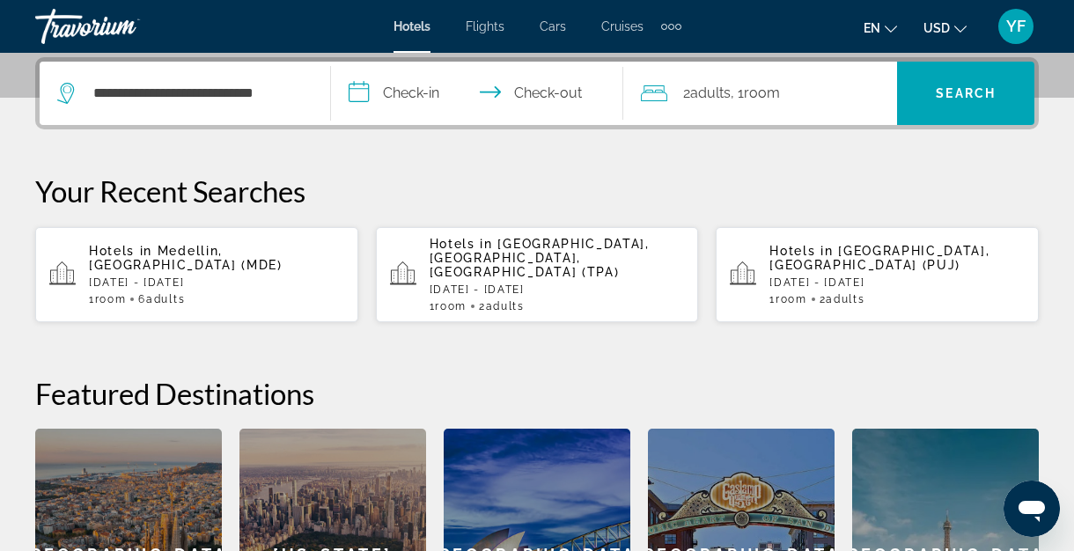
click at [439, 92] on input "**********" at bounding box center [480, 96] width 299 height 69
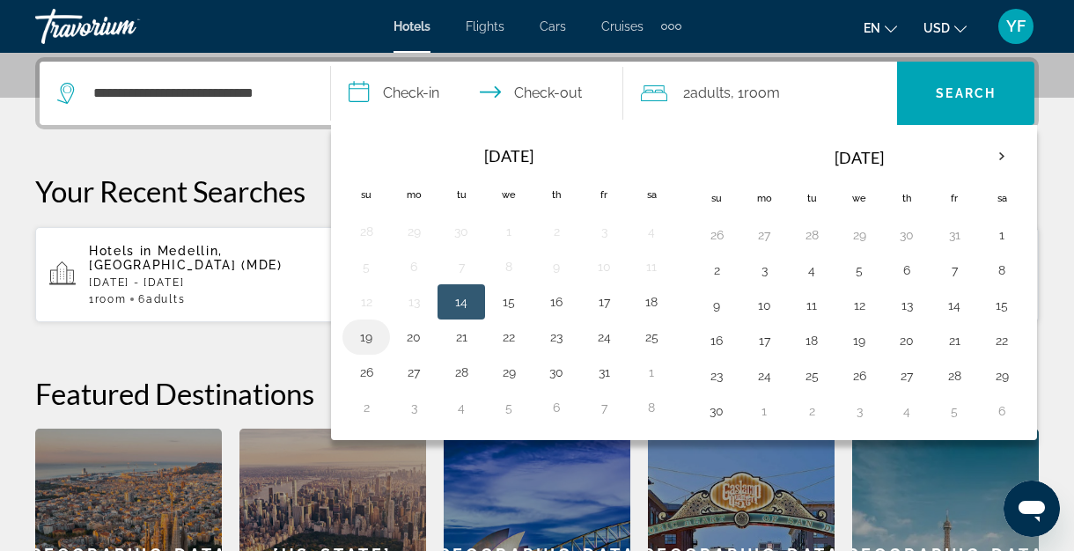
click at [363, 347] on button "19" at bounding box center [366, 337] width 28 height 25
click at [370, 340] on button "19" at bounding box center [366, 337] width 28 height 25
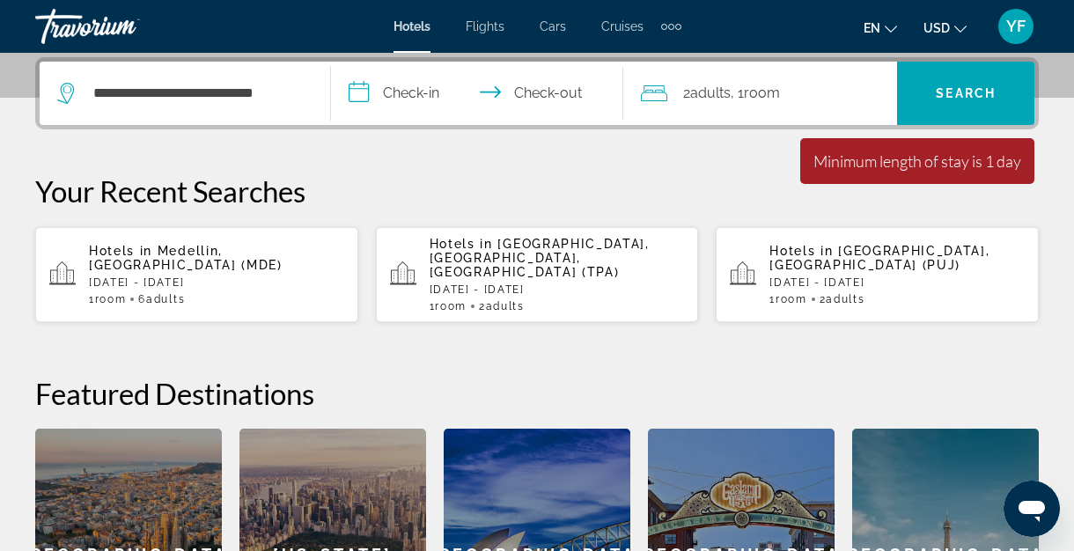
click at [542, 87] on input "**********" at bounding box center [480, 96] width 299 height 69
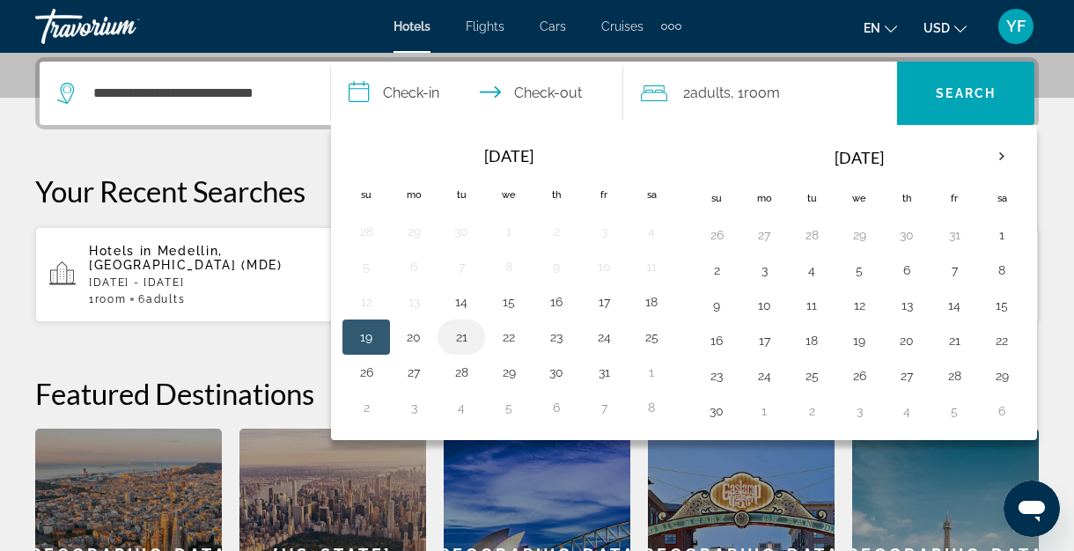
click at [466, 343] on button "21" at bounding box center [461, 337] width 28 height 25
click at [462, 343] on button "21" at bounding box center [461, 337] width 28 height 25
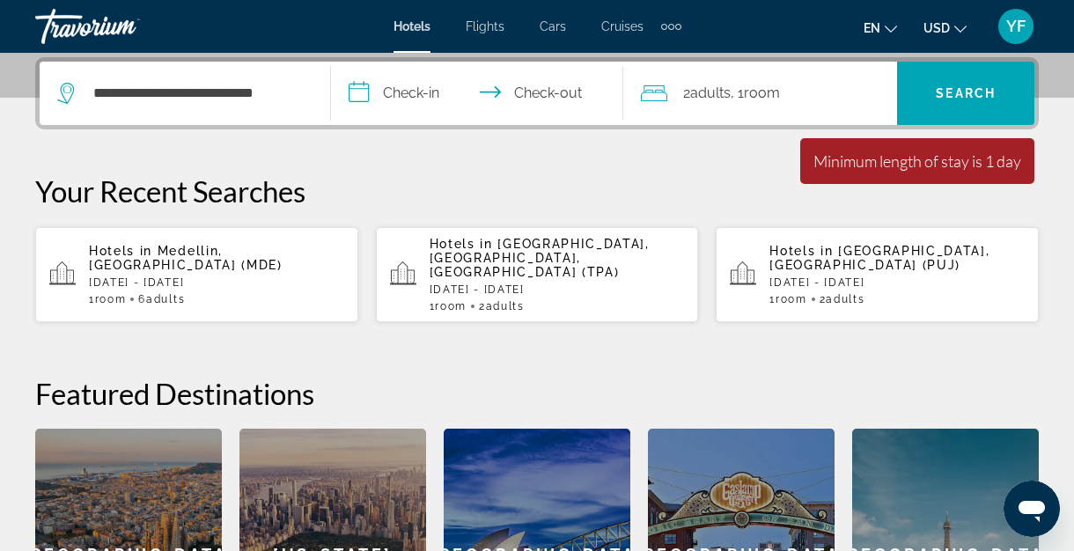
click at [439, 96] on input "**********" at bounding box center [480, 96] width 299 height 69
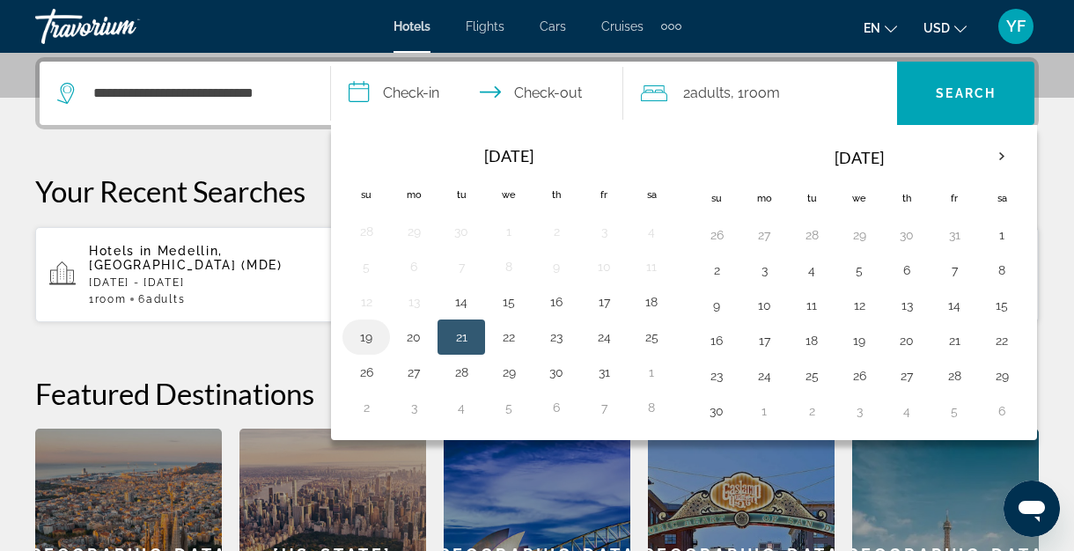
click at [370, 336] on button "19" at bounding box center [366, 337] width 28 height 25
click at [428, 92] on input "**********" at bounding box center [480, 96] width 299 height 69
click at [556, 93] on input "**********" at bounding box center [480, 96] width 299 height 69
click at [462, 338] on button "21" at bounding box center [461, 337] width 28 height 25
type input "**********"
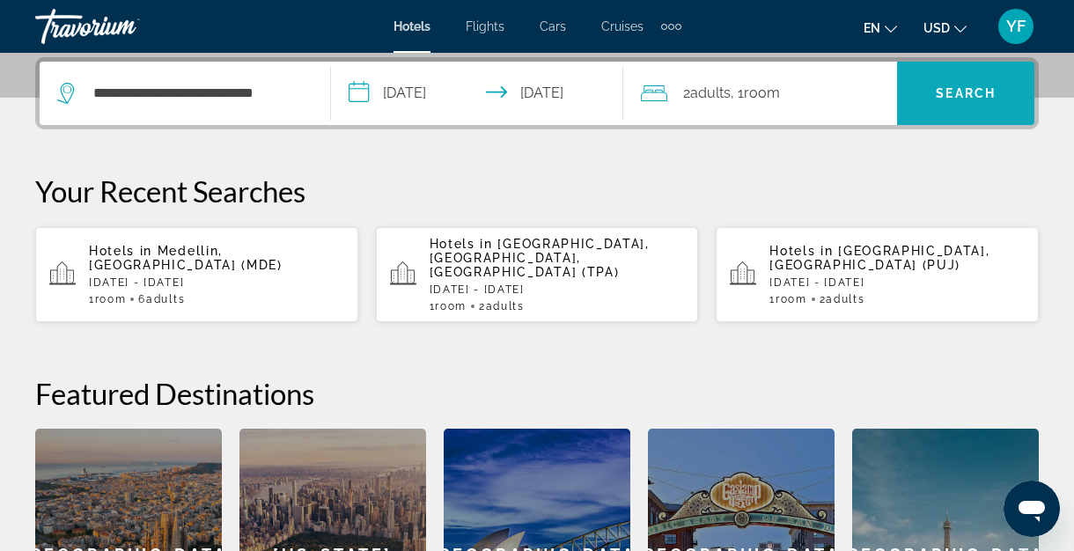
click at [964, 104] on span "Search" at bounding box center [965, 93] width 137 height 42
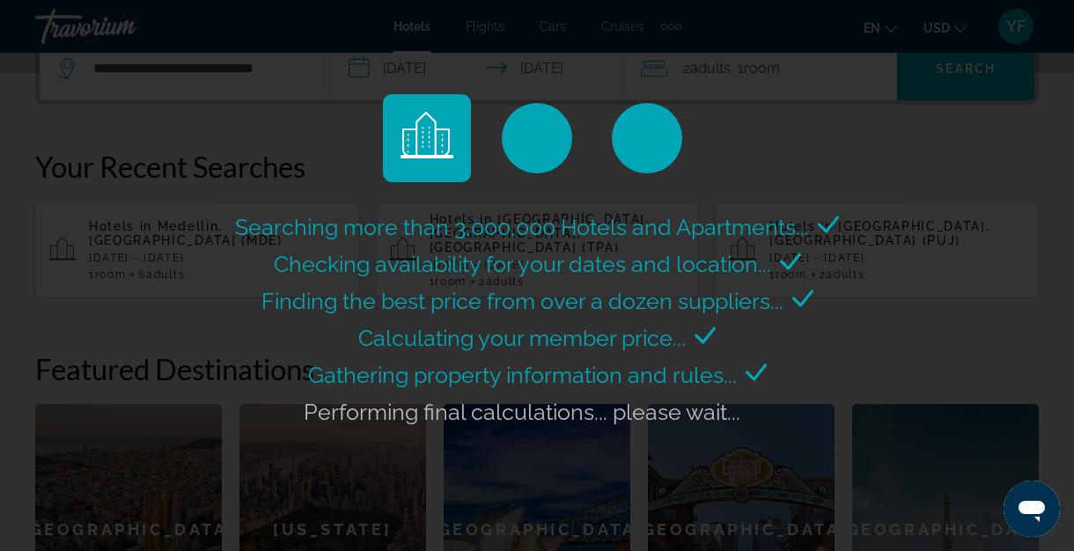
scroll to position [456, 0]
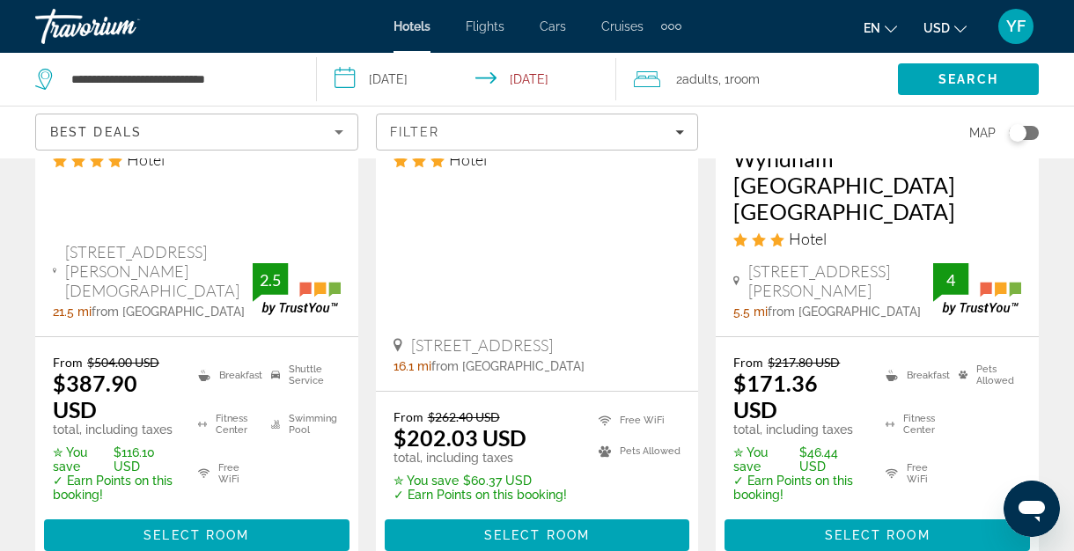
scroll to position [2699, 0]
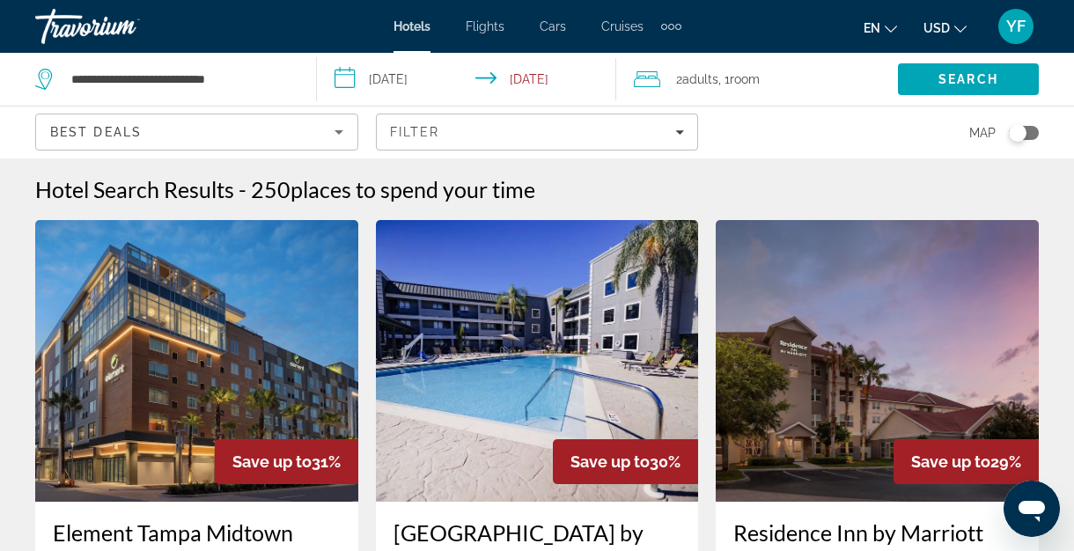
click at [754, 151] on div "Map" at bounding box center [877, 133] width 323 height 52
click at [828, 198] on div "Hotel Search Results - 250 places to spend your time" at bounding box center [537, 189] width 1004 height 26
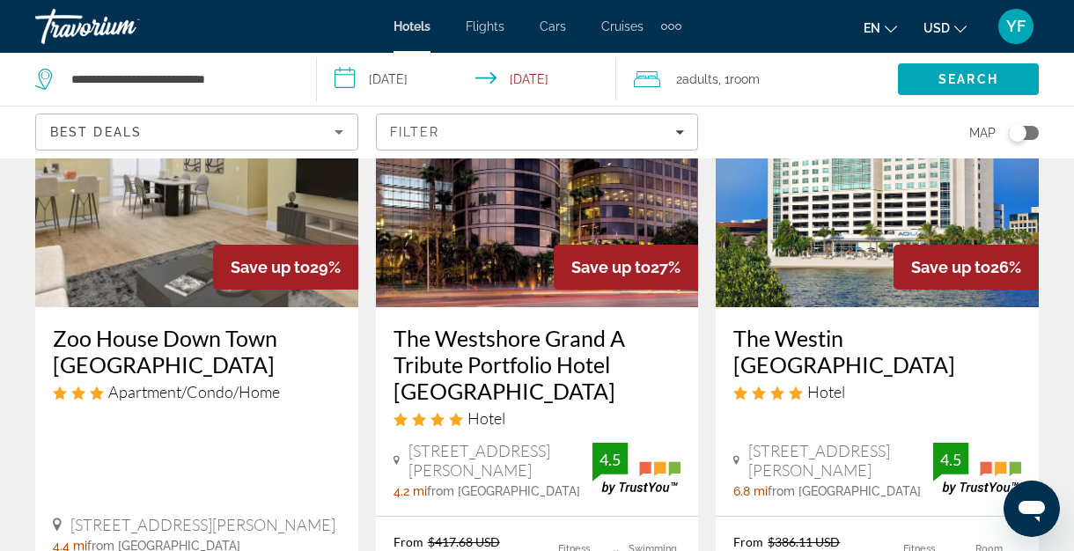
scroll to position [970, 0]
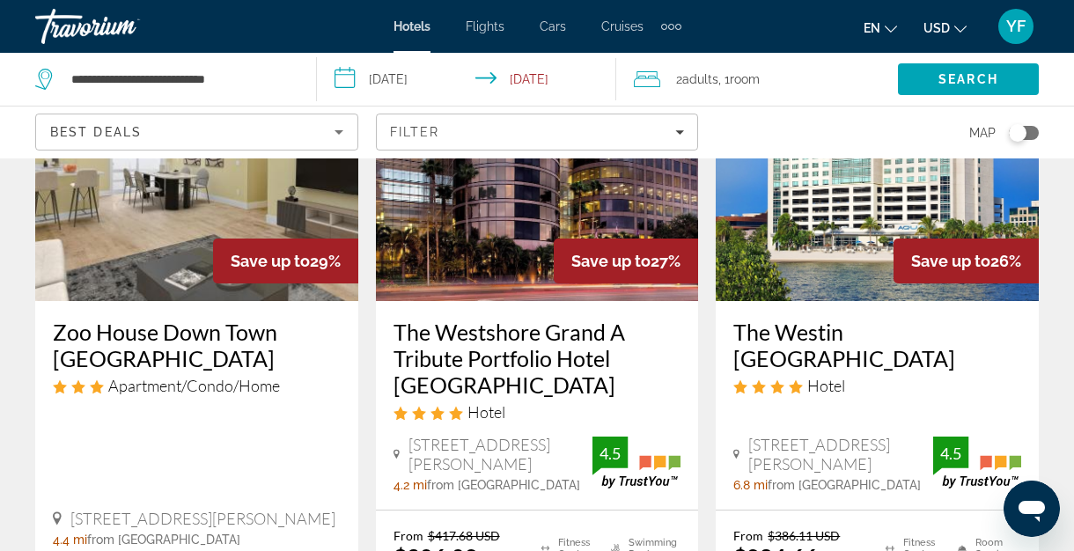
click at [813, 319] on h3 "The Westin Tampa Bay" at bounding box center [878, 345] width 288 height 53
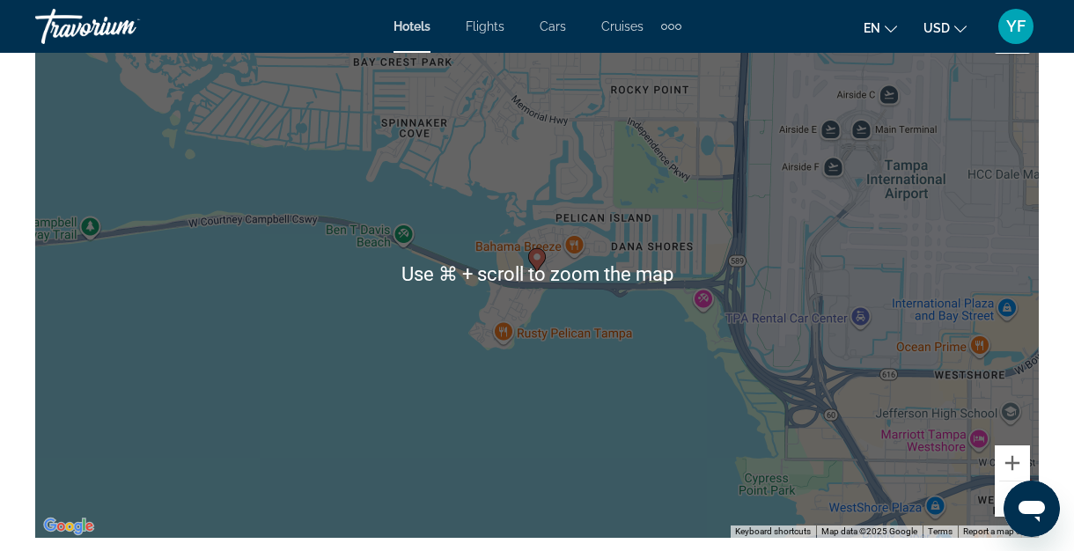
scroll to position [2097, 0]
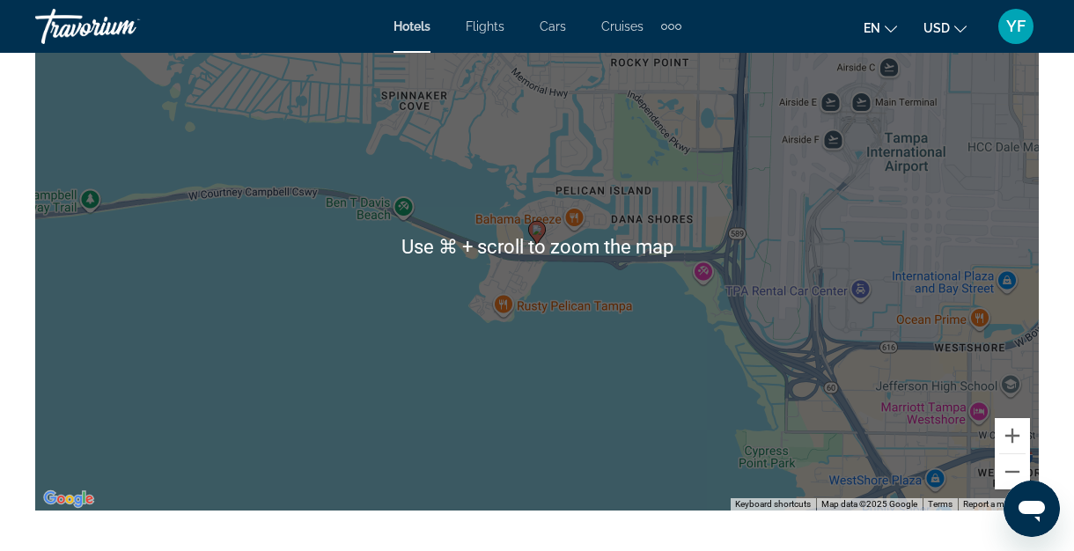
click at [447, 356] on div "To activate drag with keyboard, press Alt + Enter. Once in keyboard drag state,…" at bounding box center [537, 246] width 1004 height 528
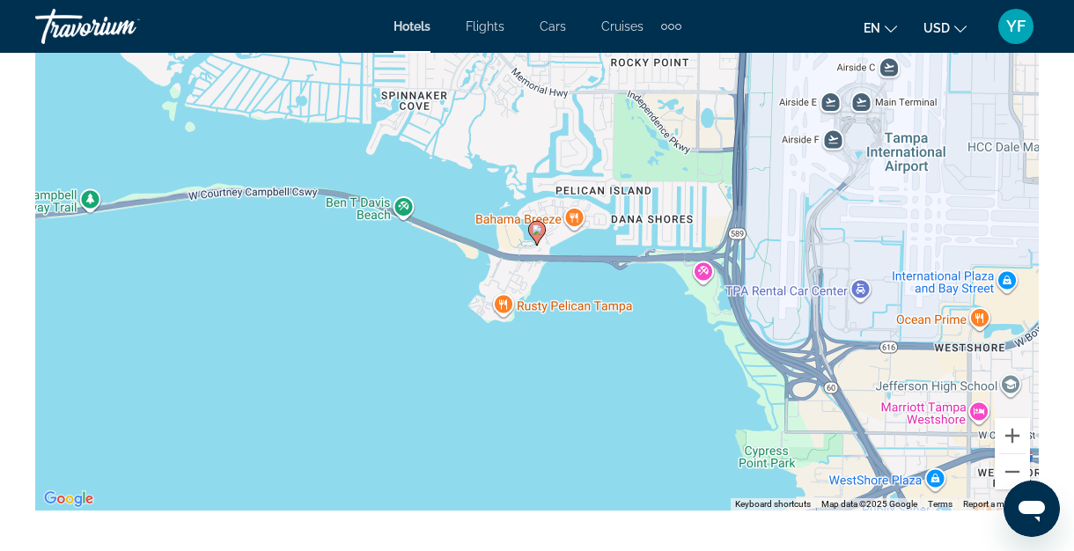
click at [616, 369] on div "To activate drag with keyboard, press Alt + Enter. Once in keyboard drag state,…" at bounding box center [537, 246] width 1004 height 528
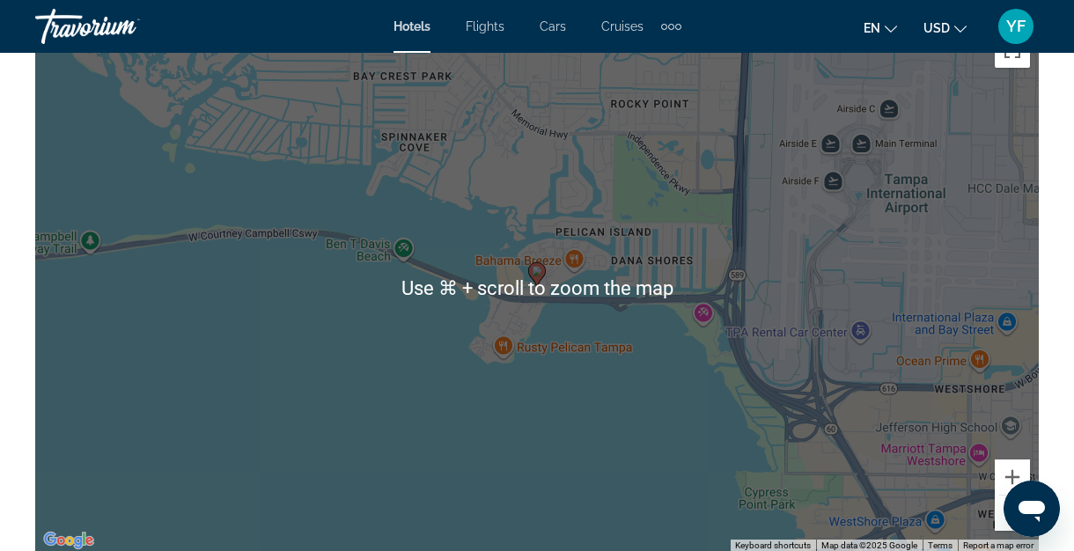
scroll to position [2057, 0]
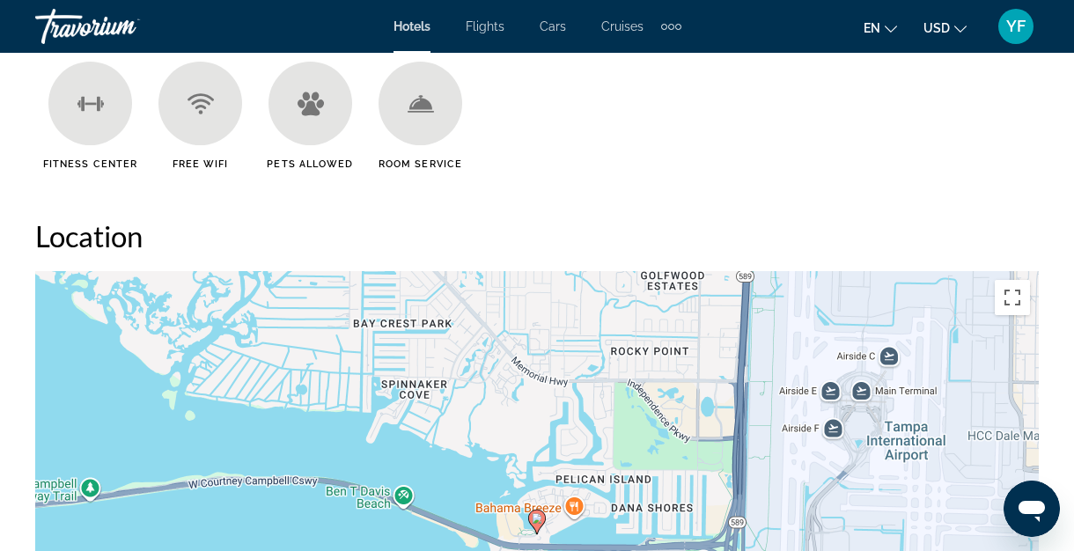
scroll to position [1796, 0]
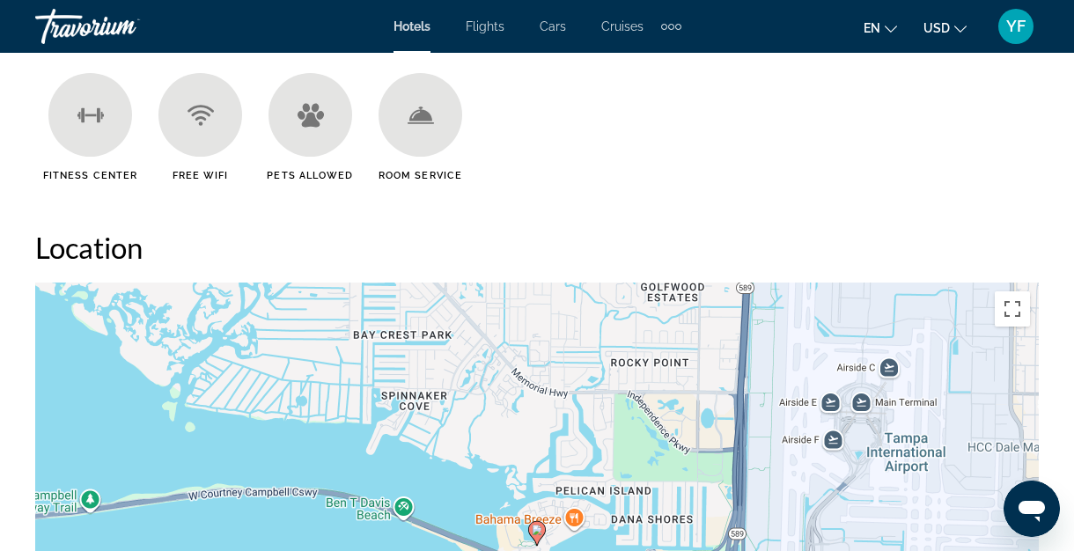
click at [997, 192] on ul "Fitness Center Free WiFi Pets Allowed Room Service" at bounding box center [537, 134] width 1004 height 122
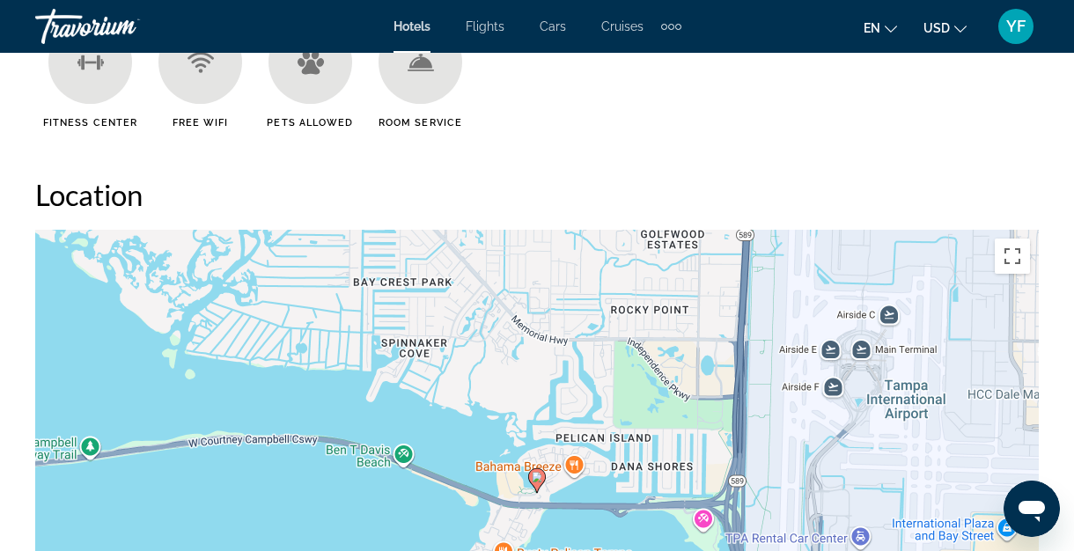
scroll to position [1840, 0]
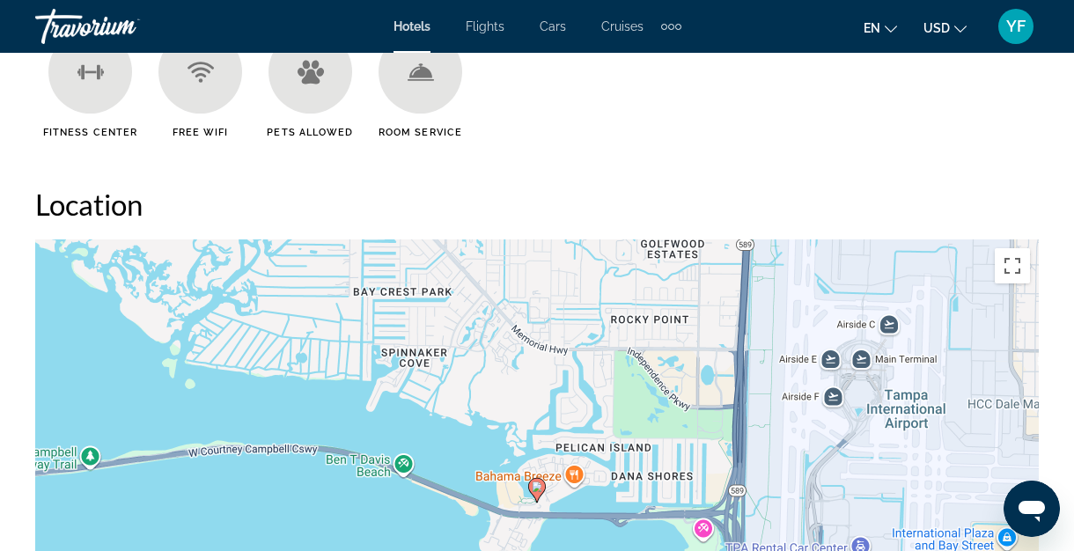
click at [997, 192] on h2 "Location" at bounding box center [537, 204] width 1004 height 35
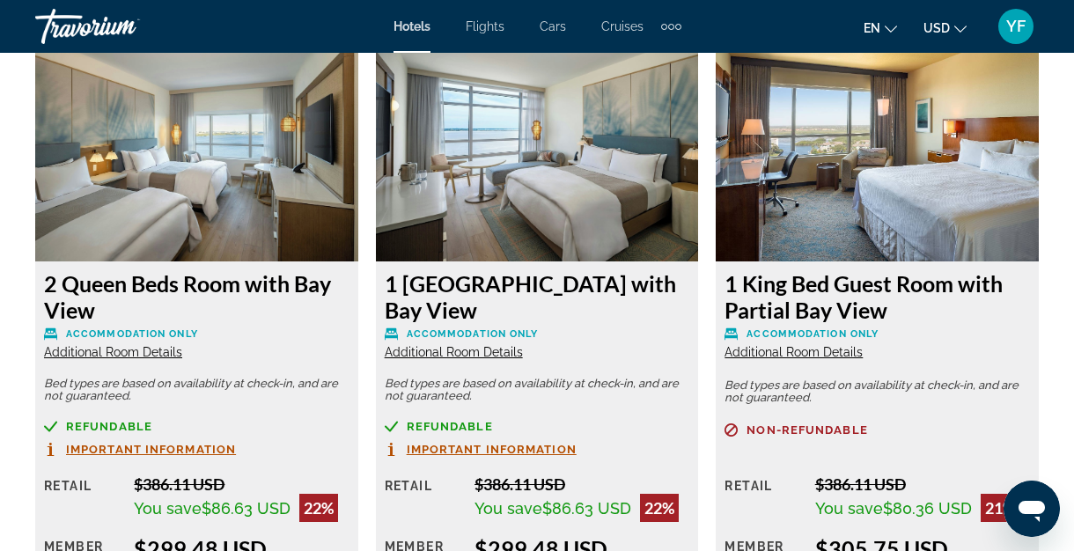
scroll to position [3395, 0]
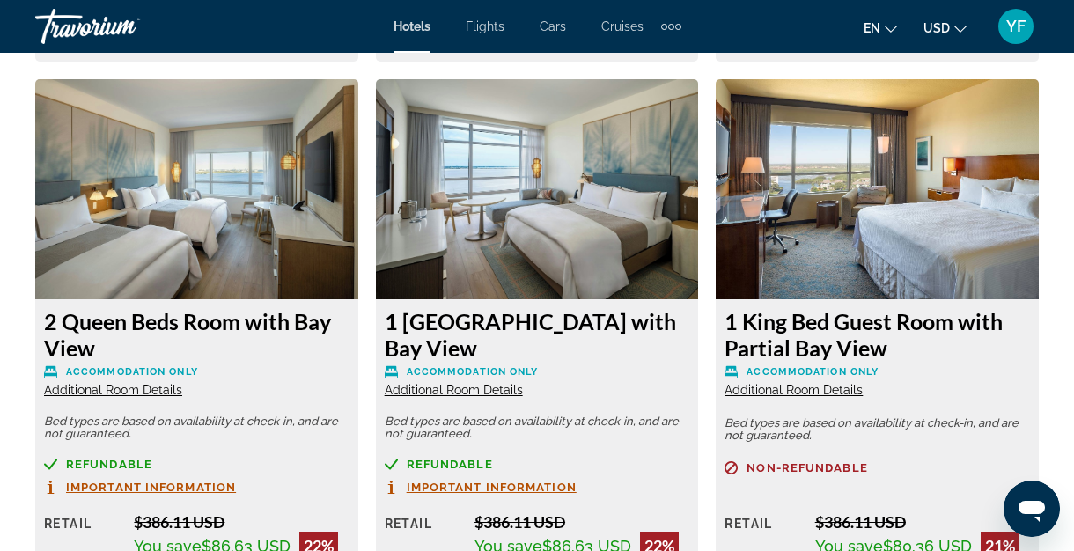
drag, startPoint x: 844, startPoint y: 354, endPoint x: 702, endPoint y: 0, distance: 381.3
